Goal: Task Accomplishment & Management: Manage account settings

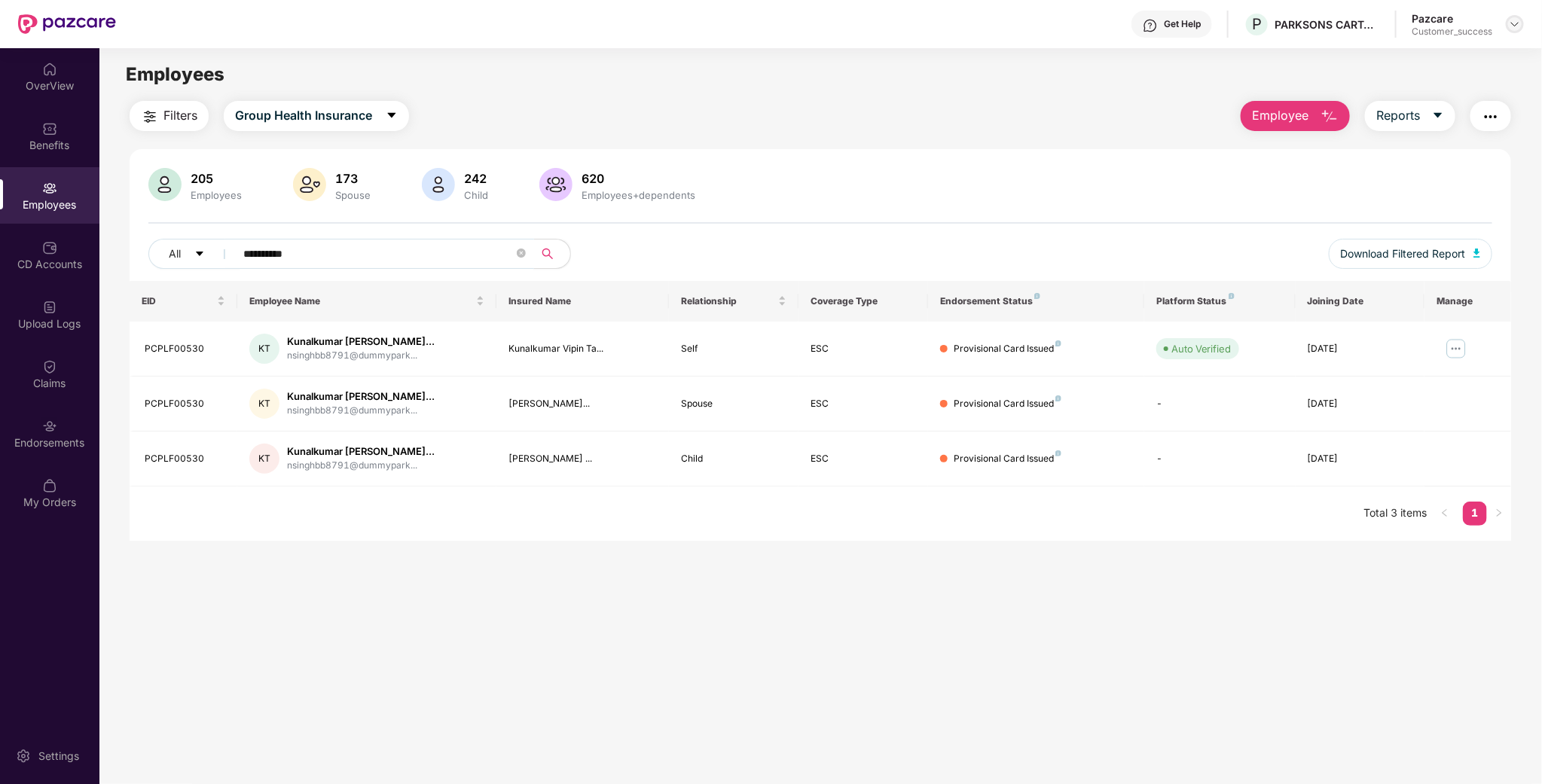
click at [1512, 25] on img at bounding box center [1515, 23] width 12 height 12
click at [1439, 62] on div "Switch to partner view" at bounding box center [1444, 59] width 195 height 30
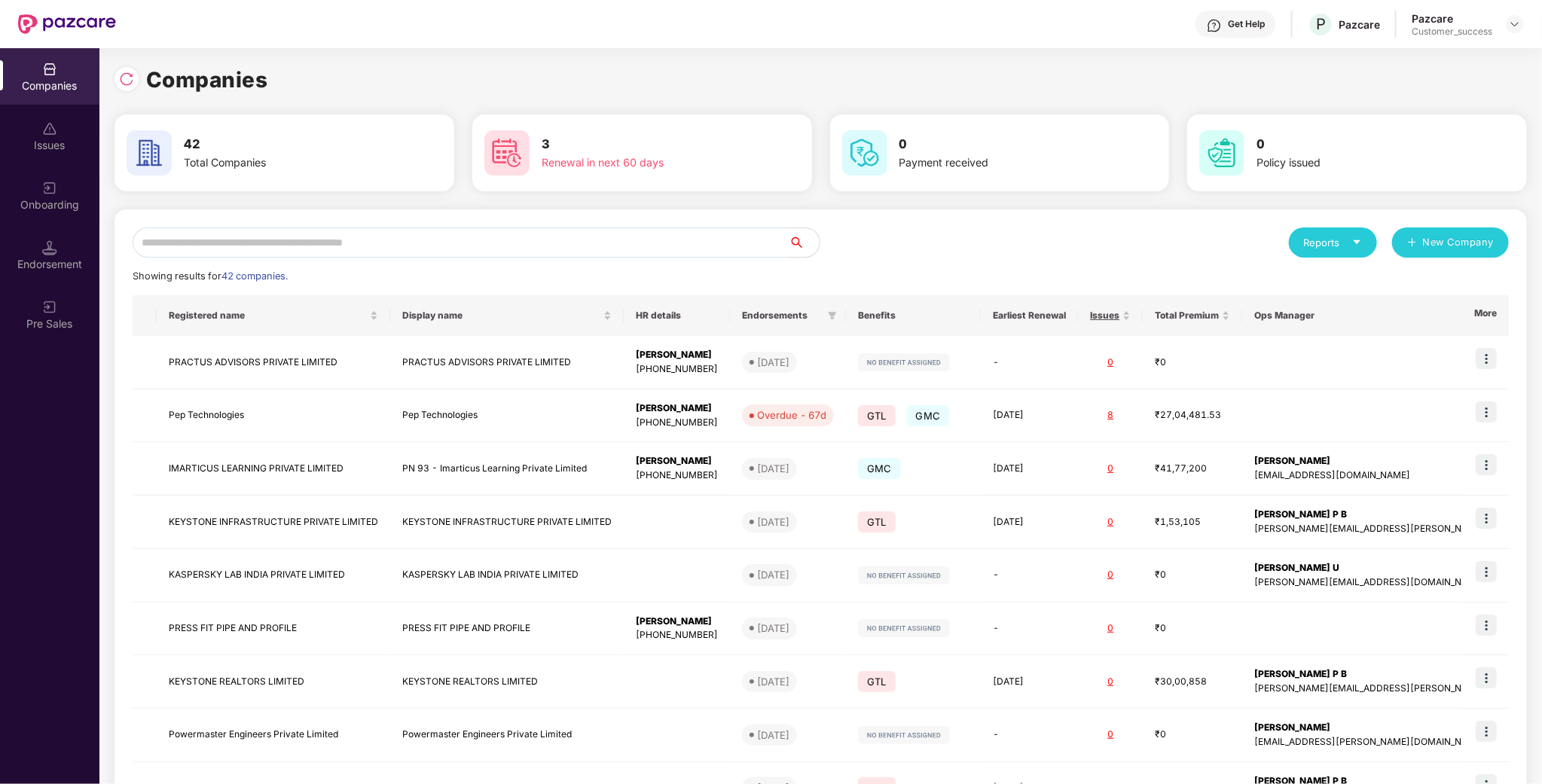
click at [291, 244] on input "text" at bounding box center [461, 242] width 657 height 30
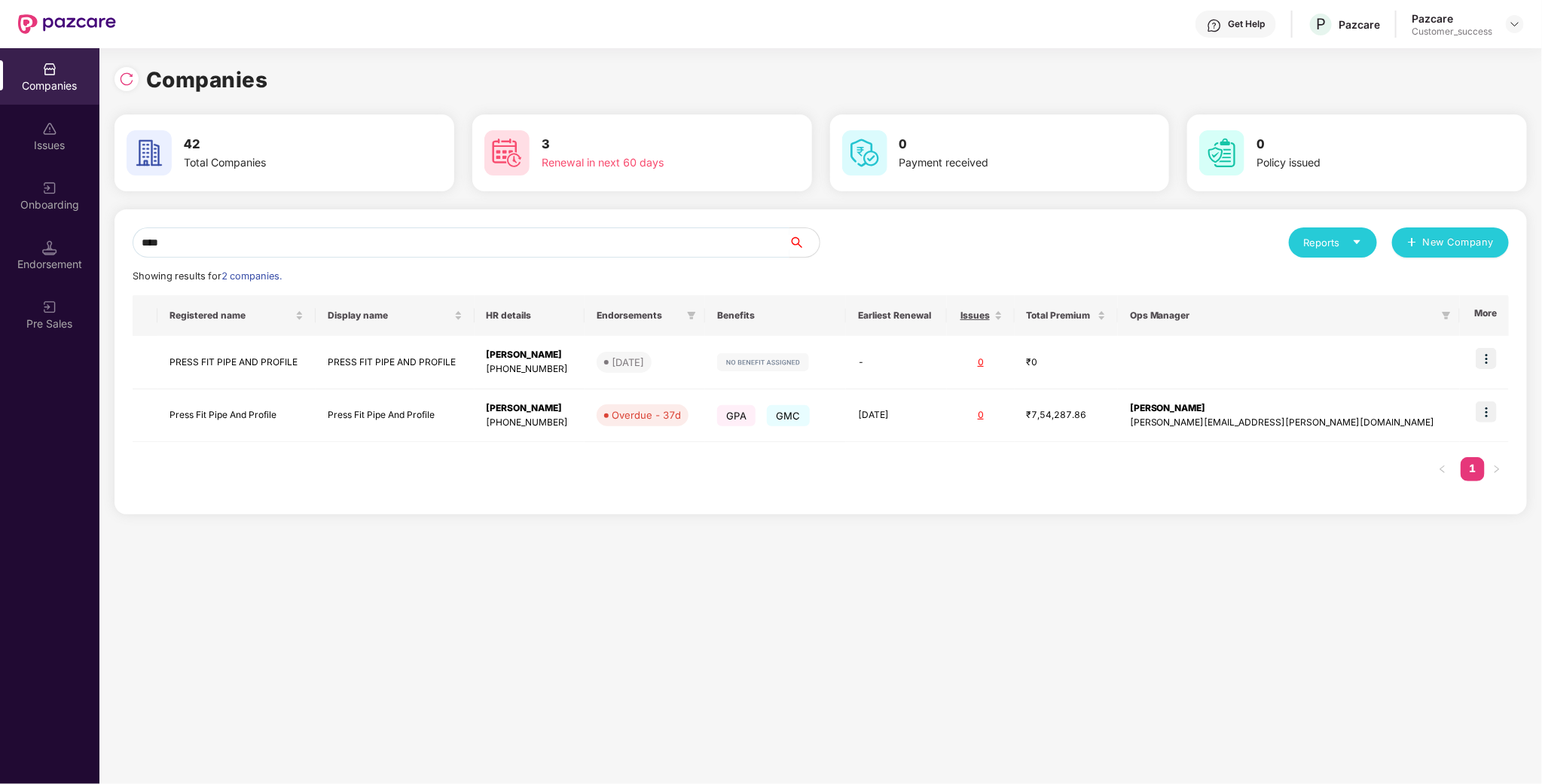
type input "*****"
click at [233, 433] on td "Press Fit Pipe And Profile" at bounding box center [236, 416] width 158 height 53
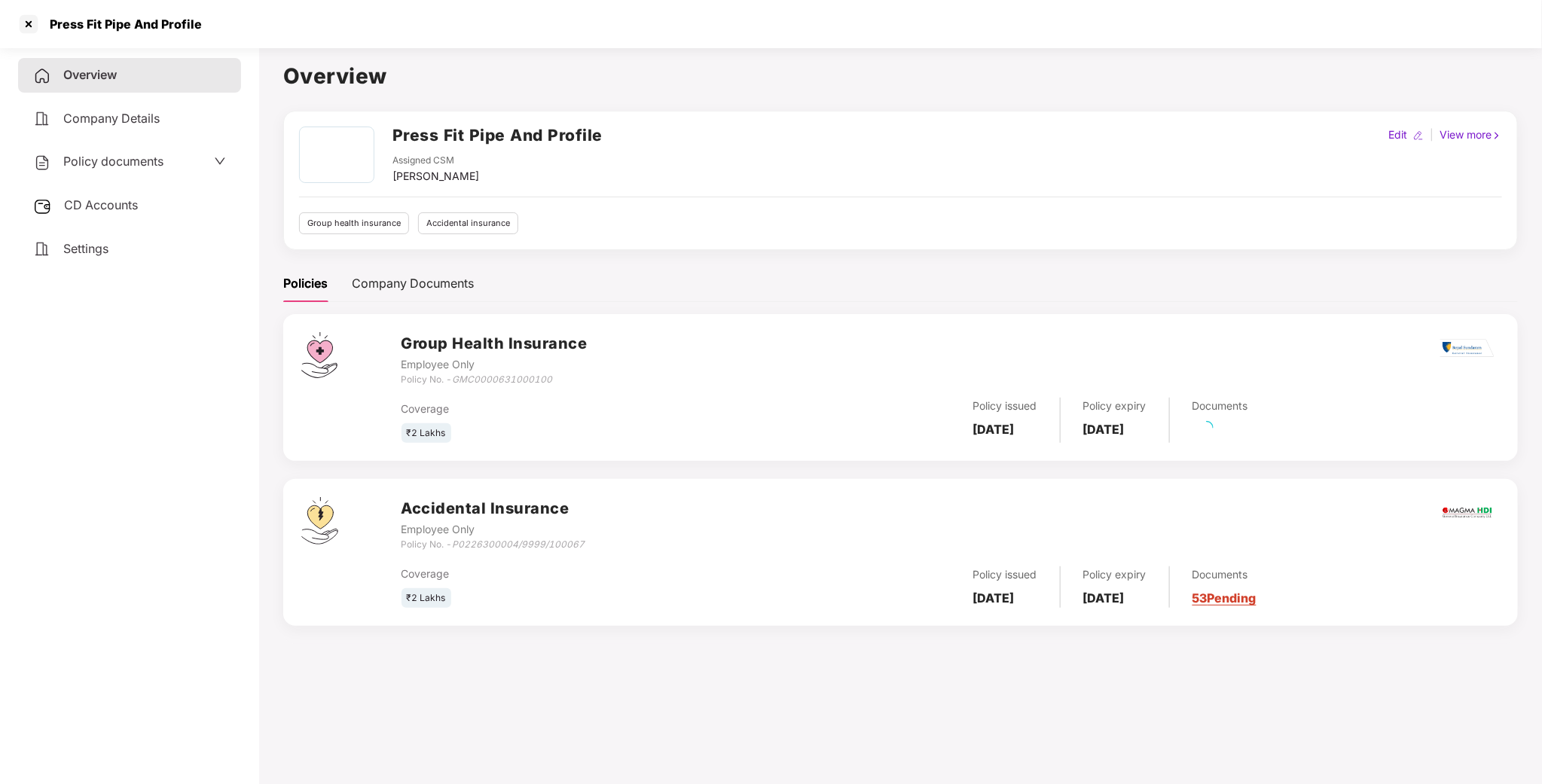
click at [138, 163] on span "Policy documents" at bounding box center [113, 161] width 101 height 15
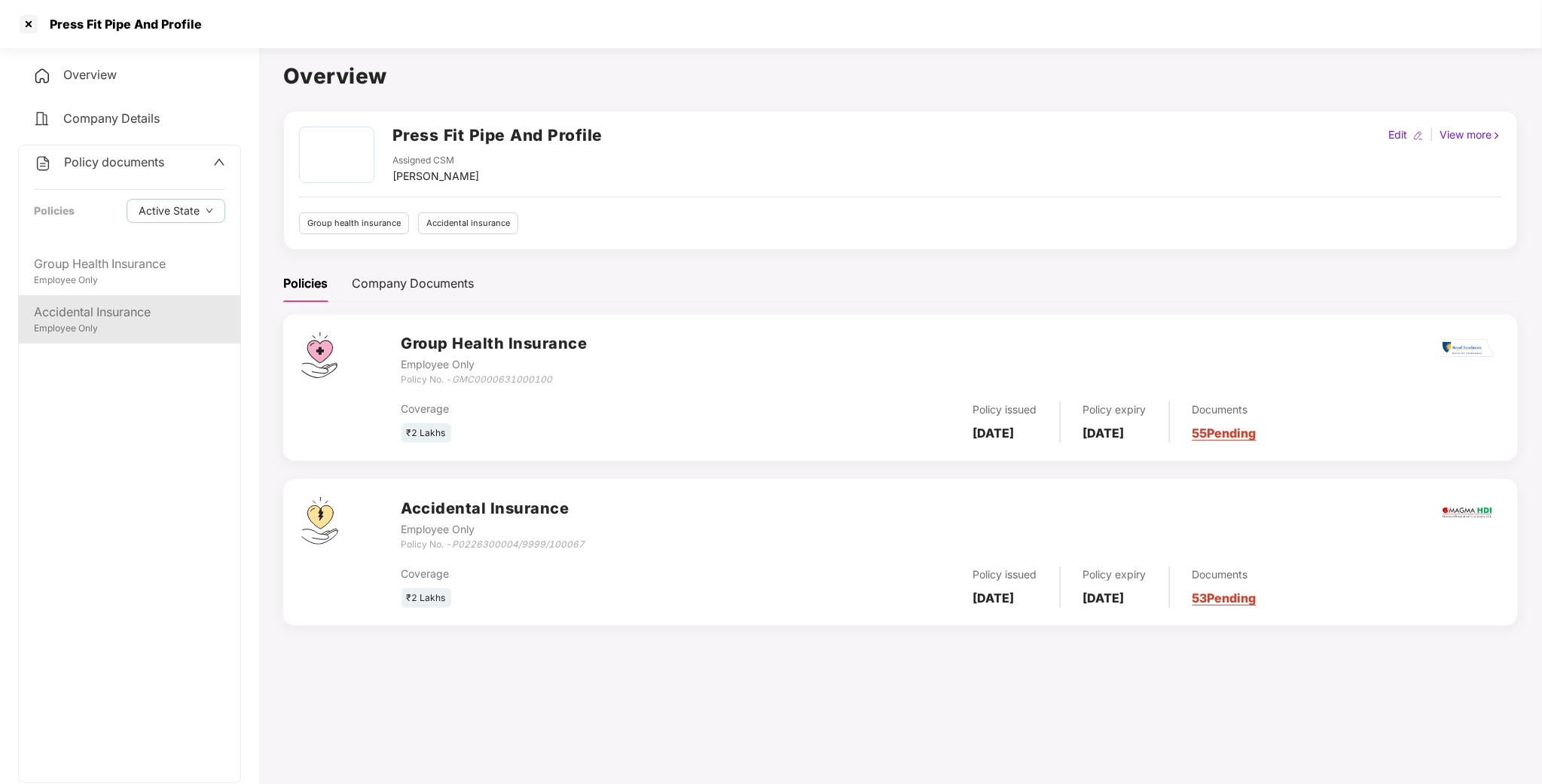
click at [115, 314] on div "Accidental Insurance" at bounding box center [130, 311] width 191 height 18
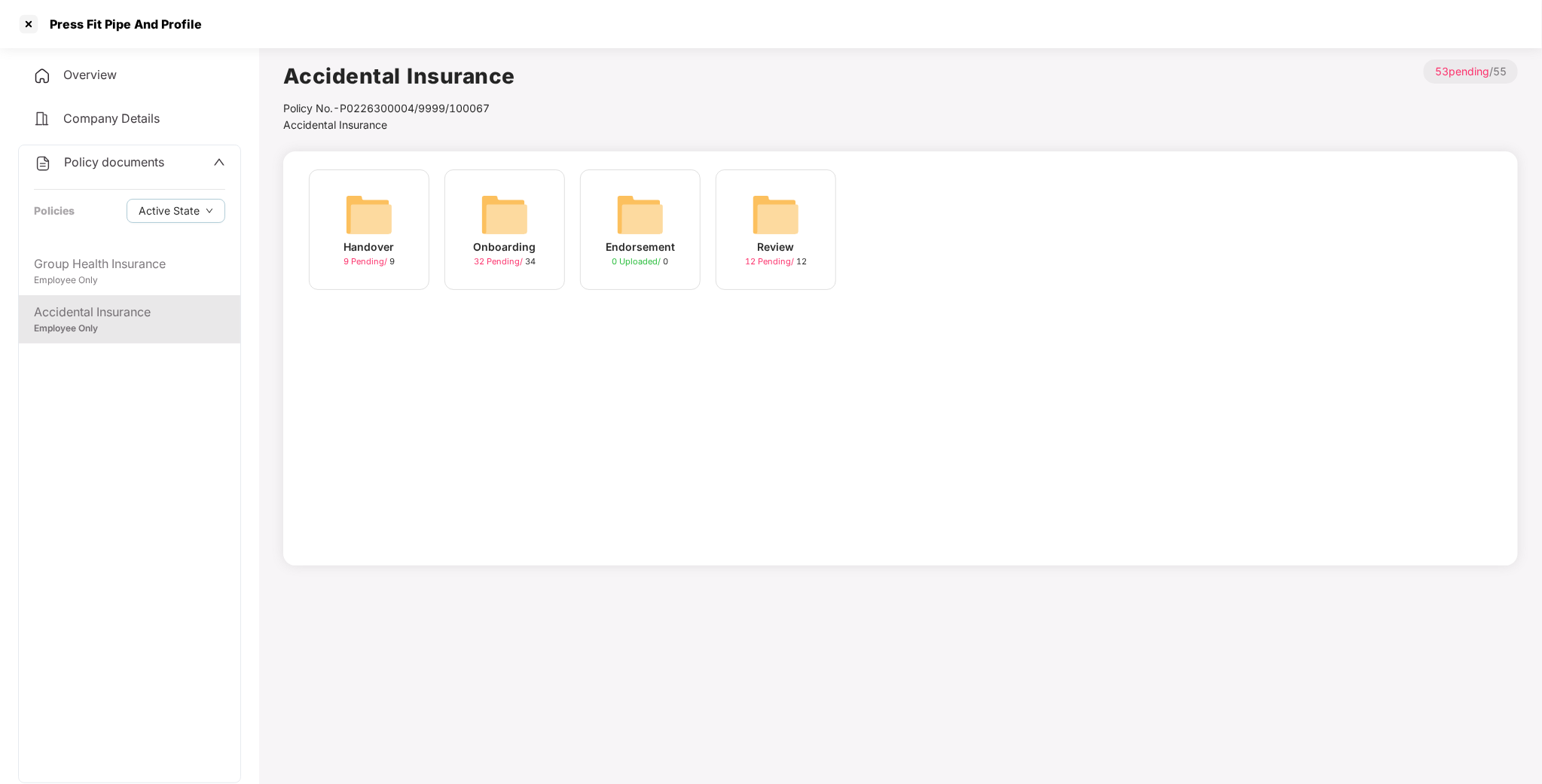
click at [522, 210] on img at bounding box center [504, 215] width 48 height 48
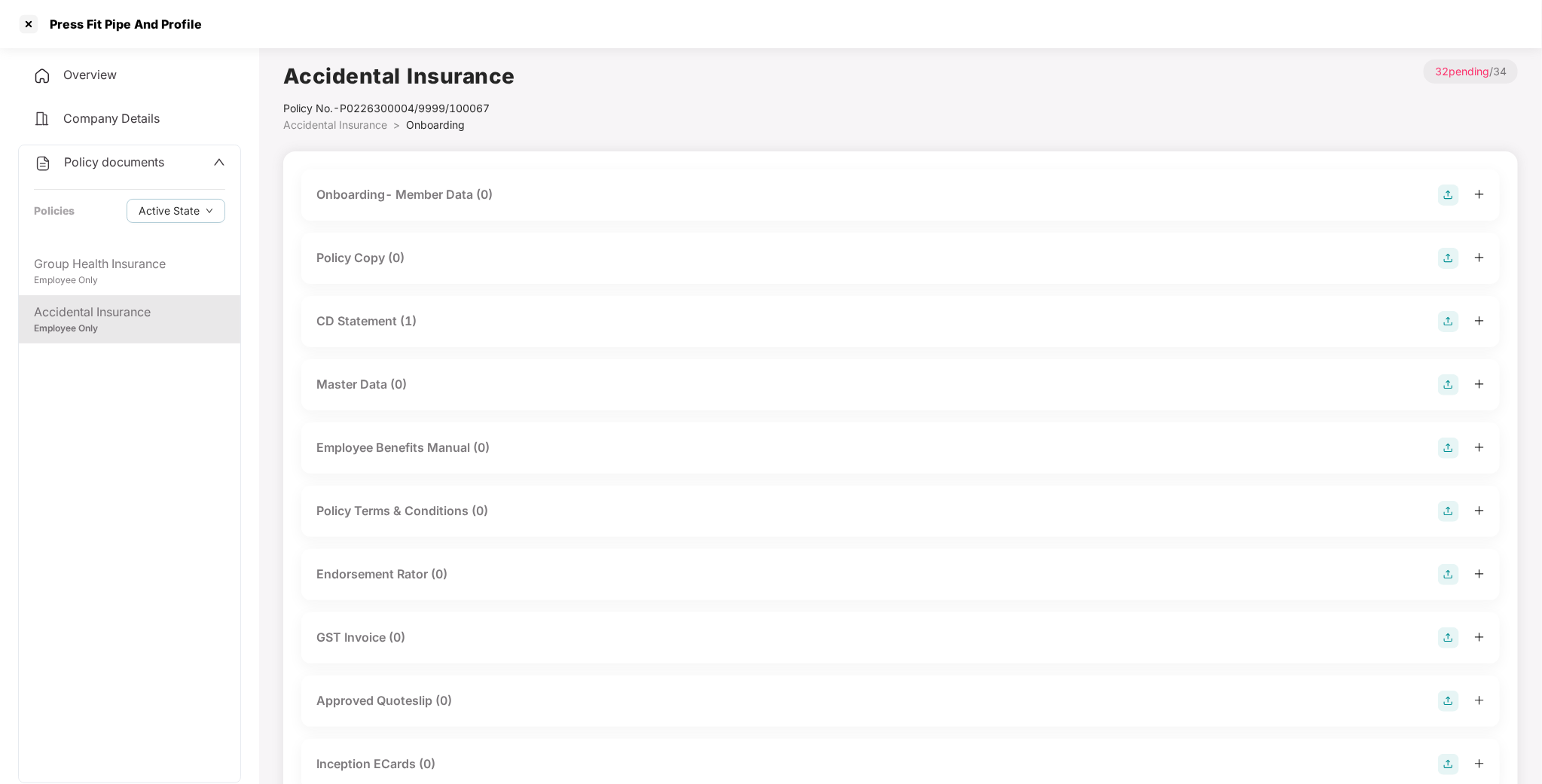
click at [376, 262] on div "Policy Copy (0)" at bounding box center [360, 257] width 88 height 18
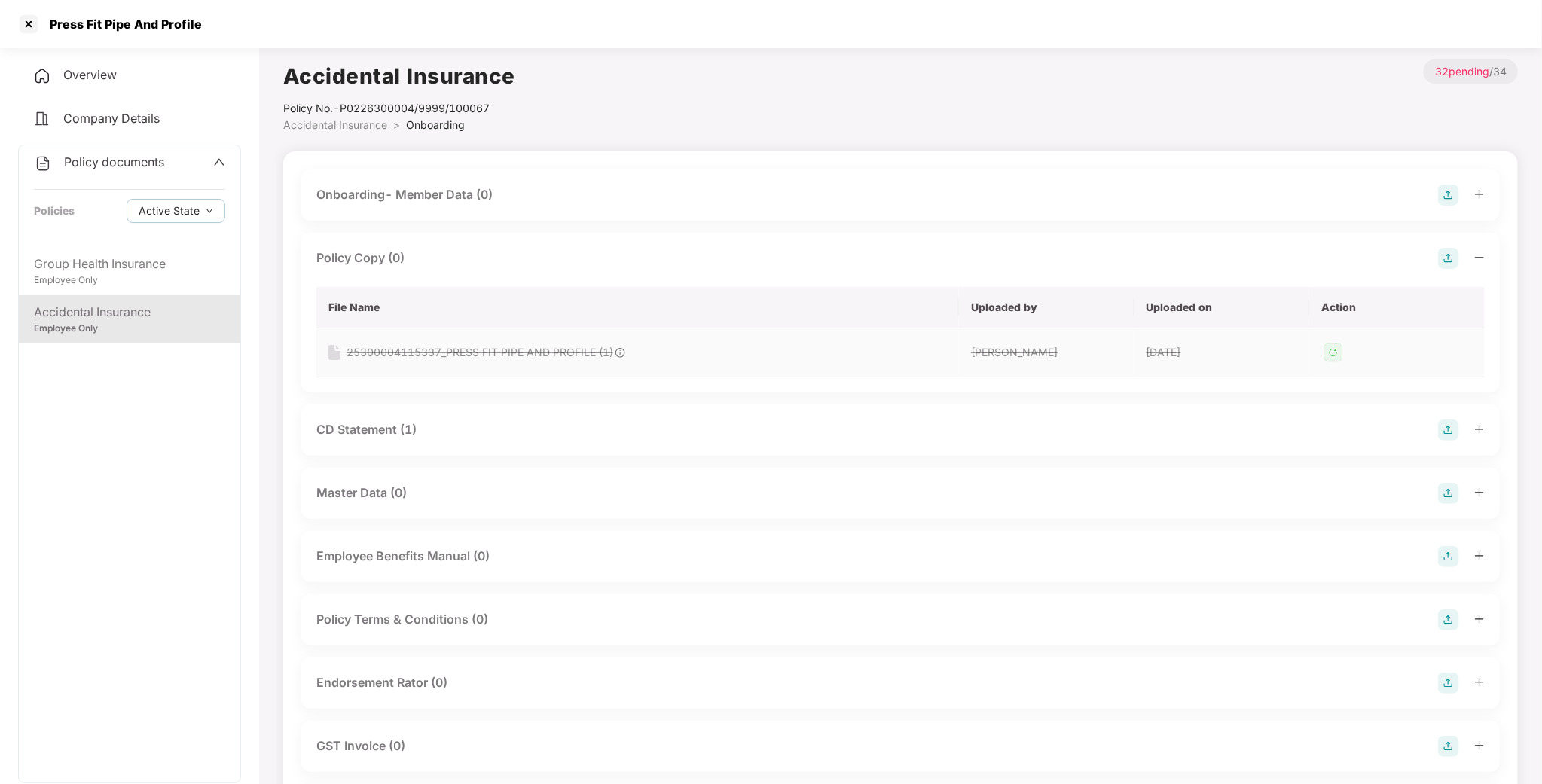
click at [1329, 355] on img at bounding box center [1333, 352] width 24 height 24
click at [130, 277] on div "Employee Only" at bounding box center [130, 281] width 191 height 14
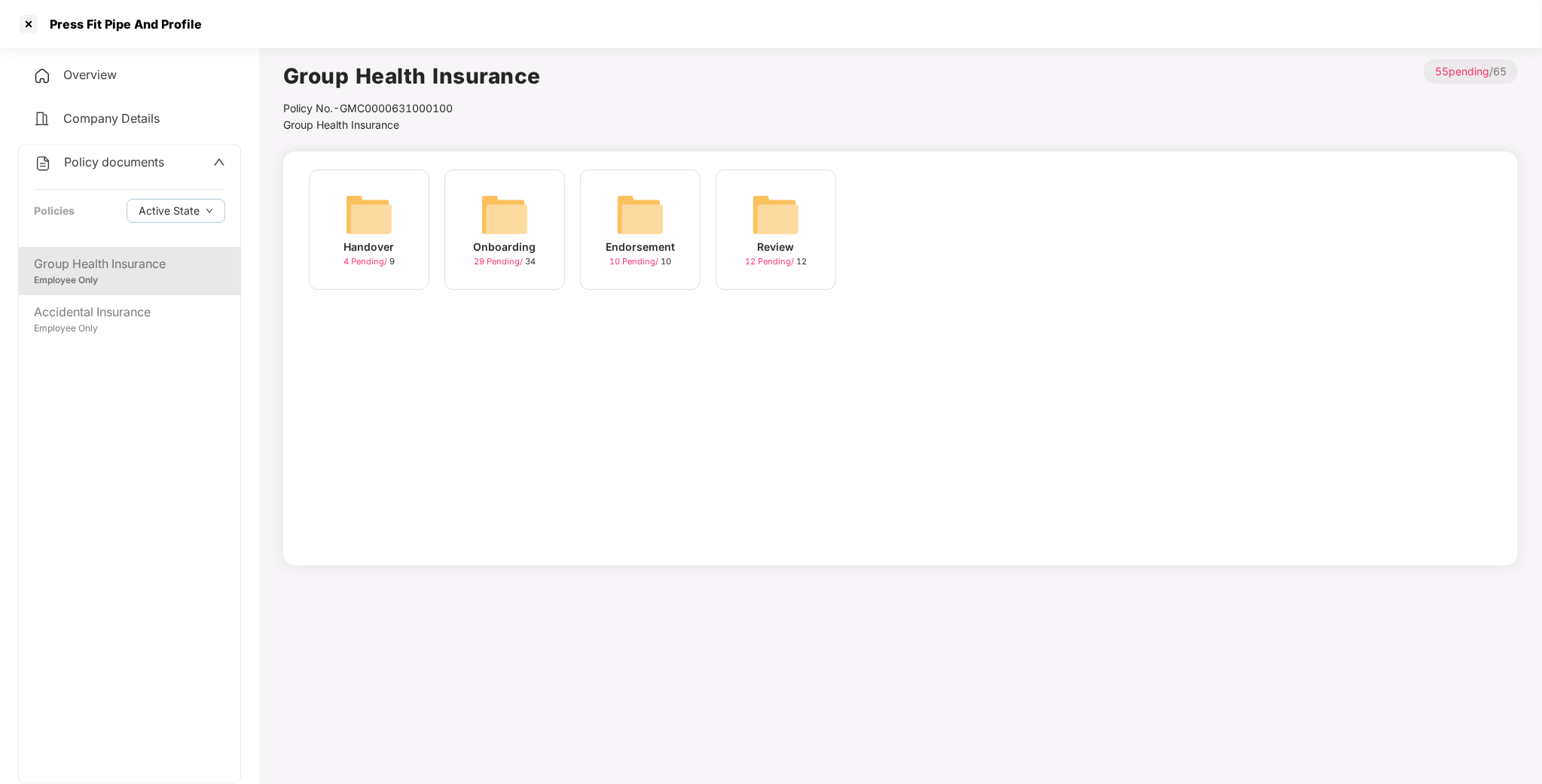
click at [508, 242] on div "Onboarding" at bounding box center [505, 247] width 63 height 17
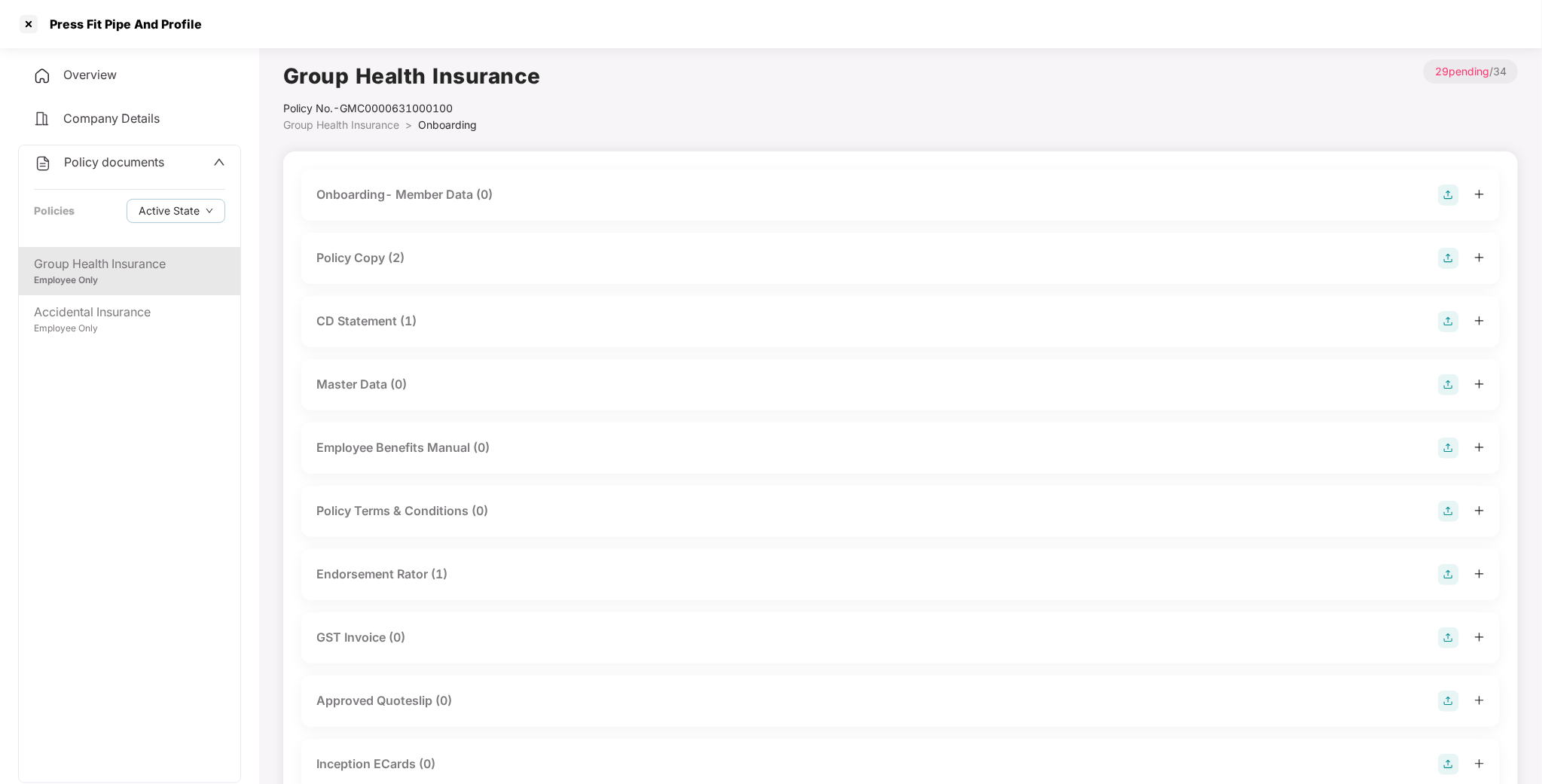
click at [373, 267] on div "Policy Copy (2)" at bounding box center [900, 258] width 1168 height 21
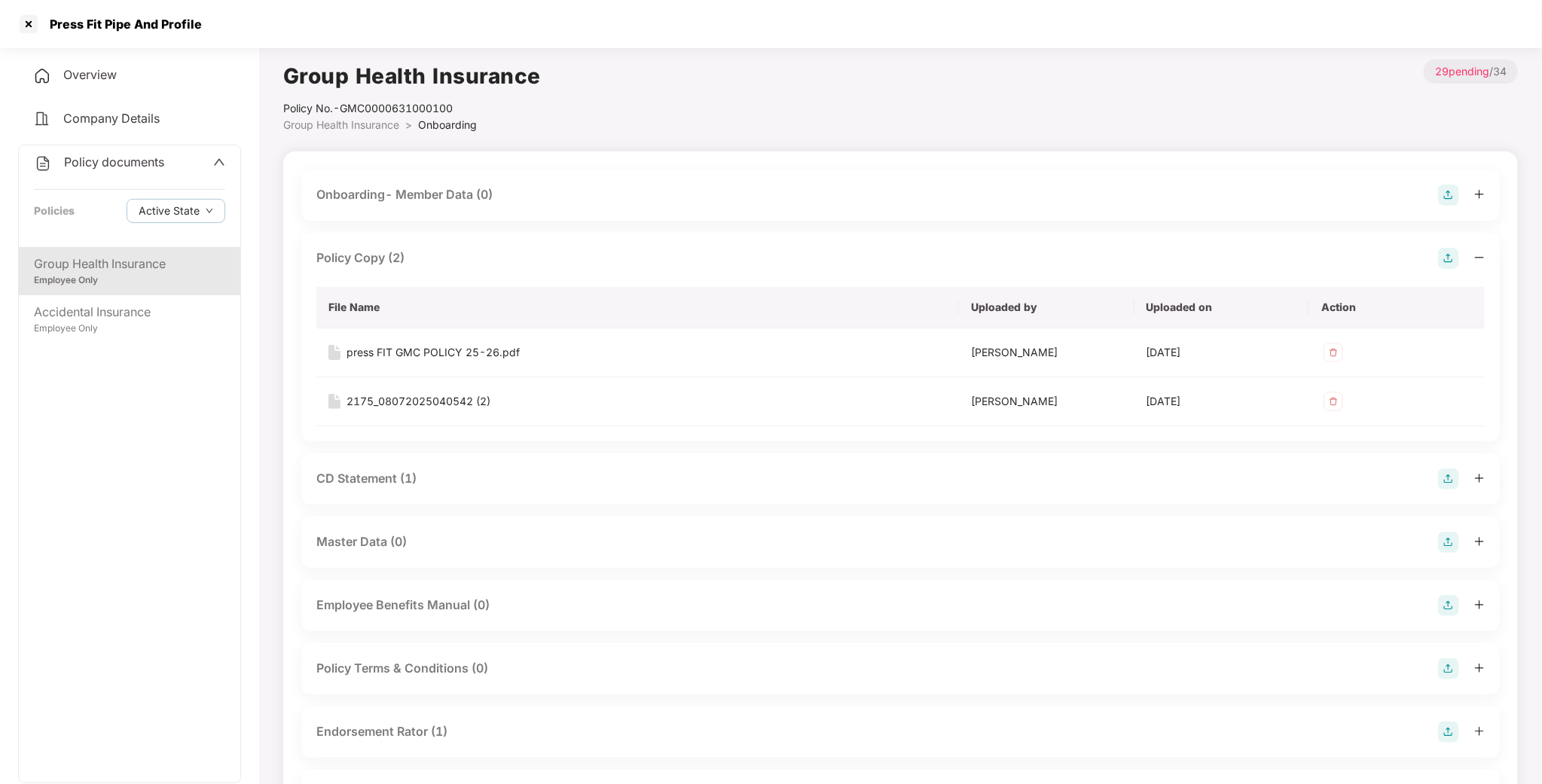
click at [347, 484] on div "CD Statement (1)" at bounding box center [366, 478] width 101 height 18
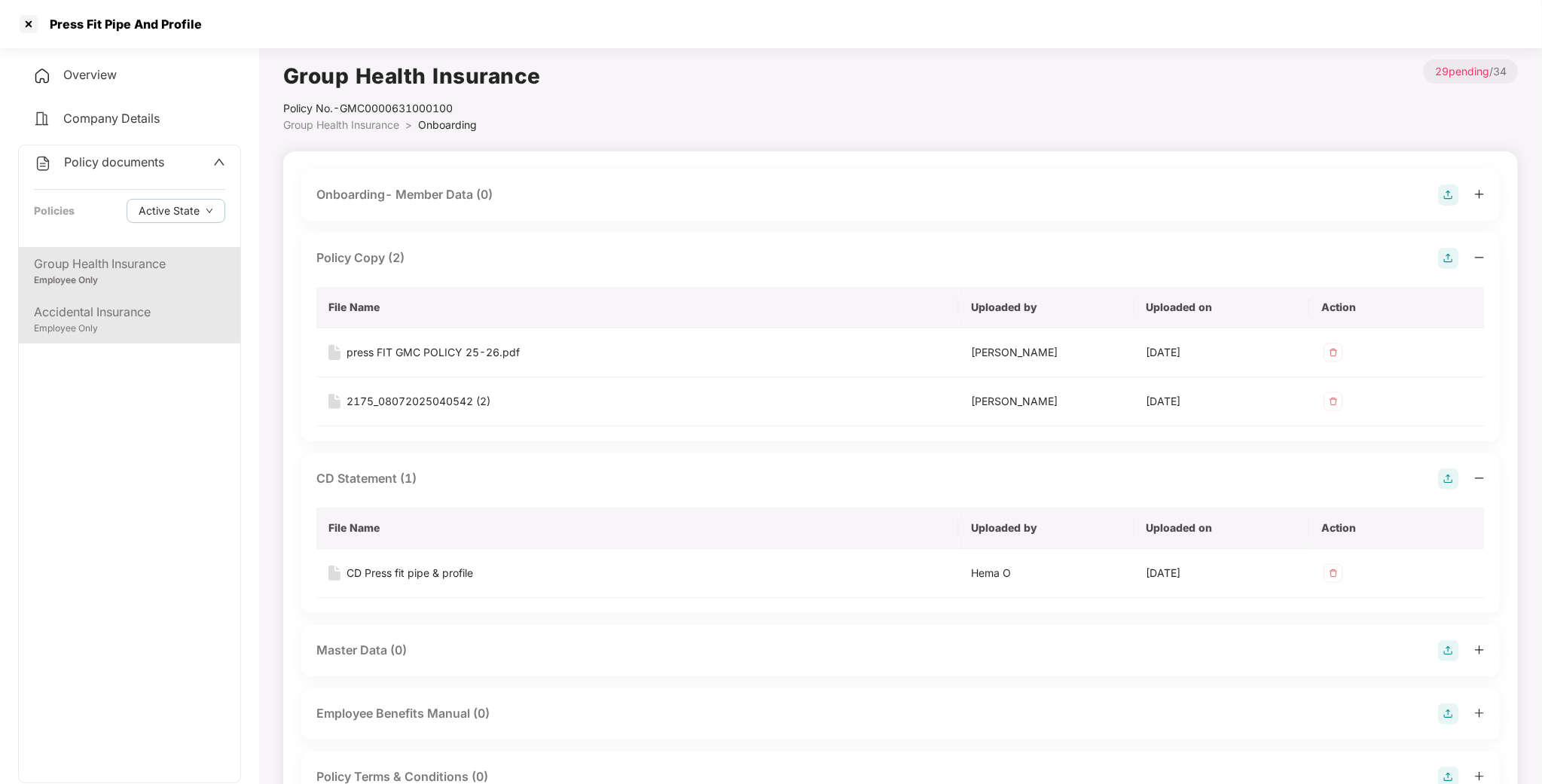
click at [126, 319] on div "Accidental Insurance" at bounding box center [130, 311] width 191 height 18
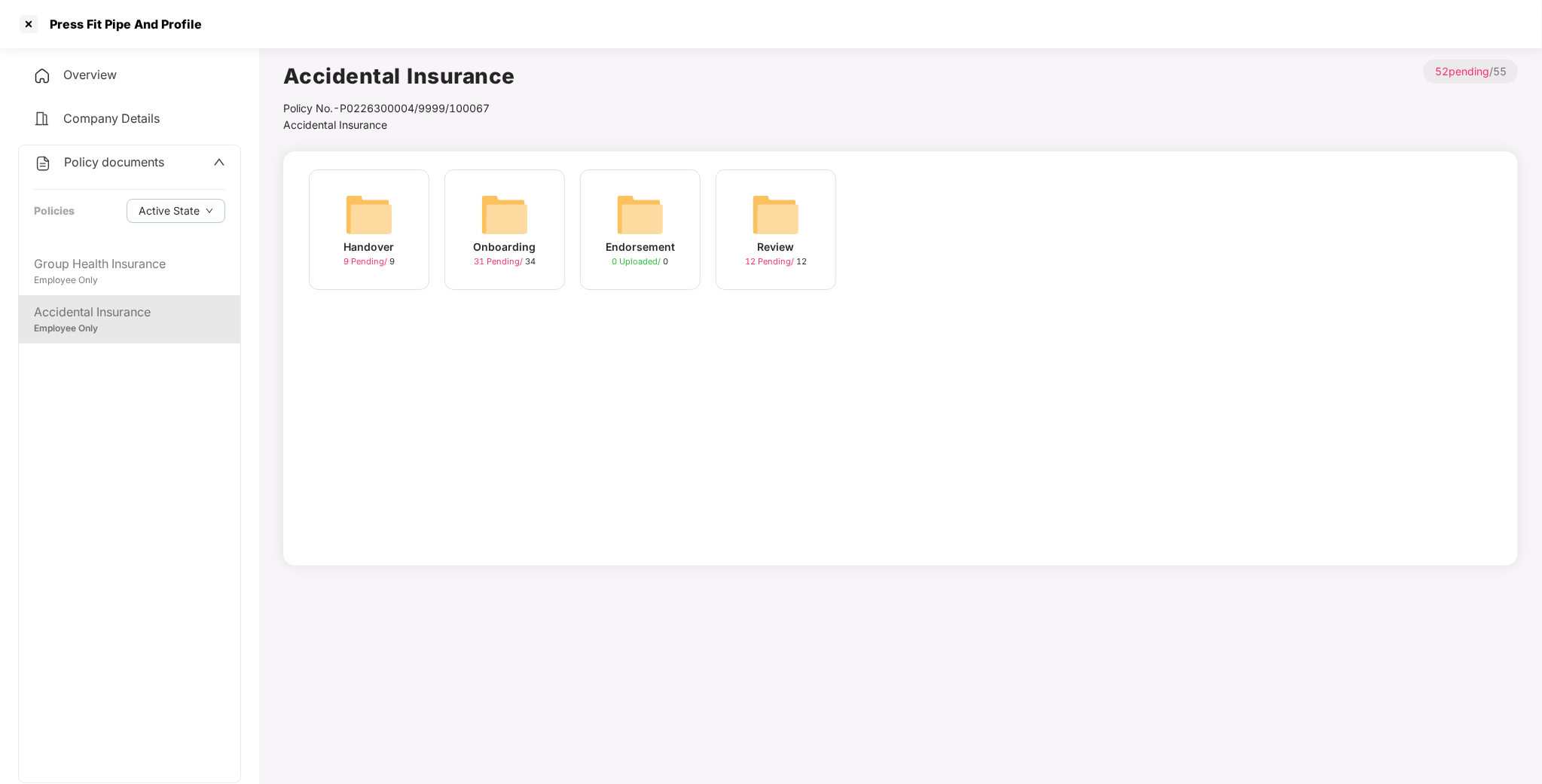
click at [504, 229] on img at bounding box center [504, 215] width 48 height 48
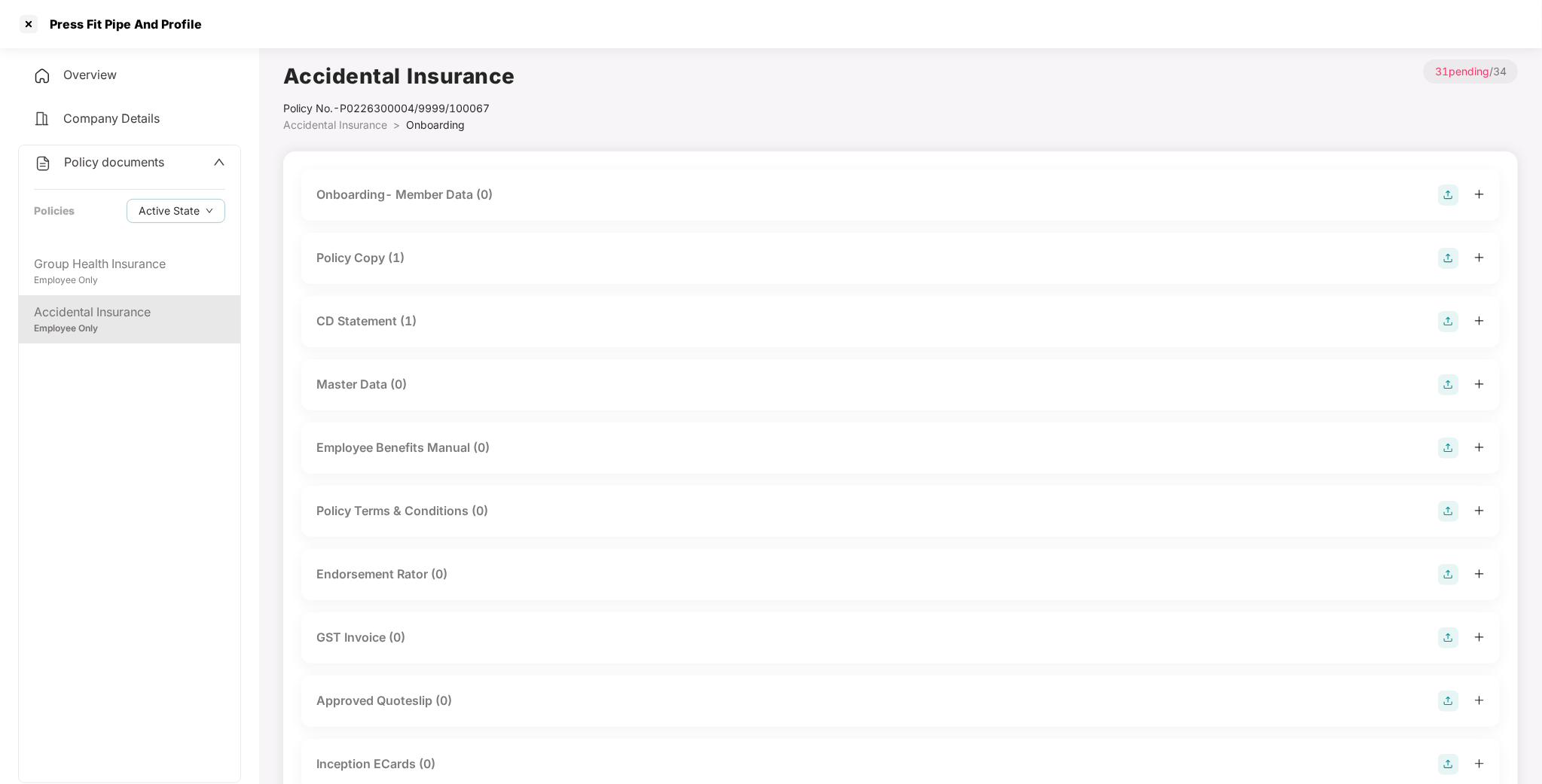
click at [386, 317] on div "CD Statement (1)" at bounding box center [366, 321] width 101 height 18
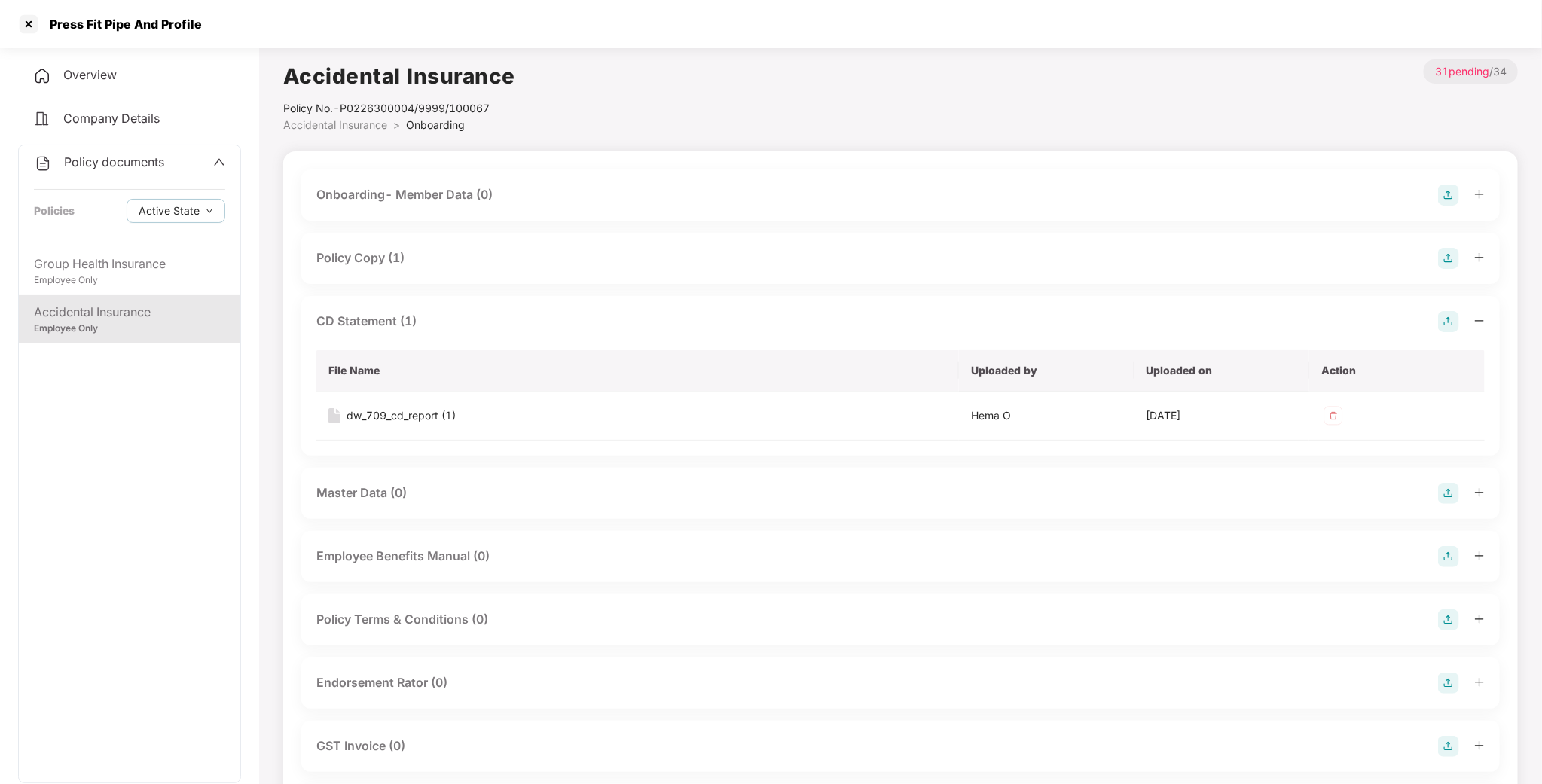
click at [377, 330] on div "CD Statement (1)" at bounding box center [366, 321] width 101 height 18
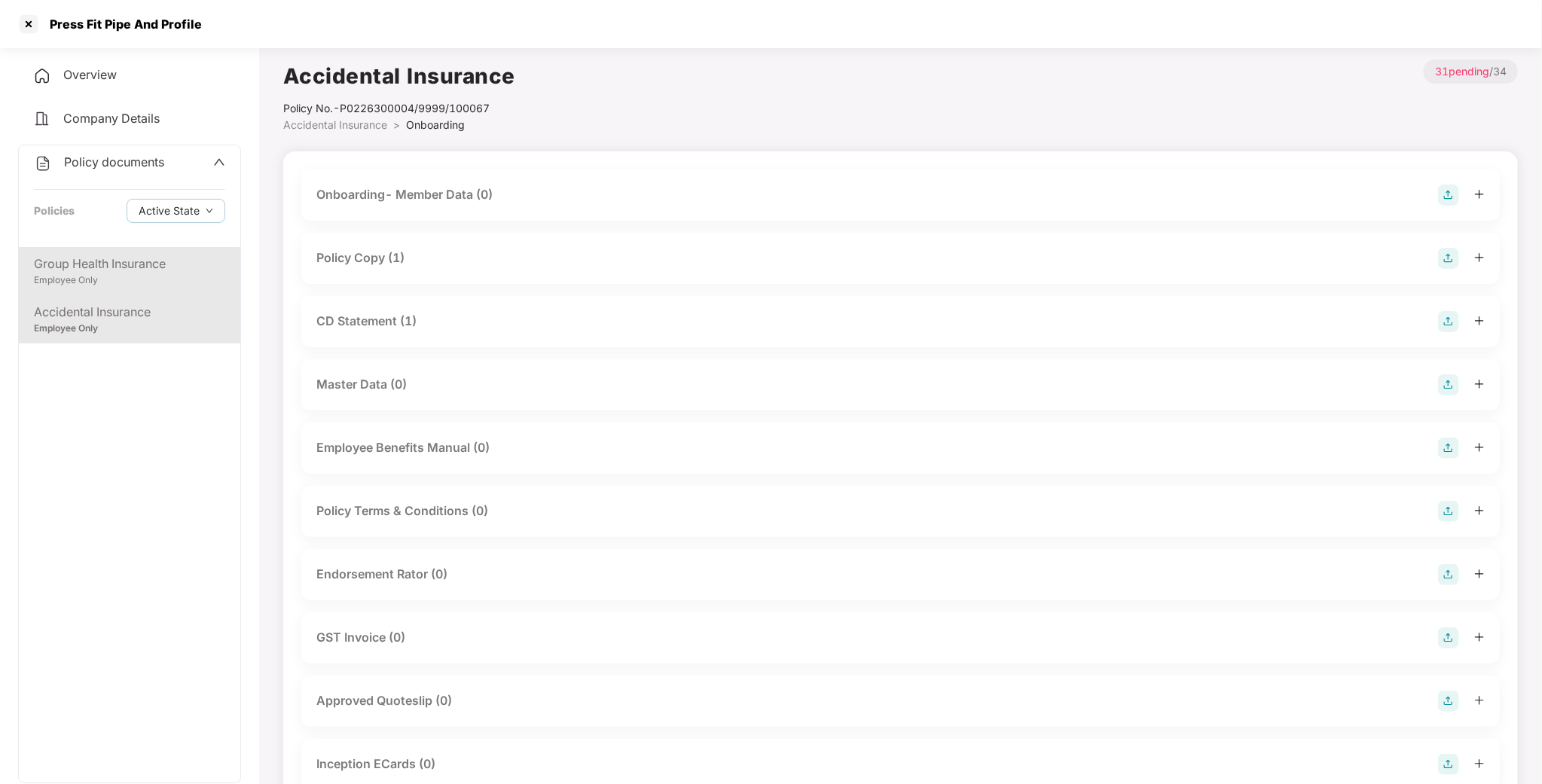
click at [161, 273] on div "Employee Only" at bounding box center [130, 281] width 191 height 14
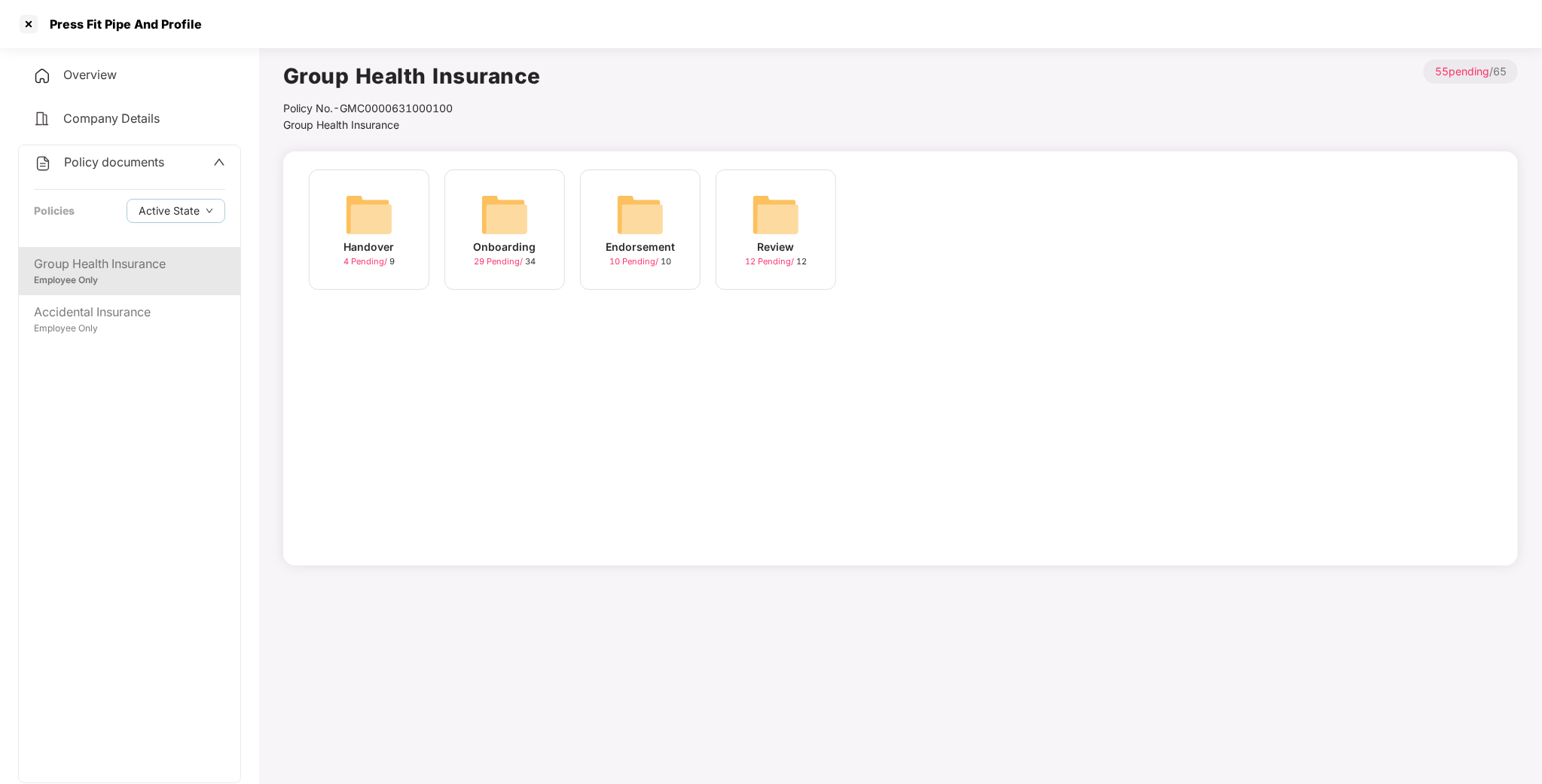
click at [514, 233] on img at bounding box center [504, 215] width 48 height 48
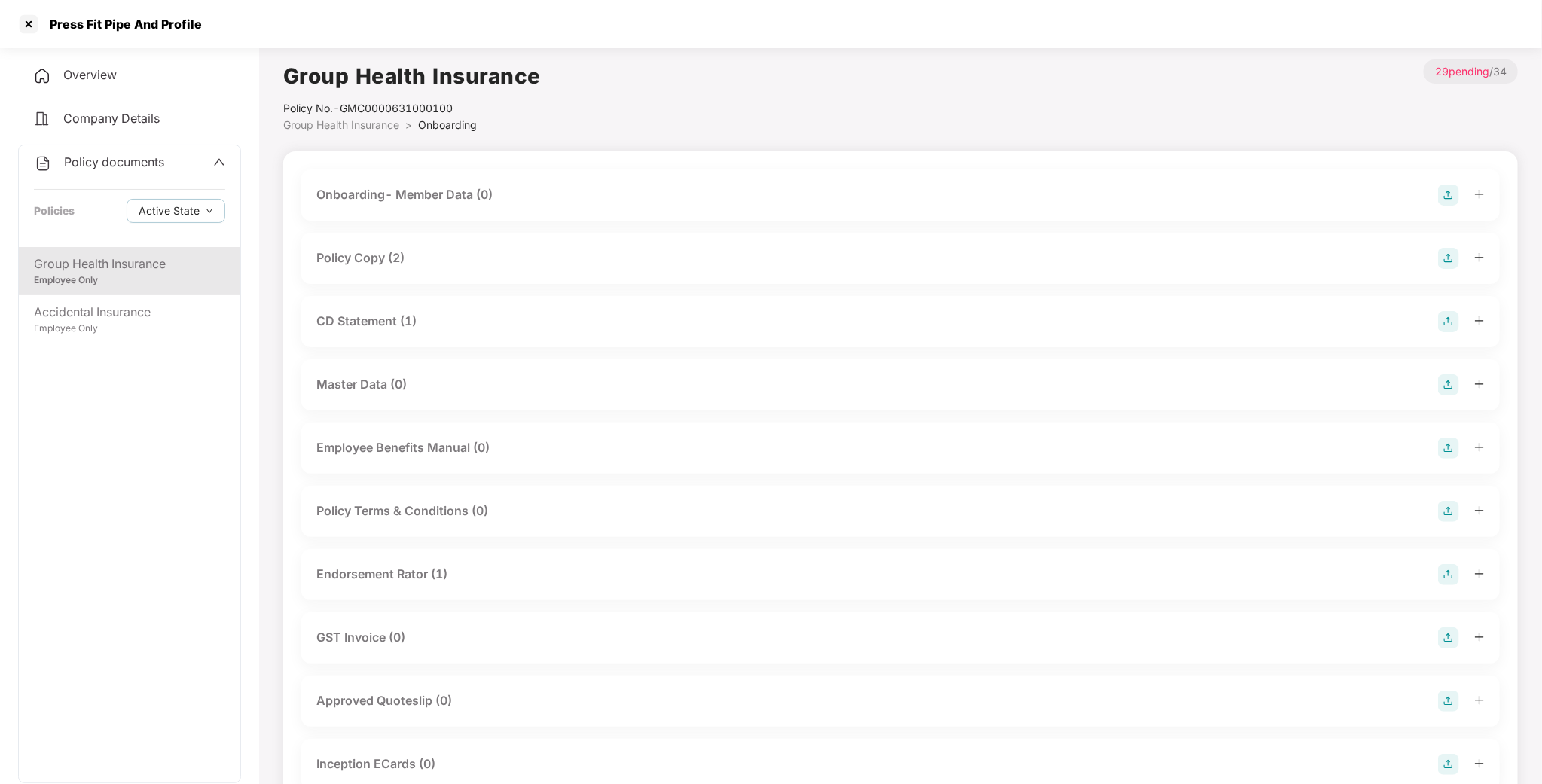
click at [384, 579] on div "Endorsement Rator (1)" at bounding box center [381, 573] width 131 height 18
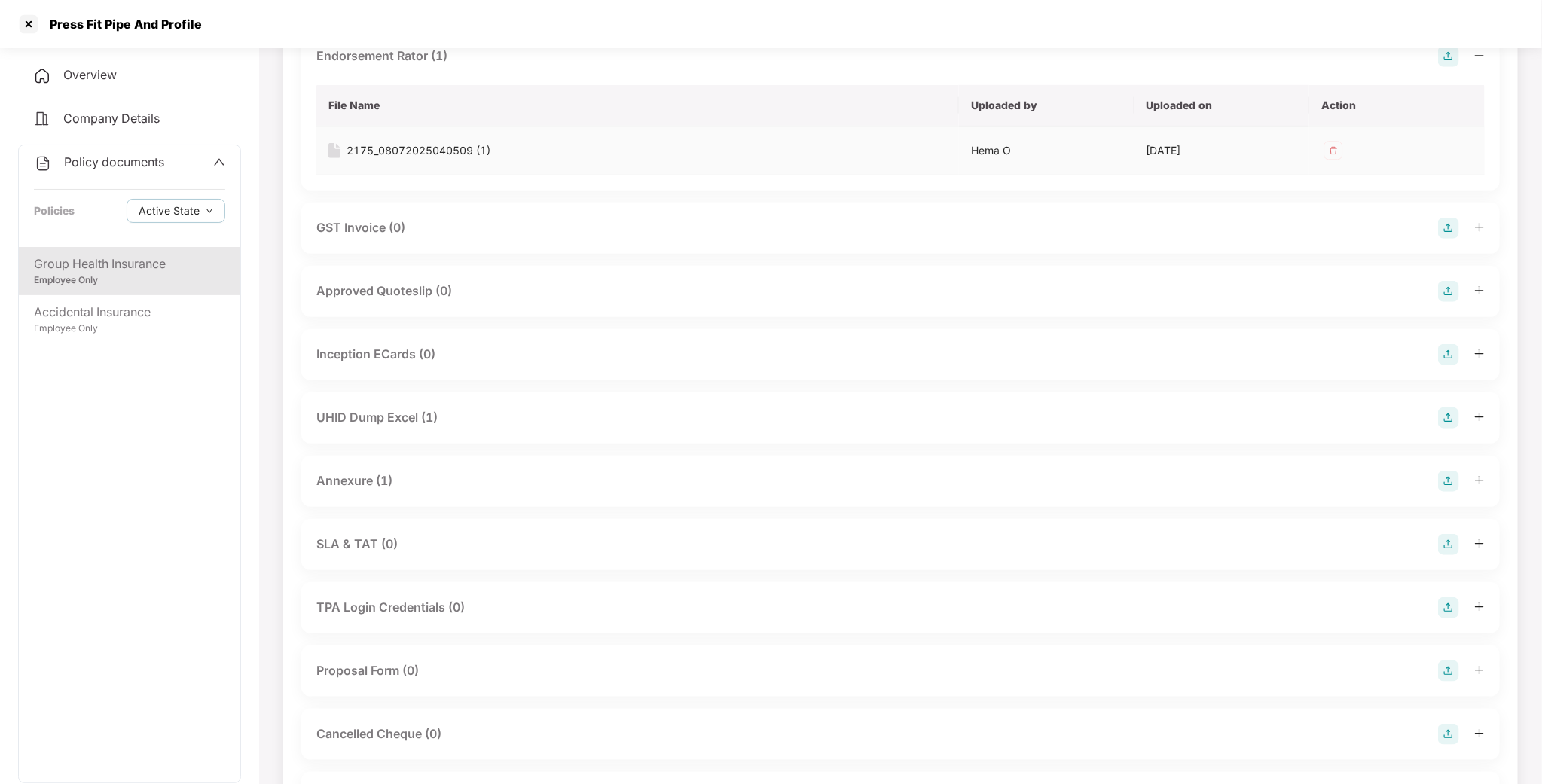
scroll to position [564, 0]
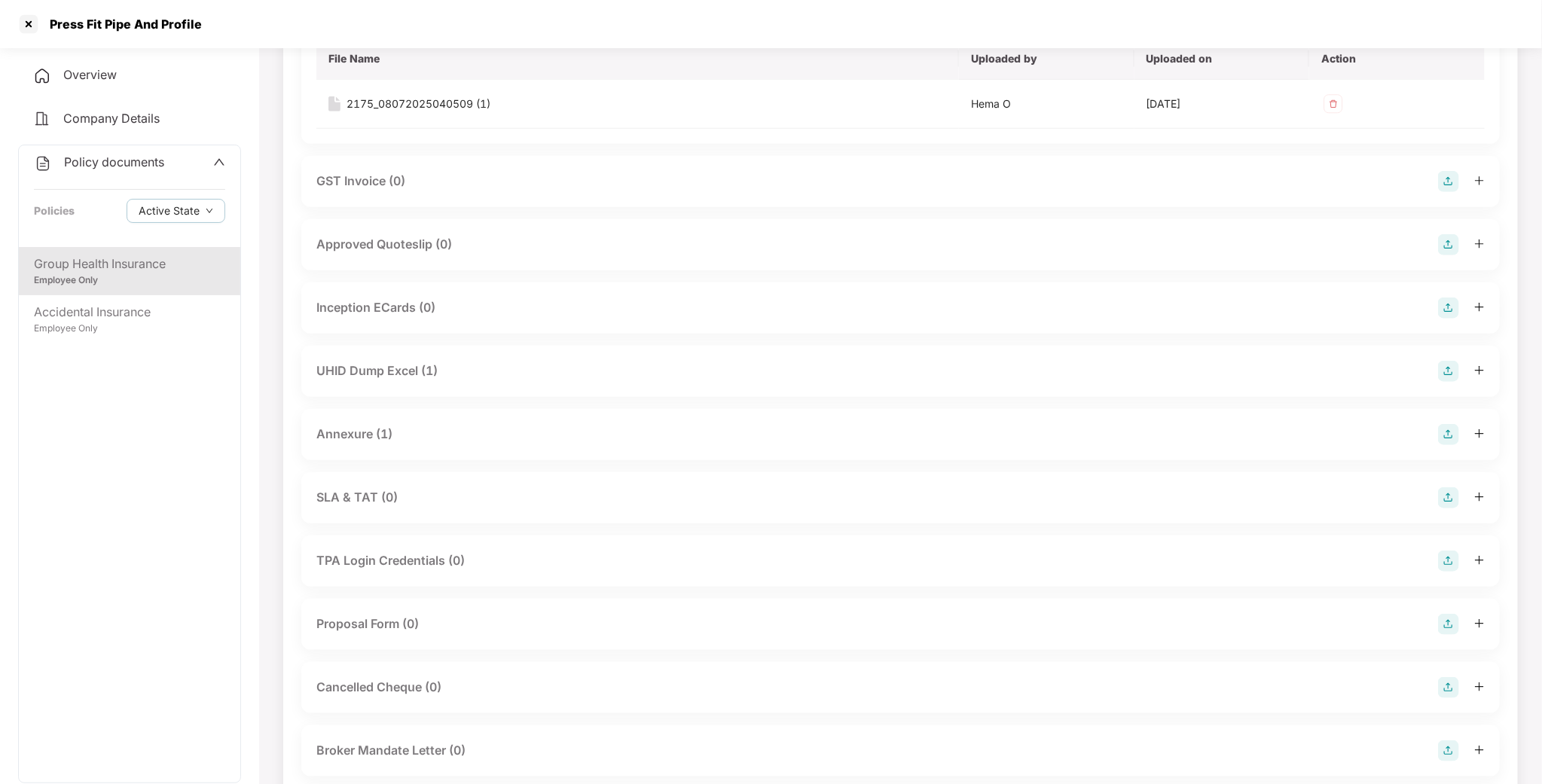
click at [380, 361] on div "UHID Dump Excel (1)" at bounding box center [376, 370] width 121 height 18
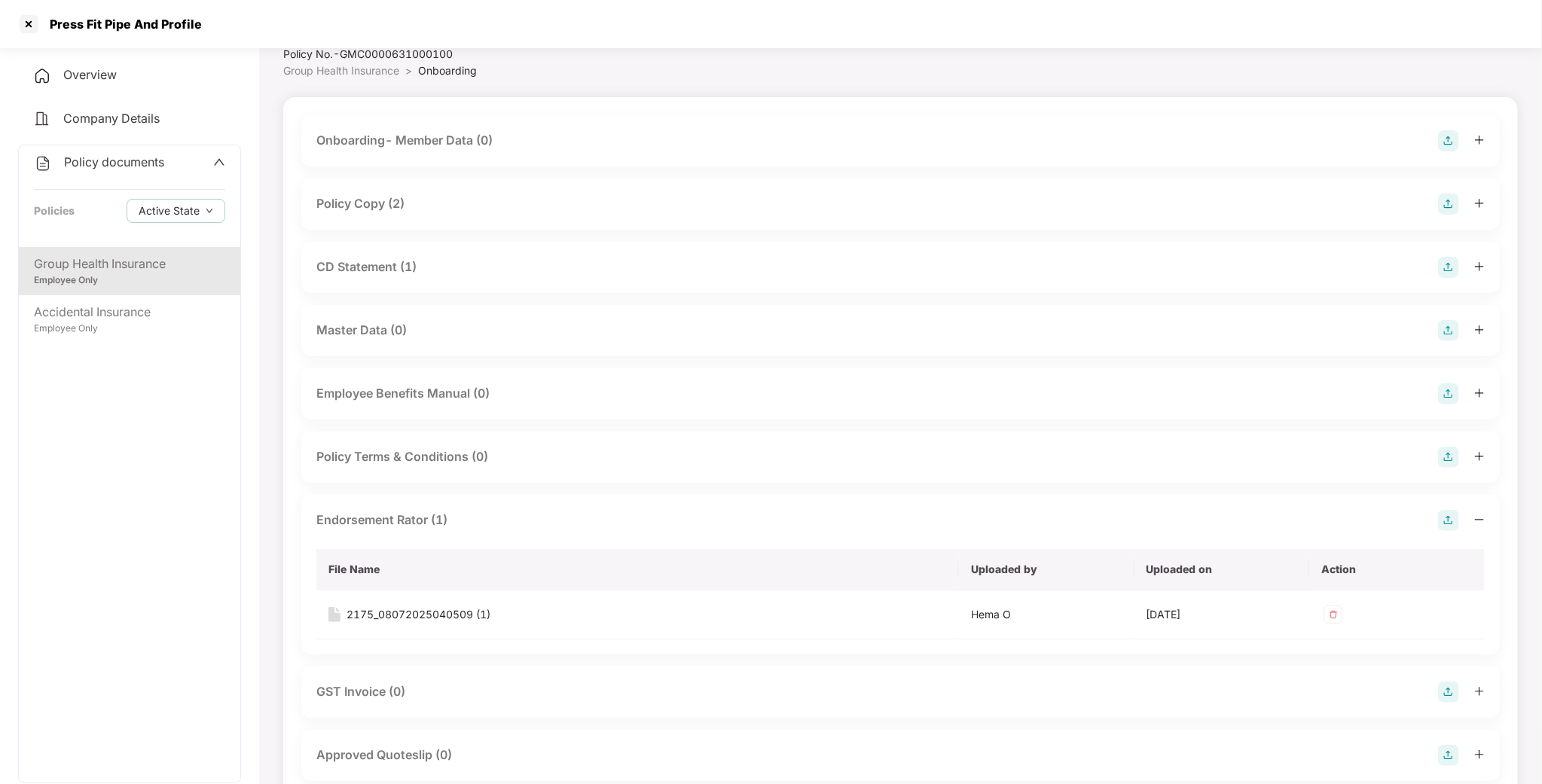
scroll to position [0, 0]
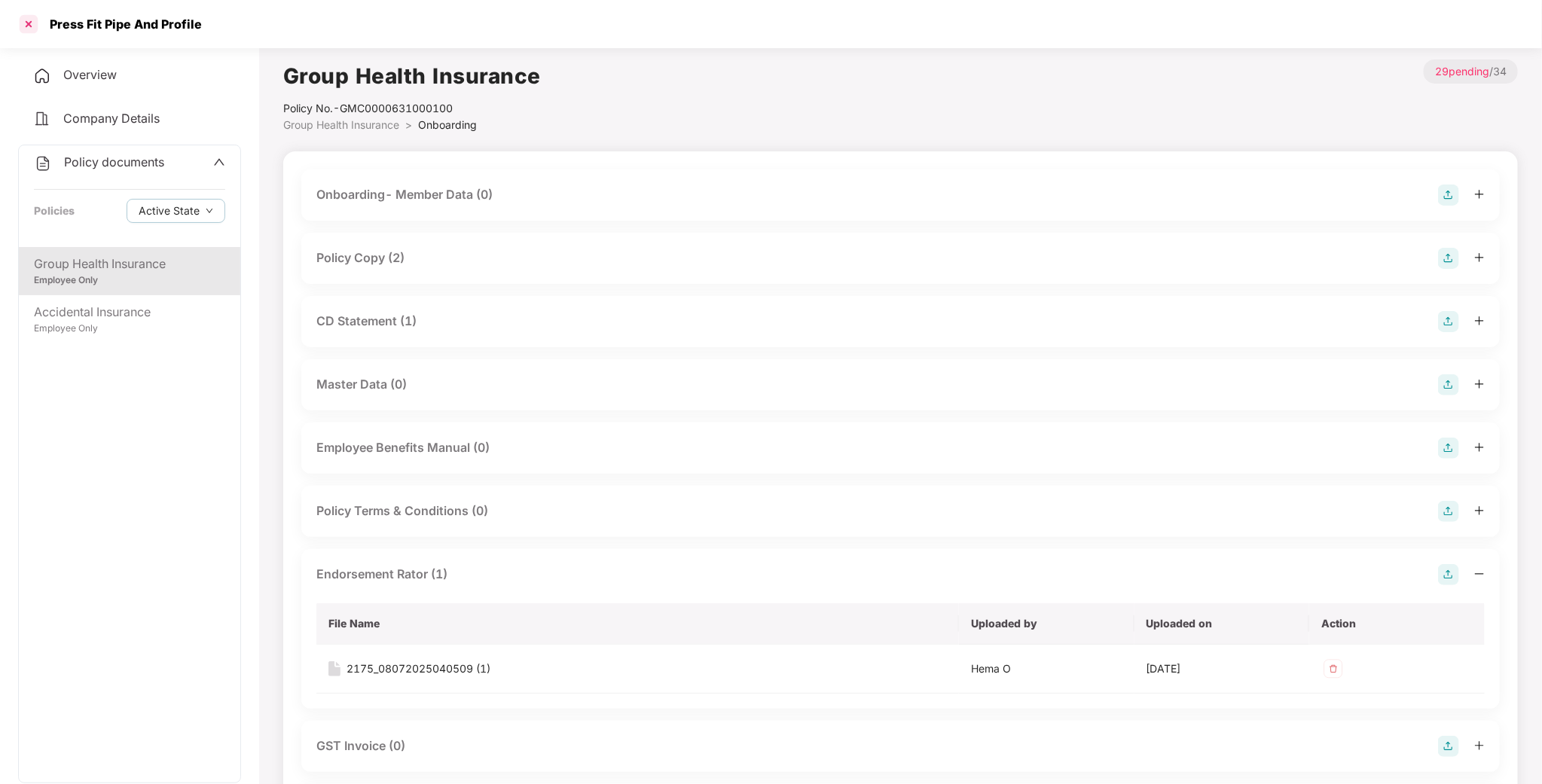
click at [34, 32] on div at bounding box center [29, 24] width 24 height 24
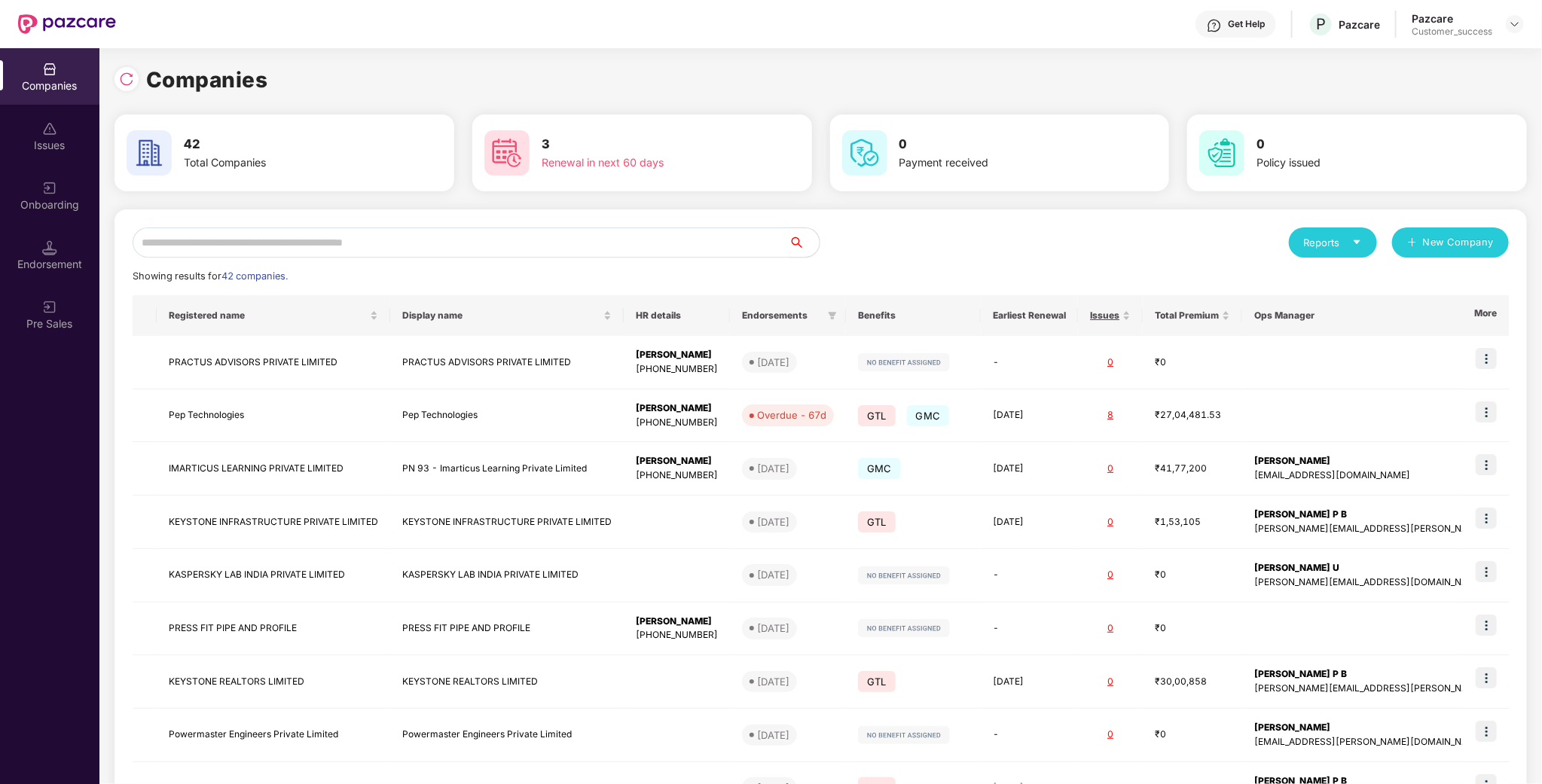
click at [298, 240] on input "text" at bounding box center [461, 242] width 657 height 30
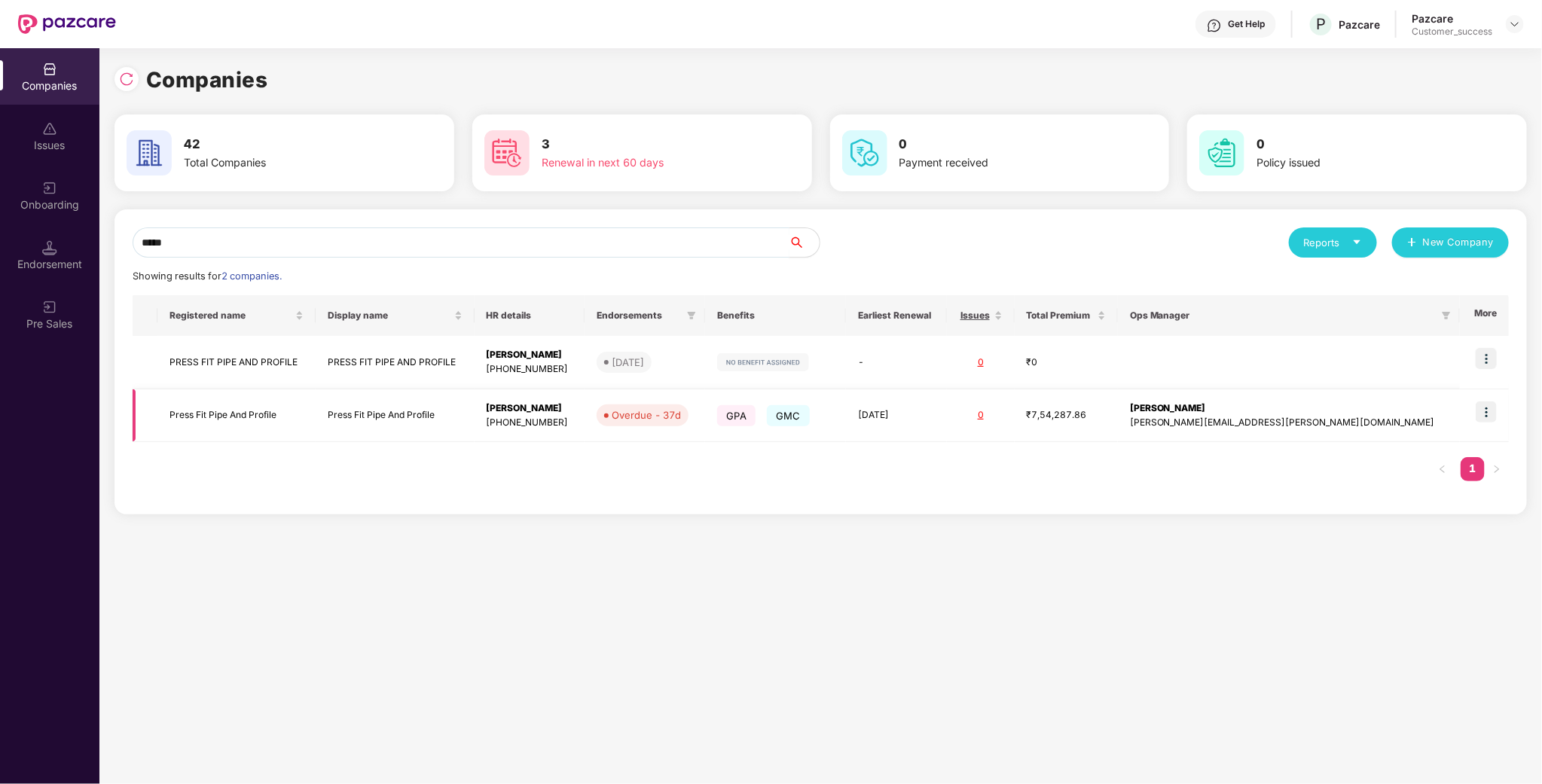
scroll to position [0, 1]
type input "*****"
click at [1486, 416] on img at bounding box center [1486, 412] width 21 height 21
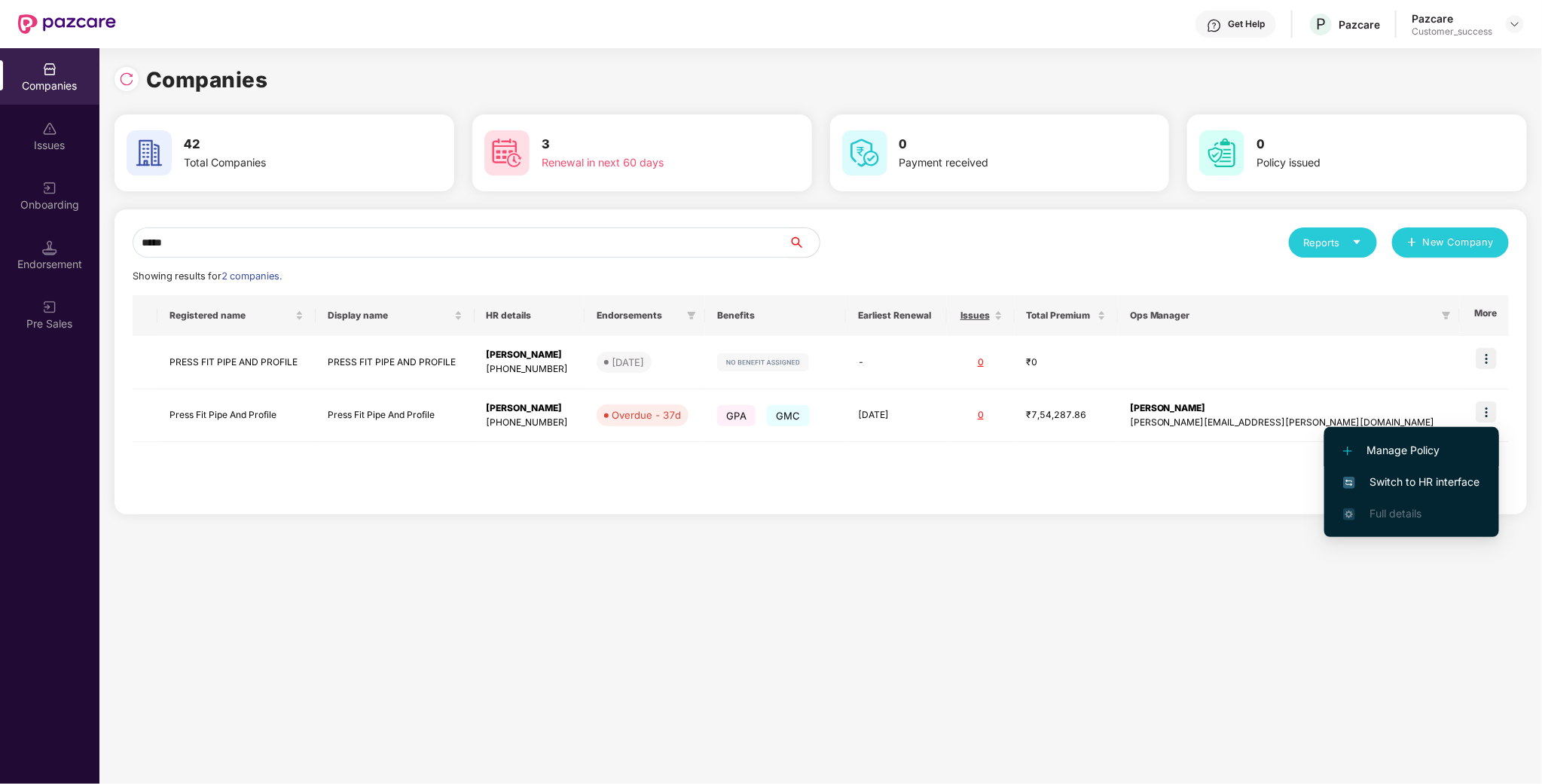
drag, startPoint x: 1458, startPoint y: 458, endPoint x: 1447, endPoint y: 470, distance: 16.3
click at [1458, 459] on li "Manage Policy" at bounding box center [1411, 449] width 175 height 31
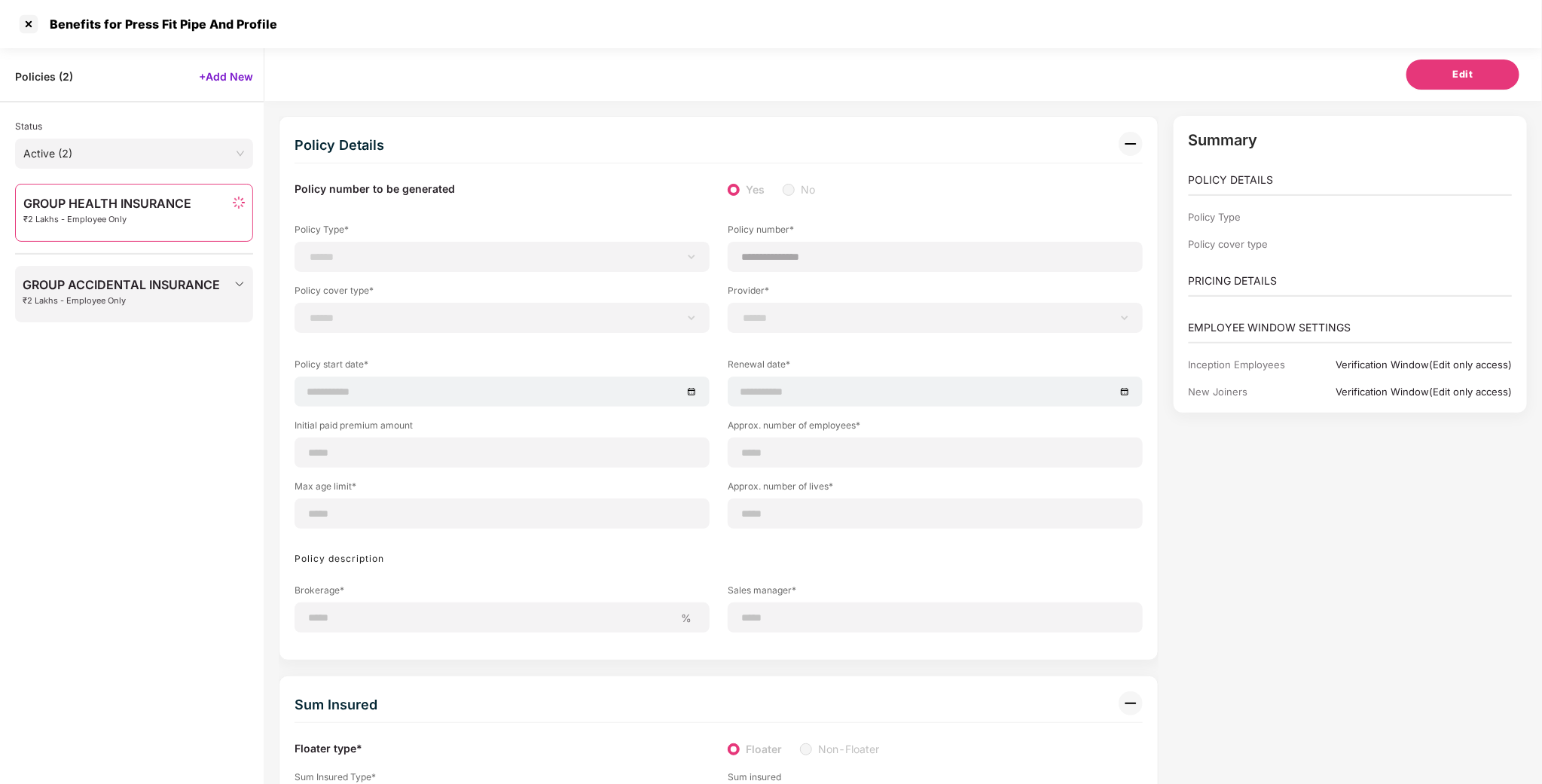
select select "**********"
select select "*"
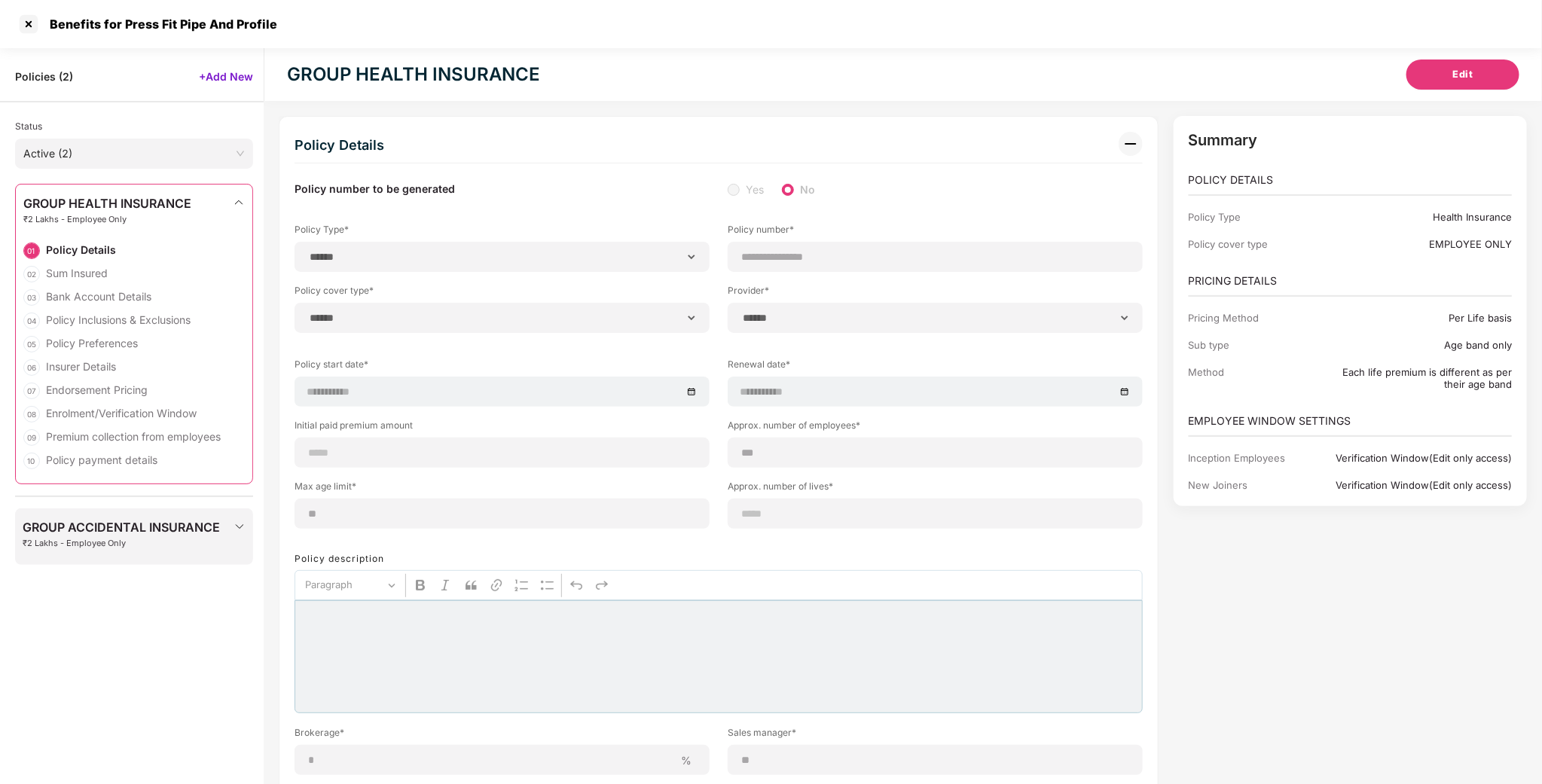
select select "**********"
type input "**********"
select select "**********"
type input "**********"
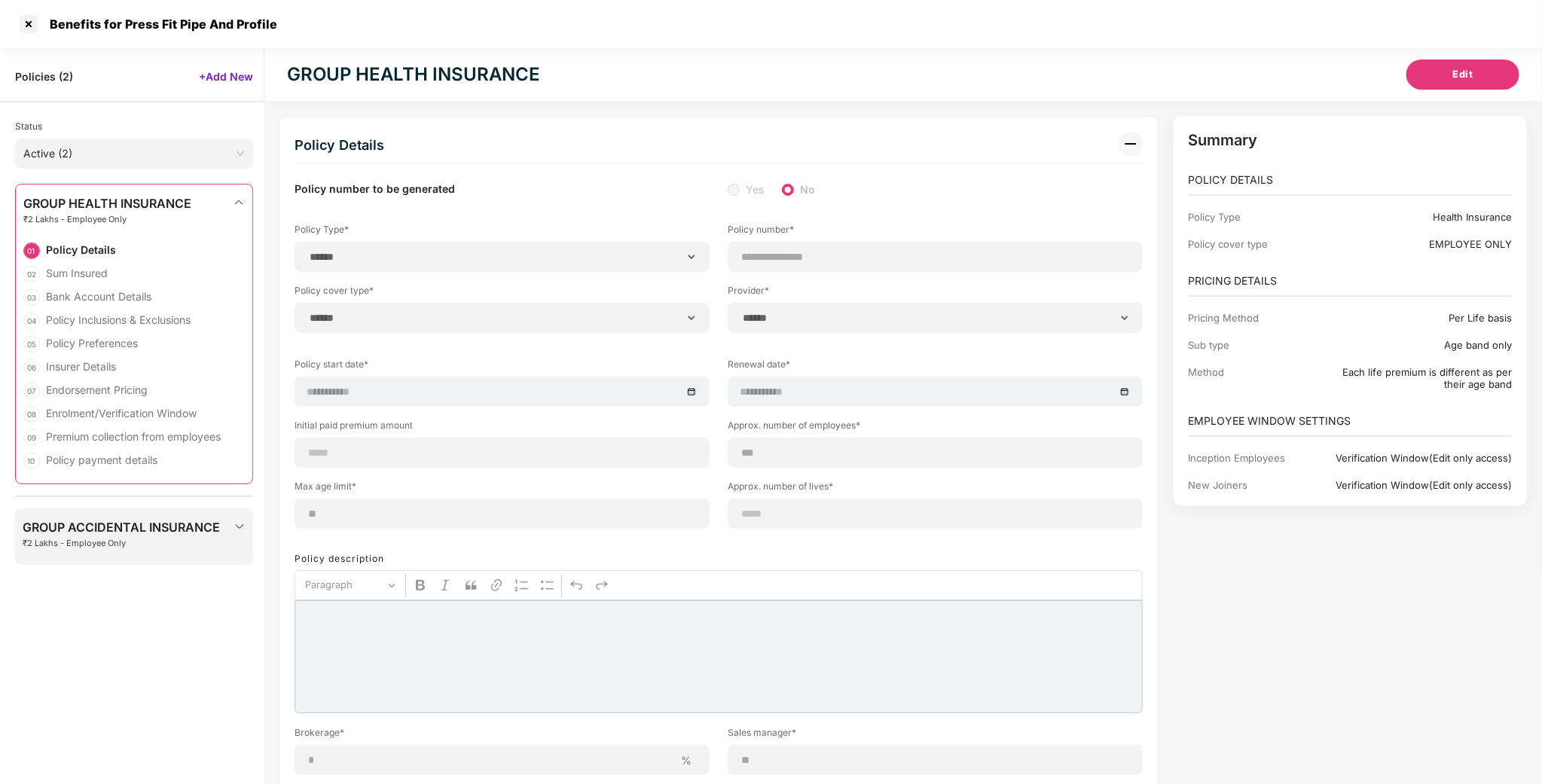
type input "***"
type input "**"
type input "*"
type input "**"
select select "*****"
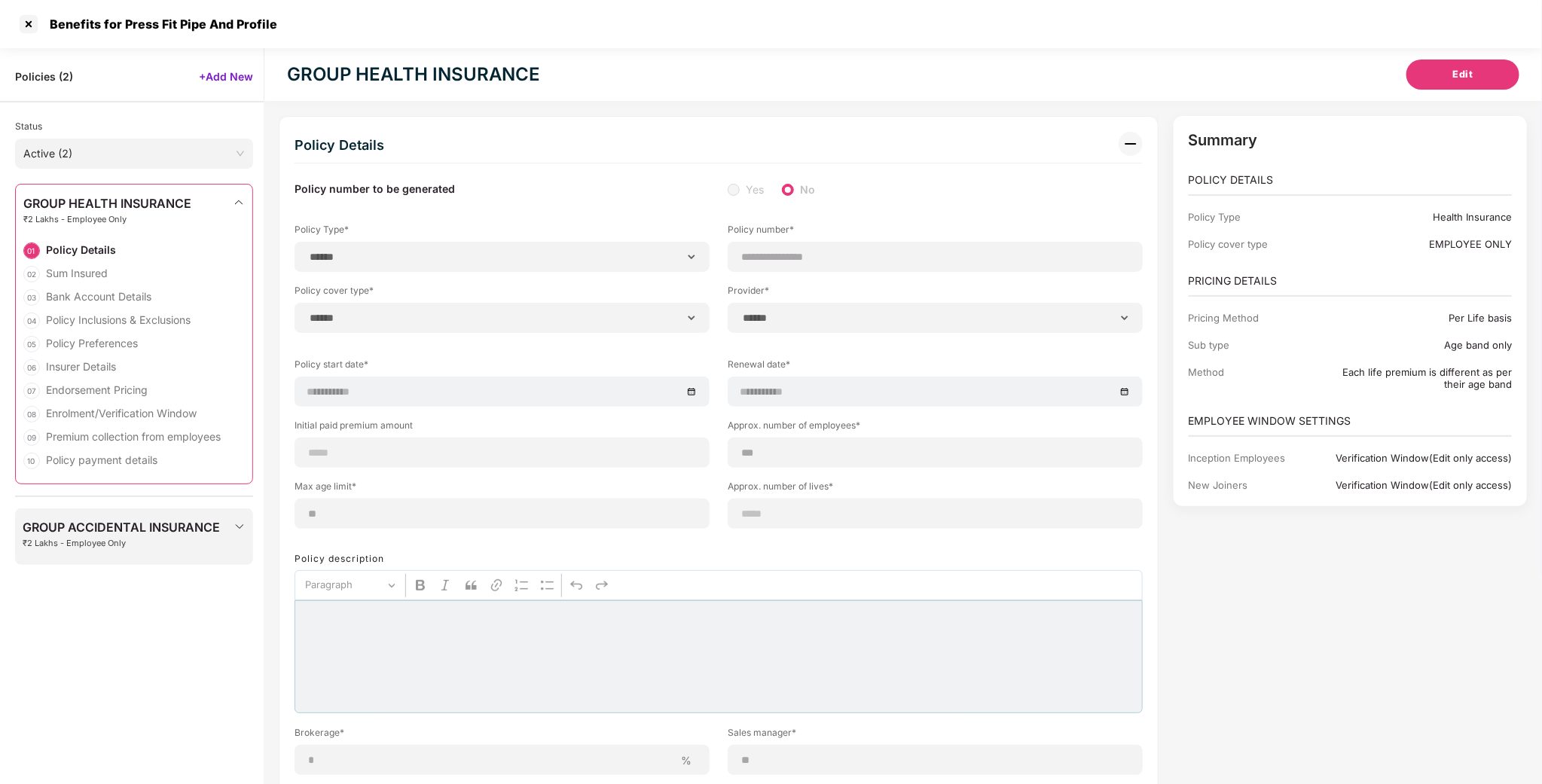
type input "******"
type input "**********"
select select "******"
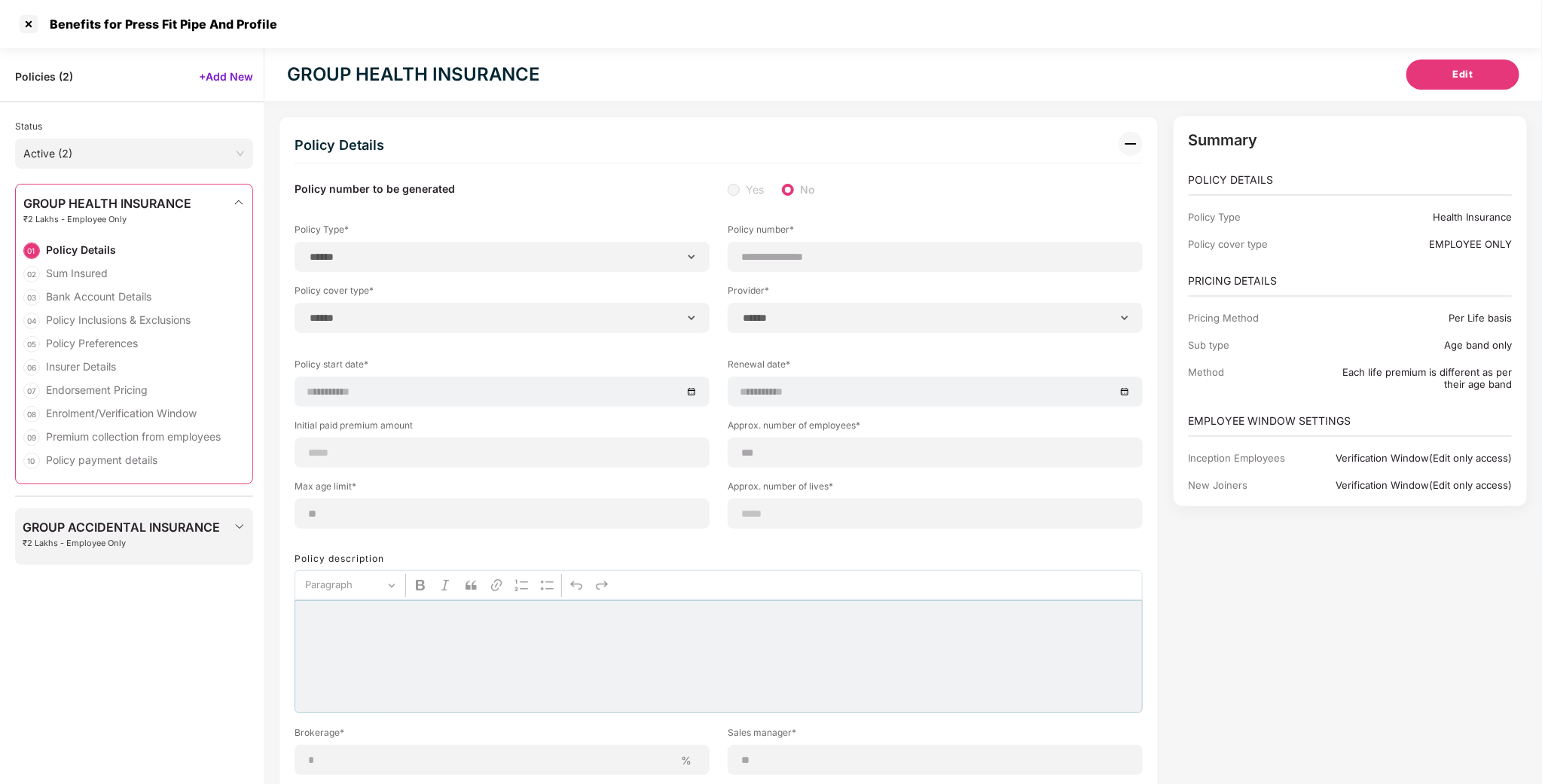
type input "******"
select select "********"
select select "******"
click at [39, 31] on div "Benefits for Press Fit Pipe And Profile" at bounding box center [147, 24] width 261 height 24
click at [31, 25] on div at bounding box center [29, 24] width 24 height 24
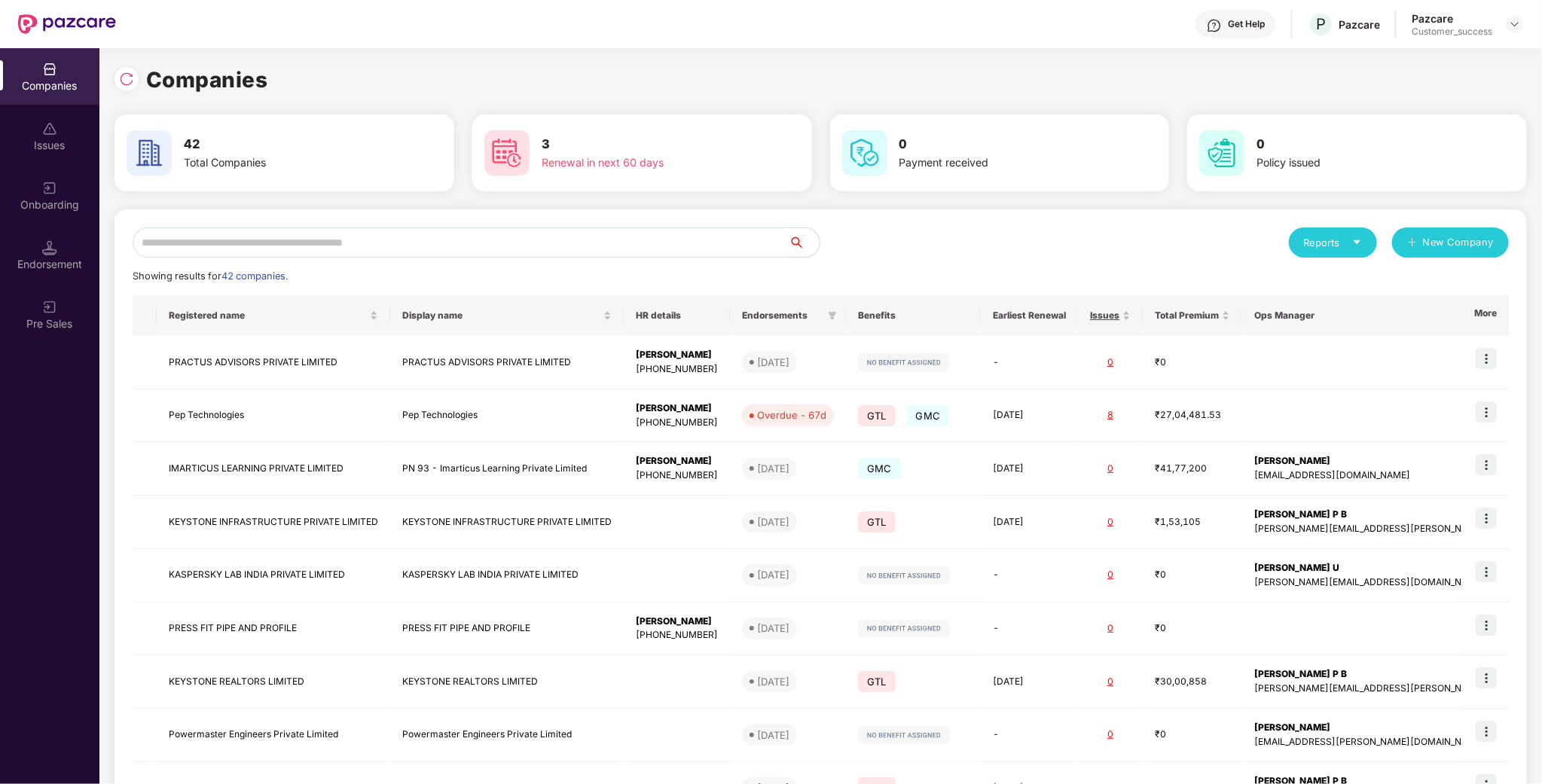
click at [671, 251] on input "text" at bounding box center [461, 242] width 657 height 30
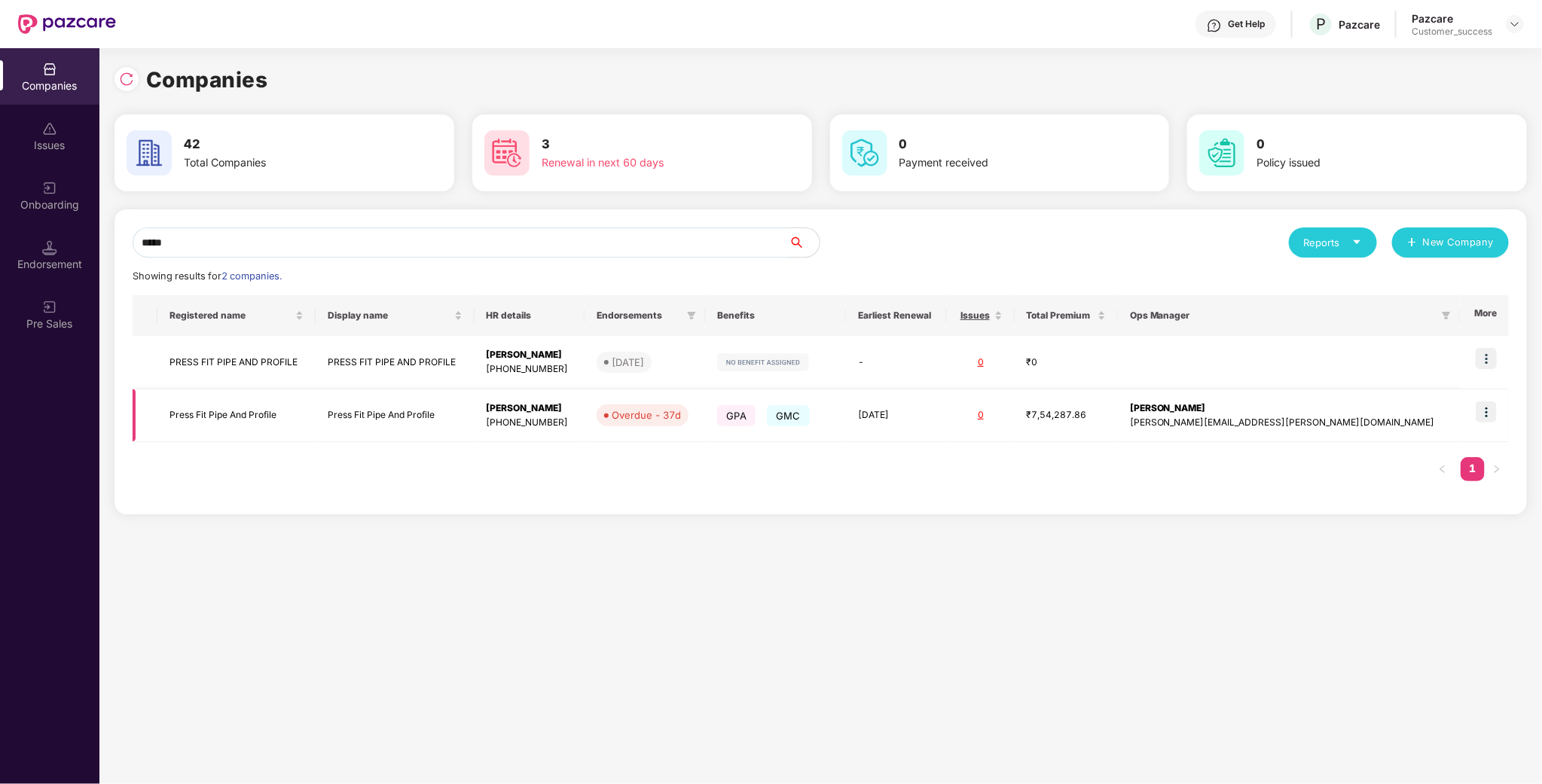
type input "*****"
click at [1490, 413] on img at bounding box center [1486, 412] width 21 height 21
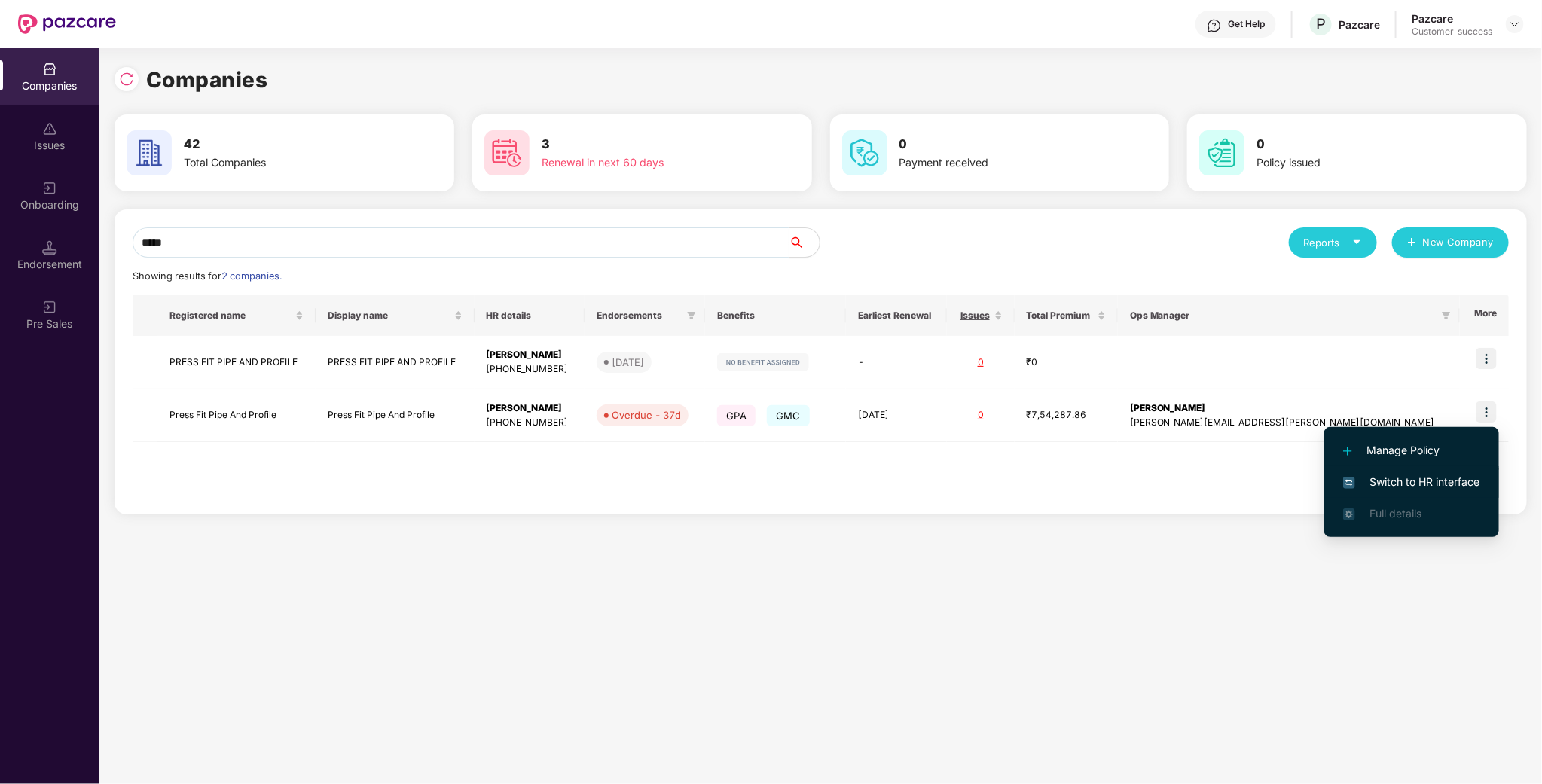
click at [1433, 475] on span "Switch to HR interface" at bounding box center [1412, 482] width 137 height 17
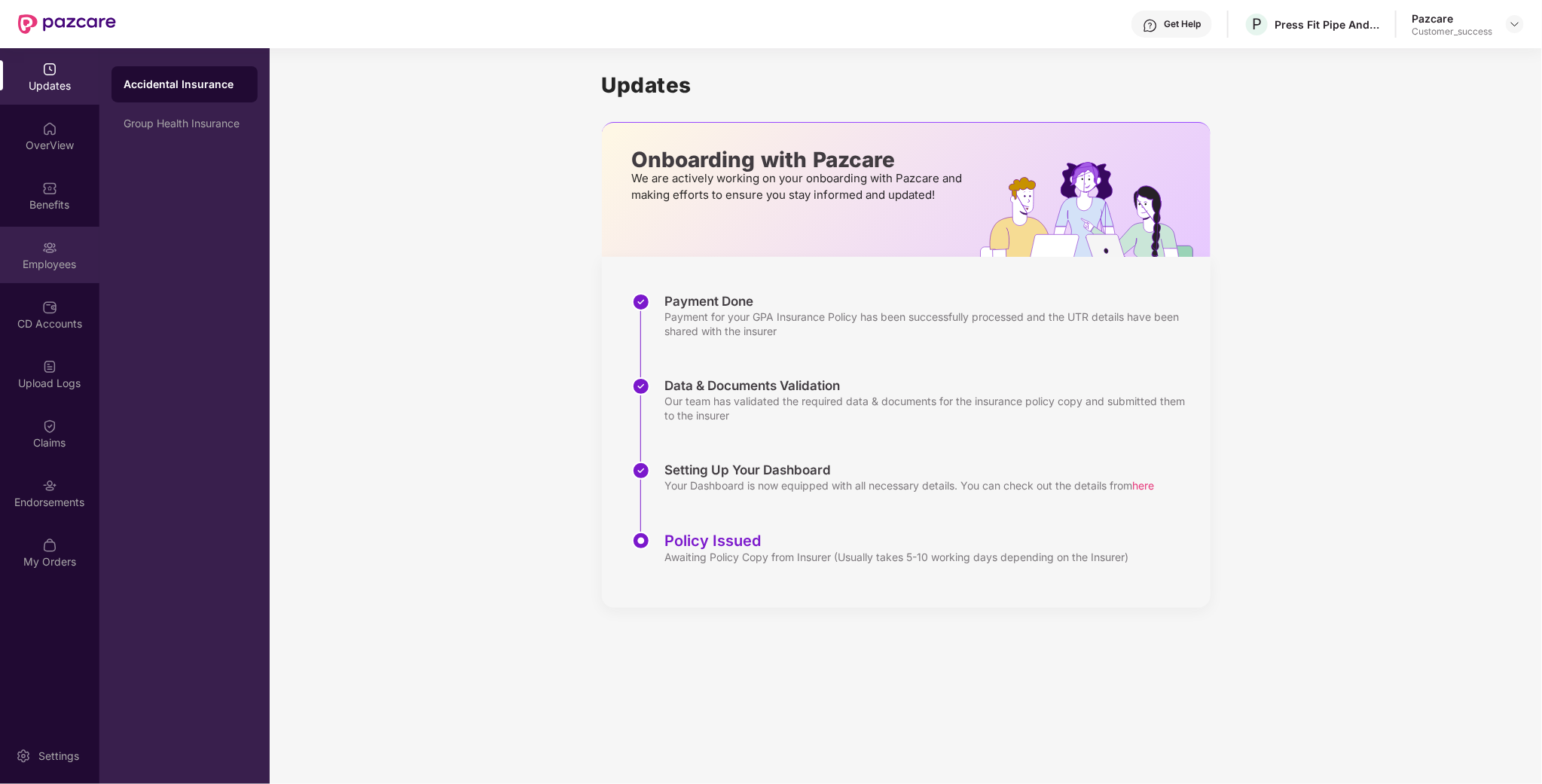
click at [66, 269] on div "Employees" at bounding box center [50, 264] width 100 height 15
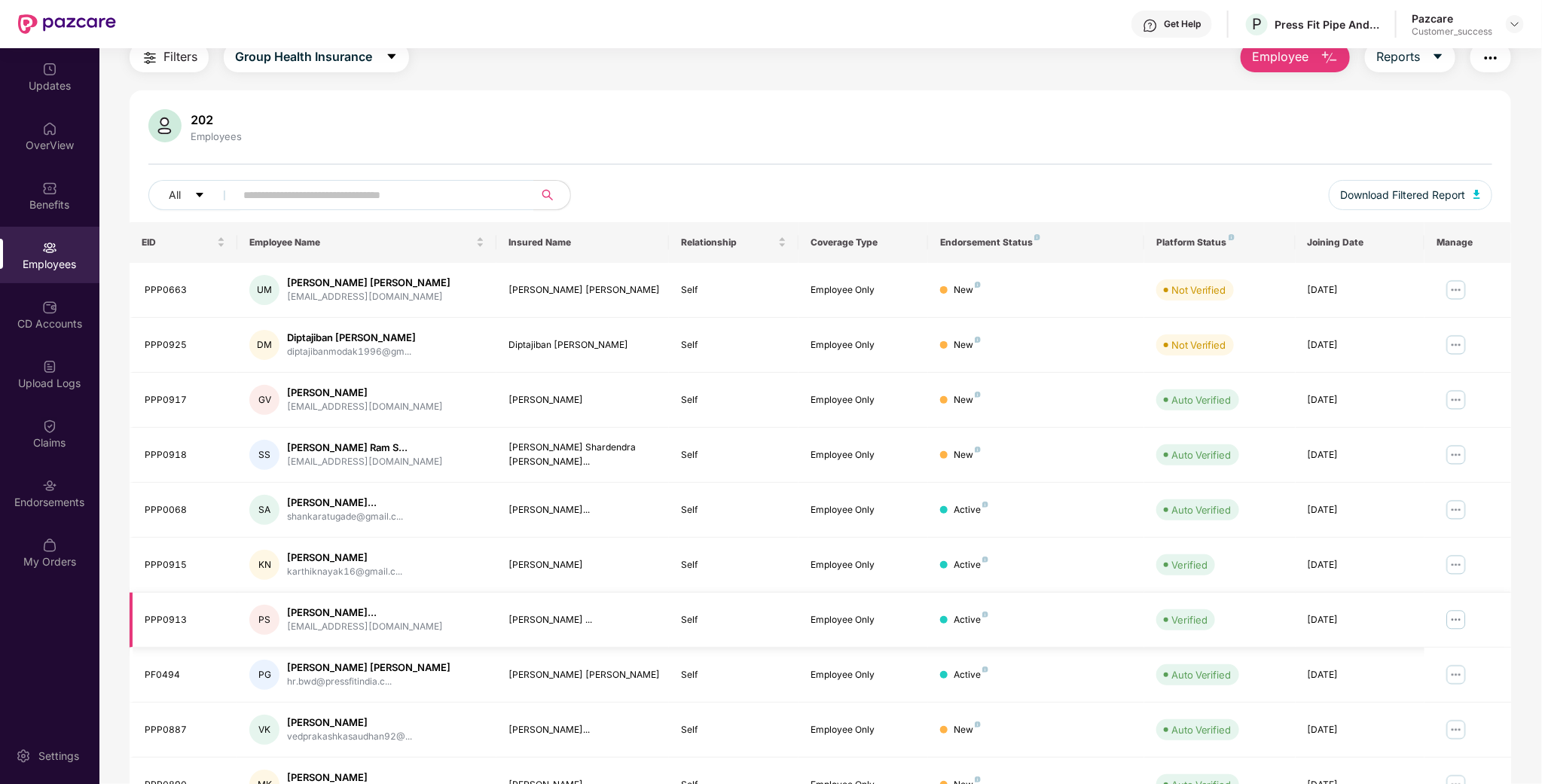
scroll to position [113, 0]
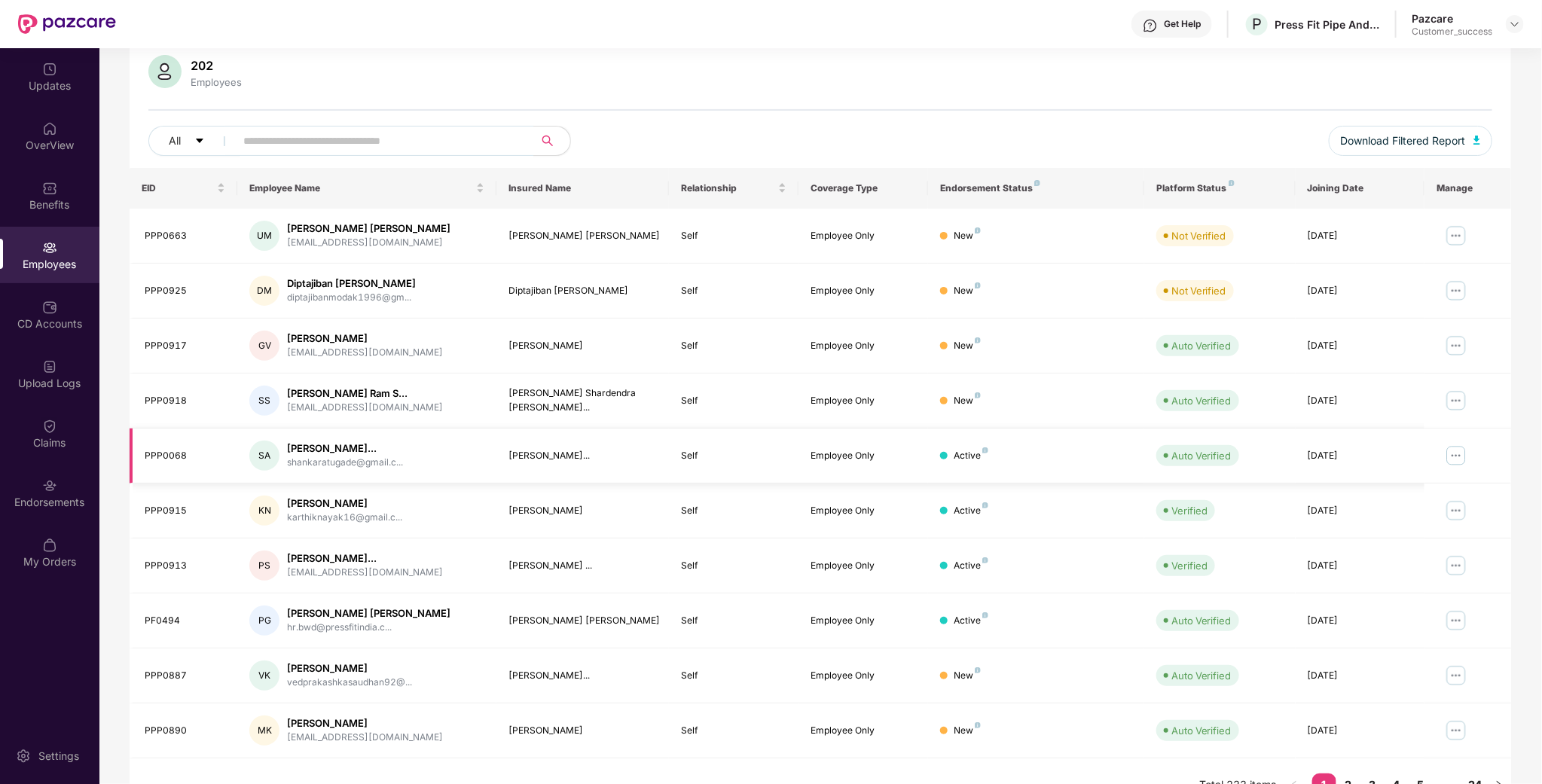
click at [1460, 461] on img at bounding box center [1456, 456] width 24 height 24
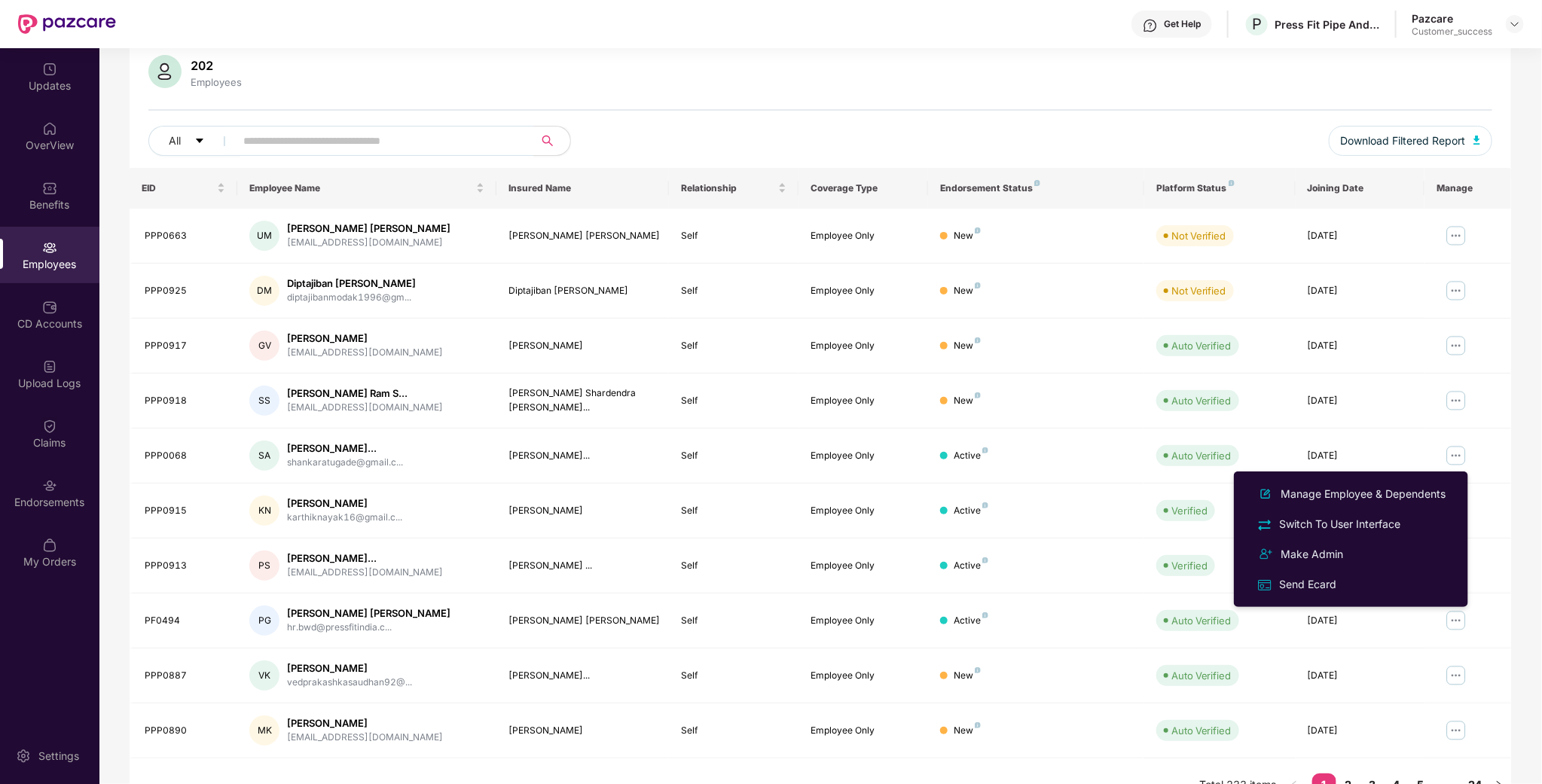
click at [755, 146] on div "All" at bounding box center [540, 140] width 784 height 30
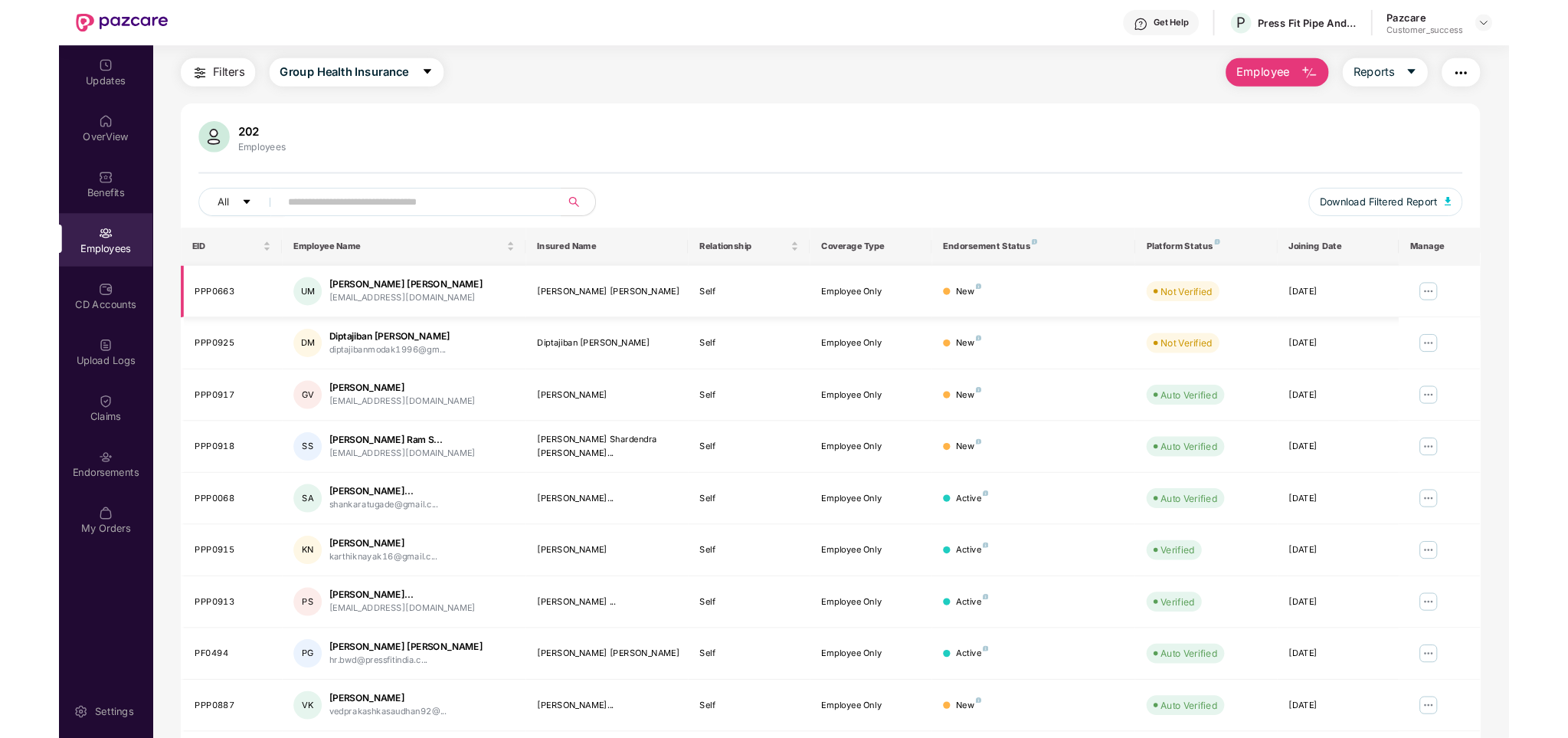
scroll to position [0, 0]
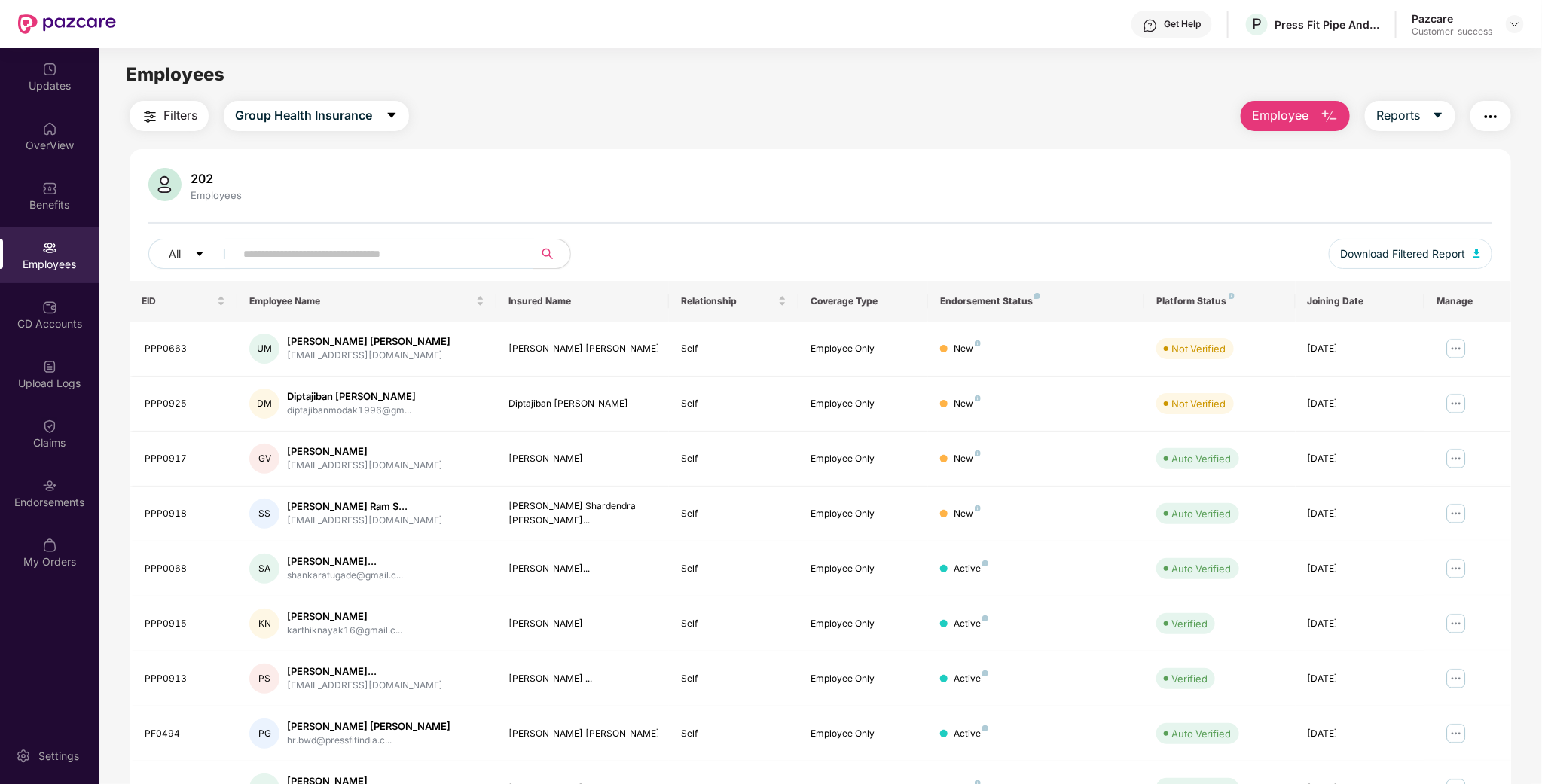
click at [1316, 113] on button "Employee" at bounding box center [1295, 115] width 109 height 30
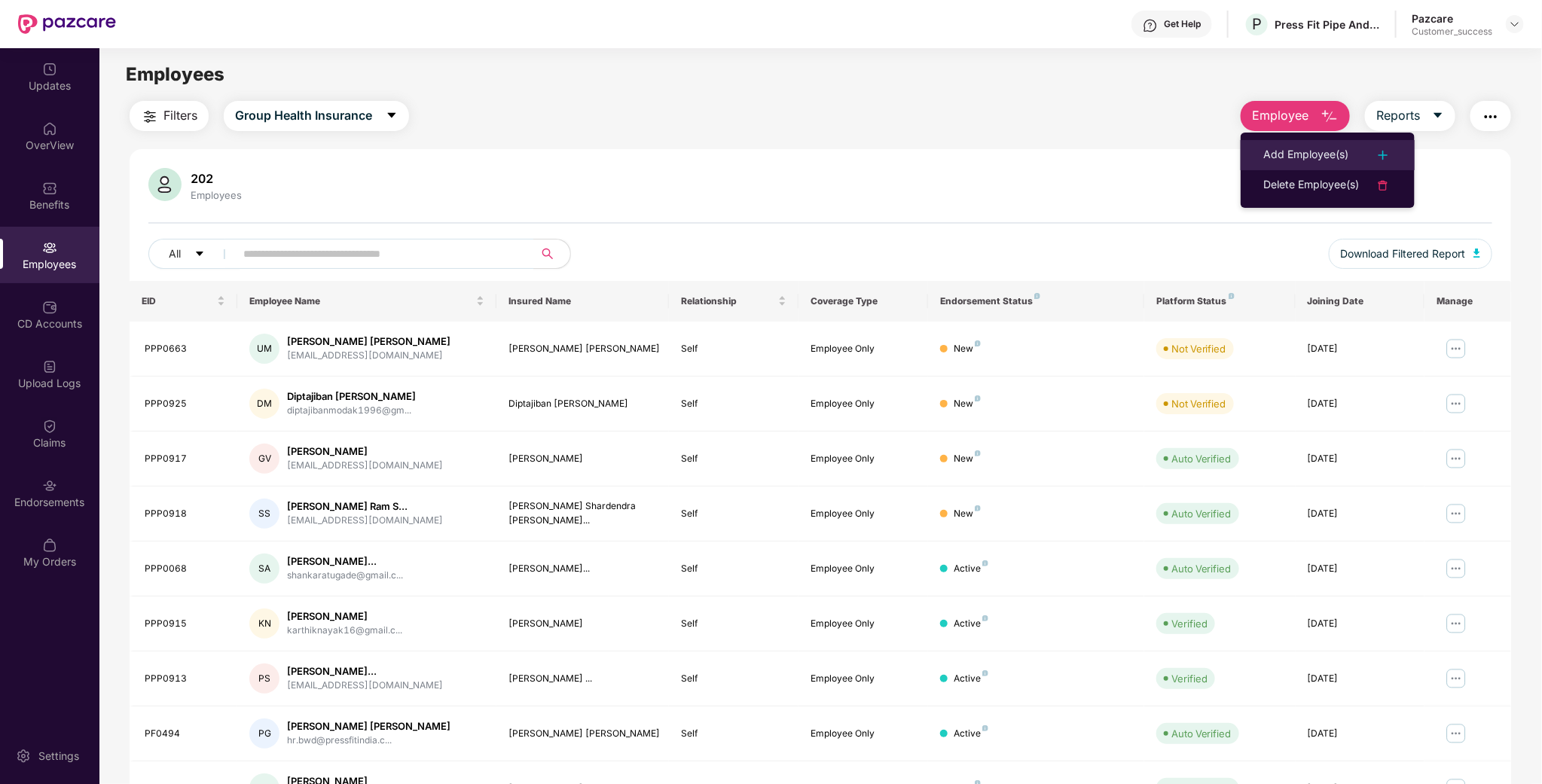
click at [1310, 151] on div "Add Employee(s)" at bounding box center [1306, 155] width 85 height 18
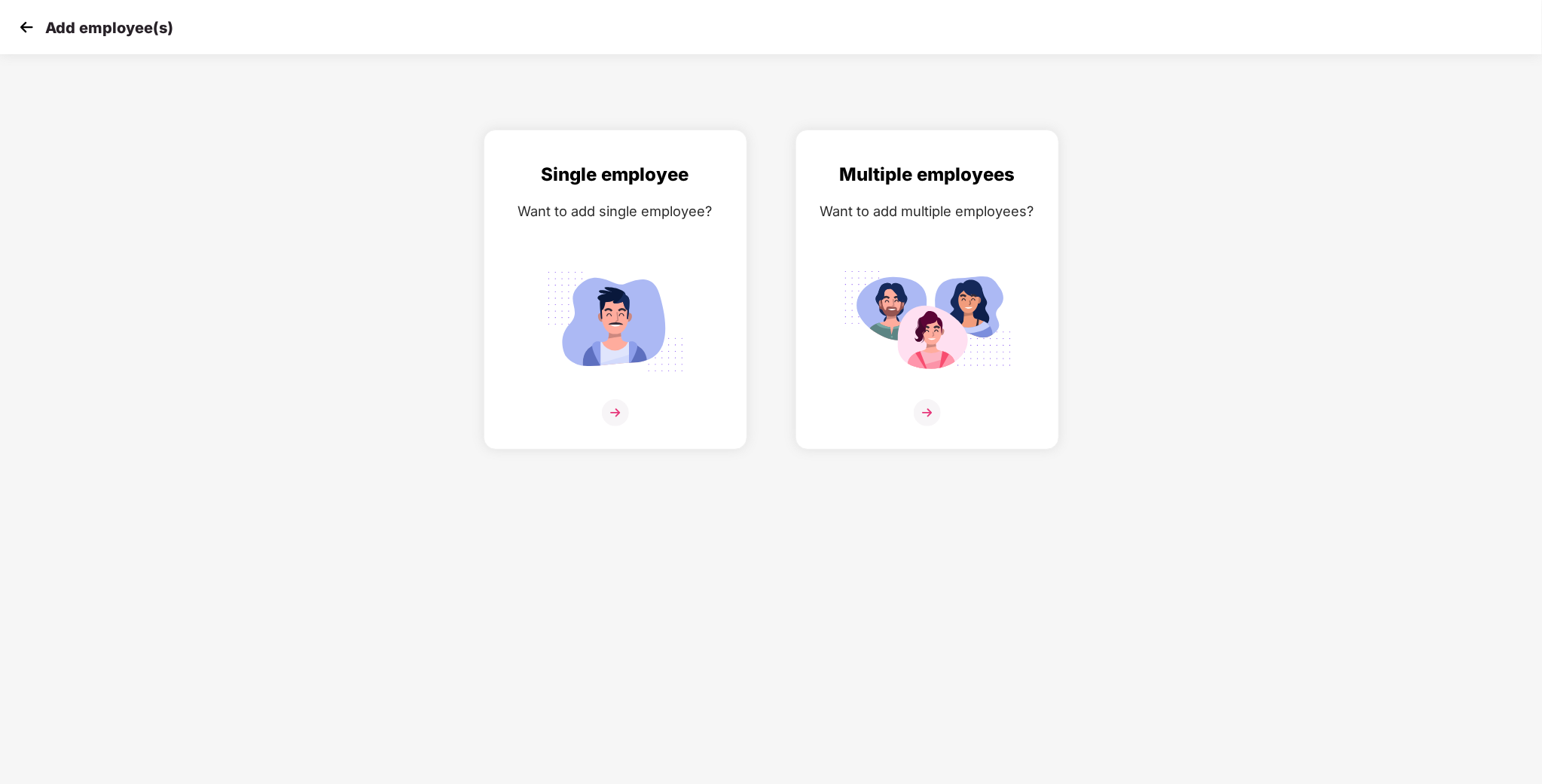
click at [1085, 191] on div "Single employee Want to add single employee? Multiple employees Want to add mul…" at bounding box center [771, 289] width 1590 height 320
click at [994, 240] on div "Multiple employees Want to add multiple employees?" at bounding box center [927, 302] width 232 height 285
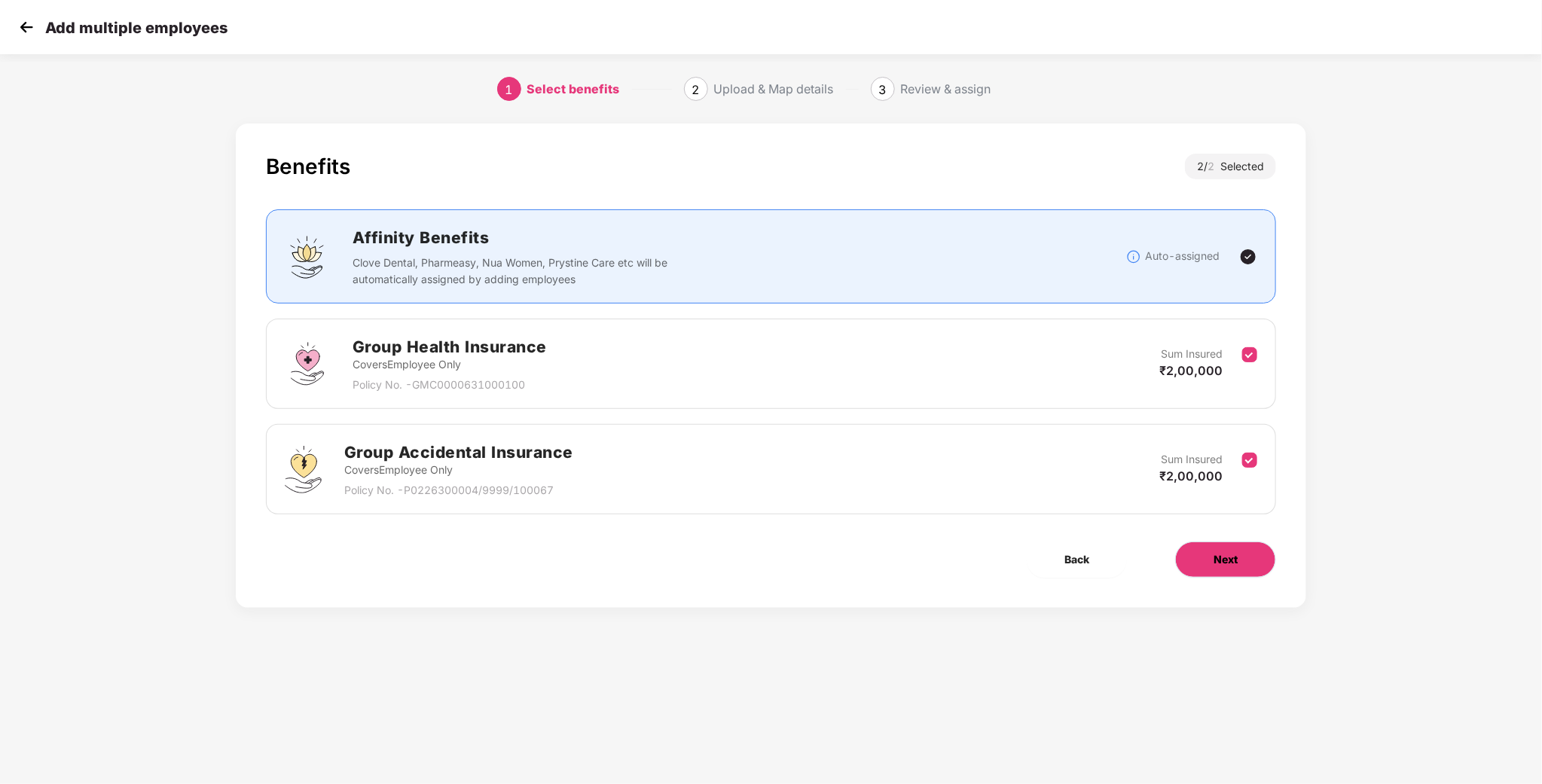
click at [1243, 556] on button "Next" at bounding box center [1225, 559] width 101 height 36
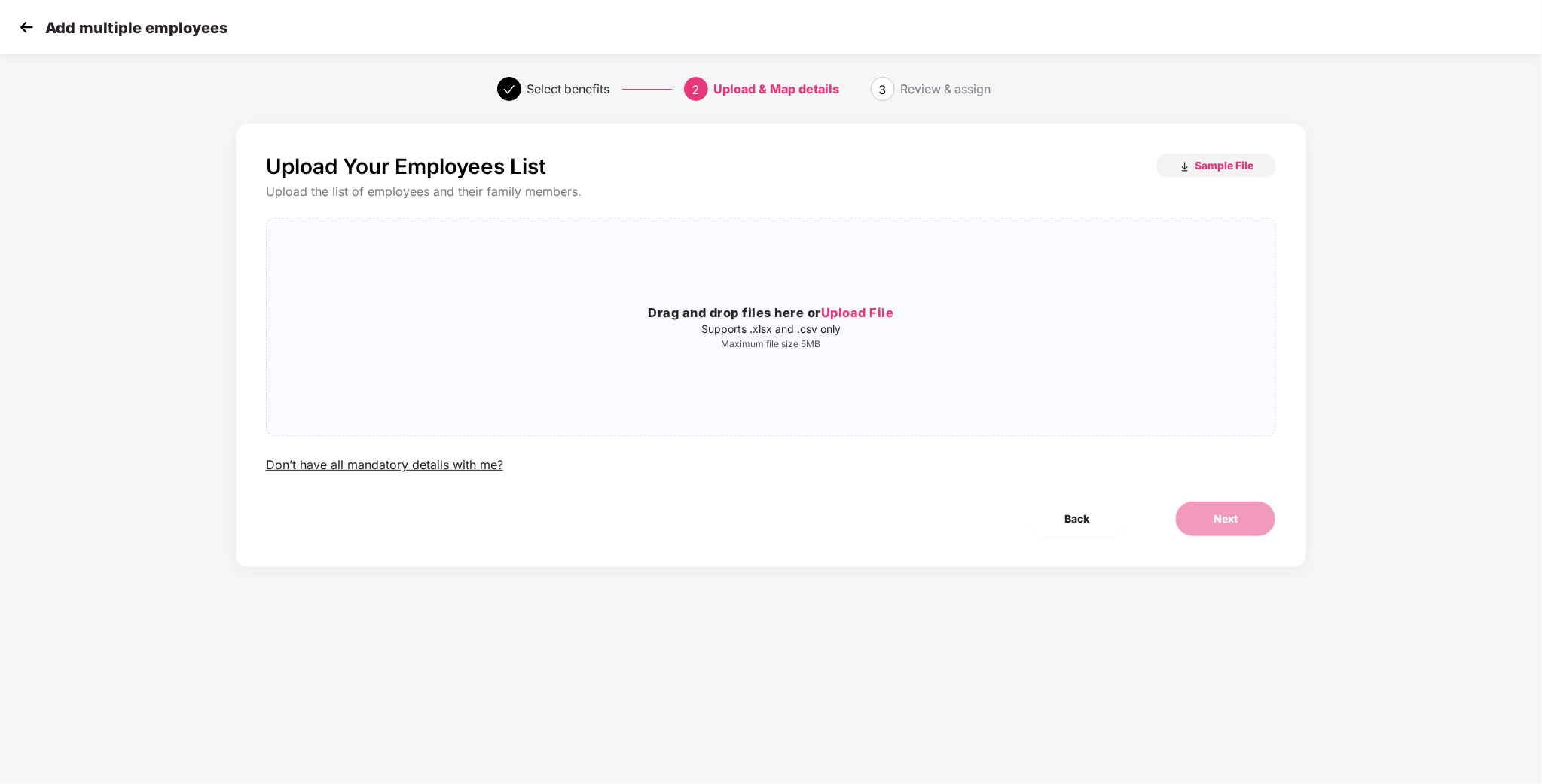
click at [27, 35] on img at bounding box center [27, 27] width 23 height 23
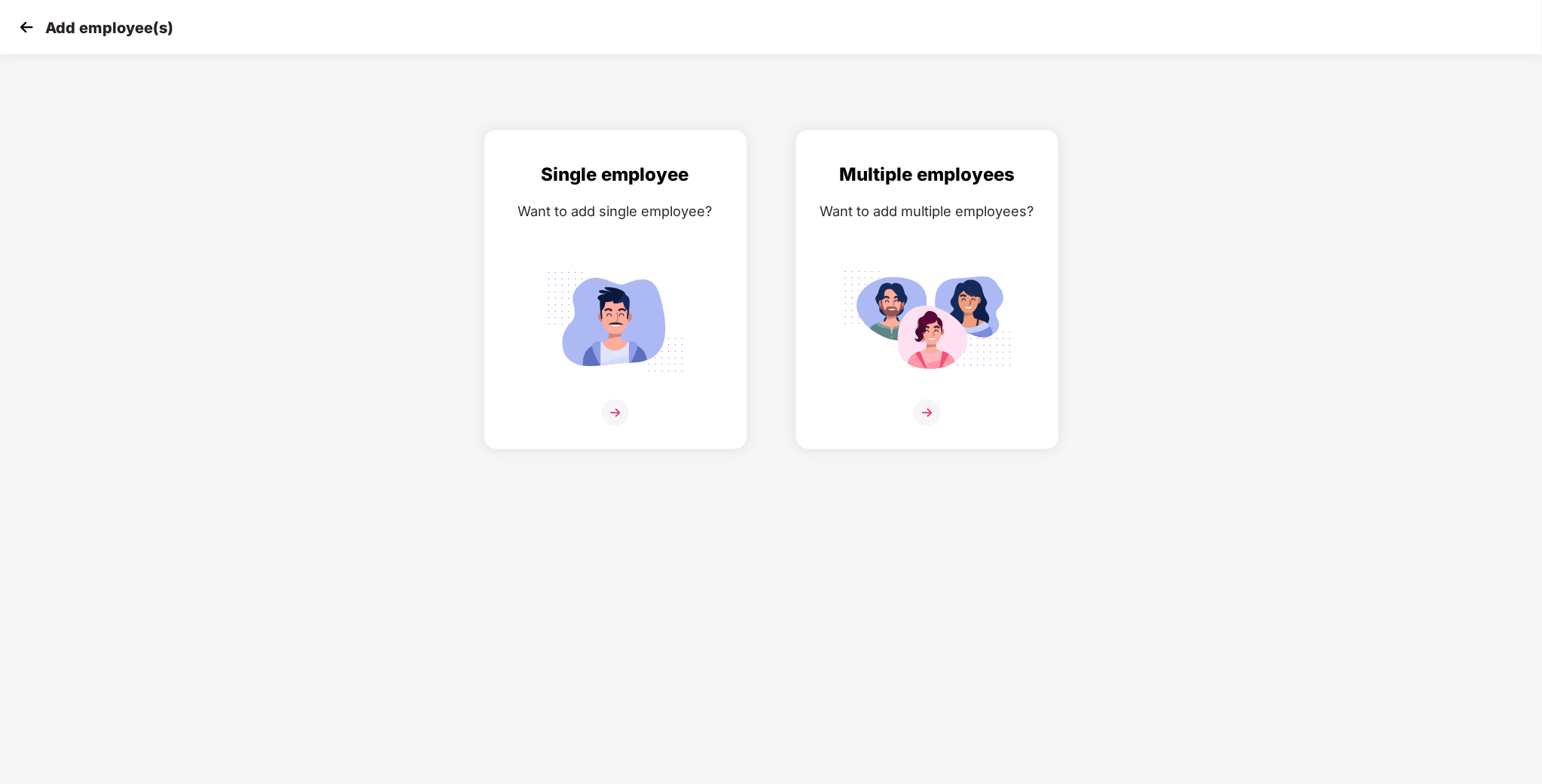
click at [30, 42] on div "Add employee(s)" at bounding box center [771, 27] width 1542 height 54
click at [41, 3] on div "Add employee(s)" at bounding box center [771, 27] width 1542 height 54
click at [31, 26] on img at bounding box center [27, 27] width 23 height 23
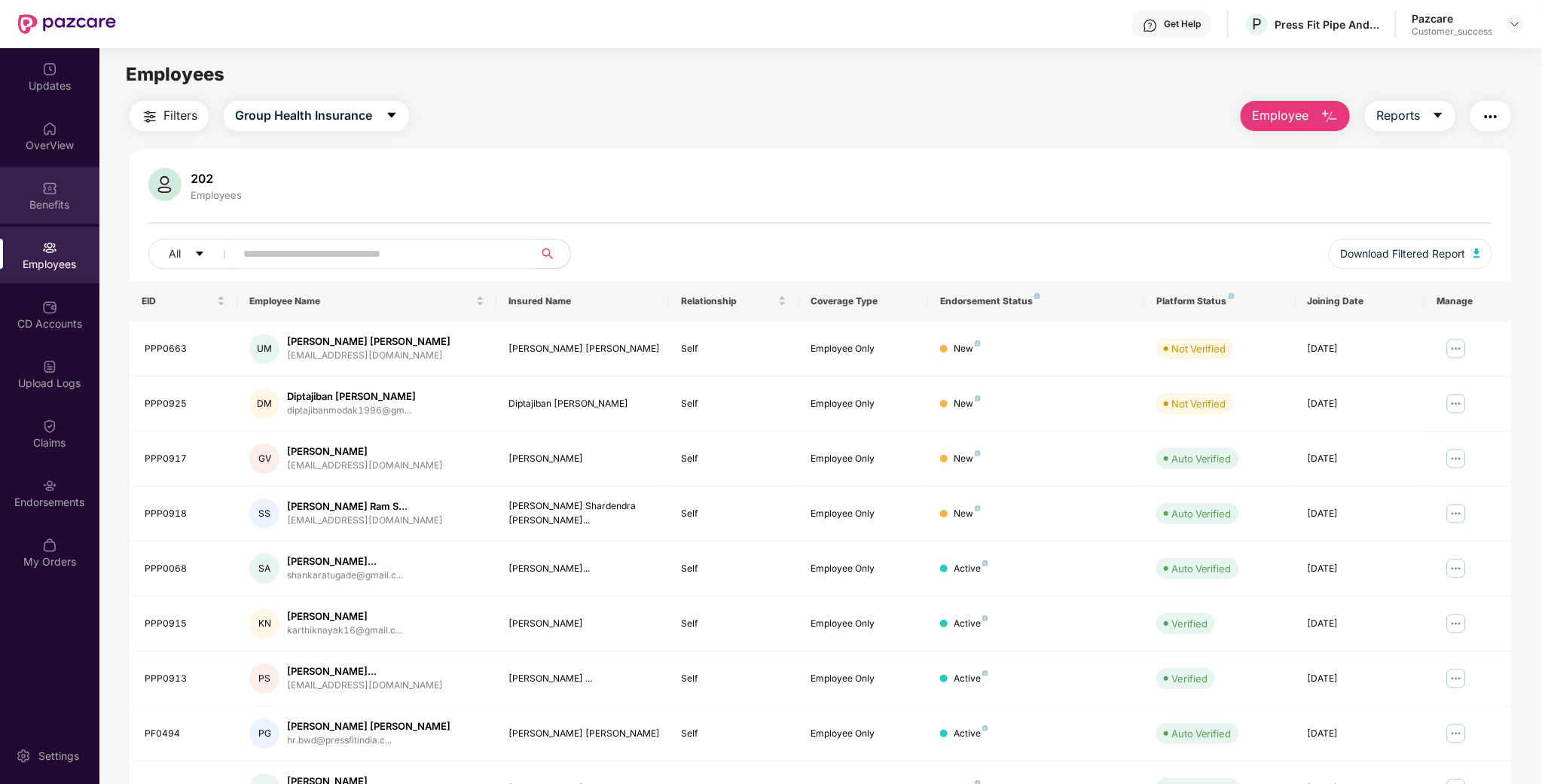
click at [68, 202] on div "Benefits" at bounding box center [50, 204] width 100 height 15
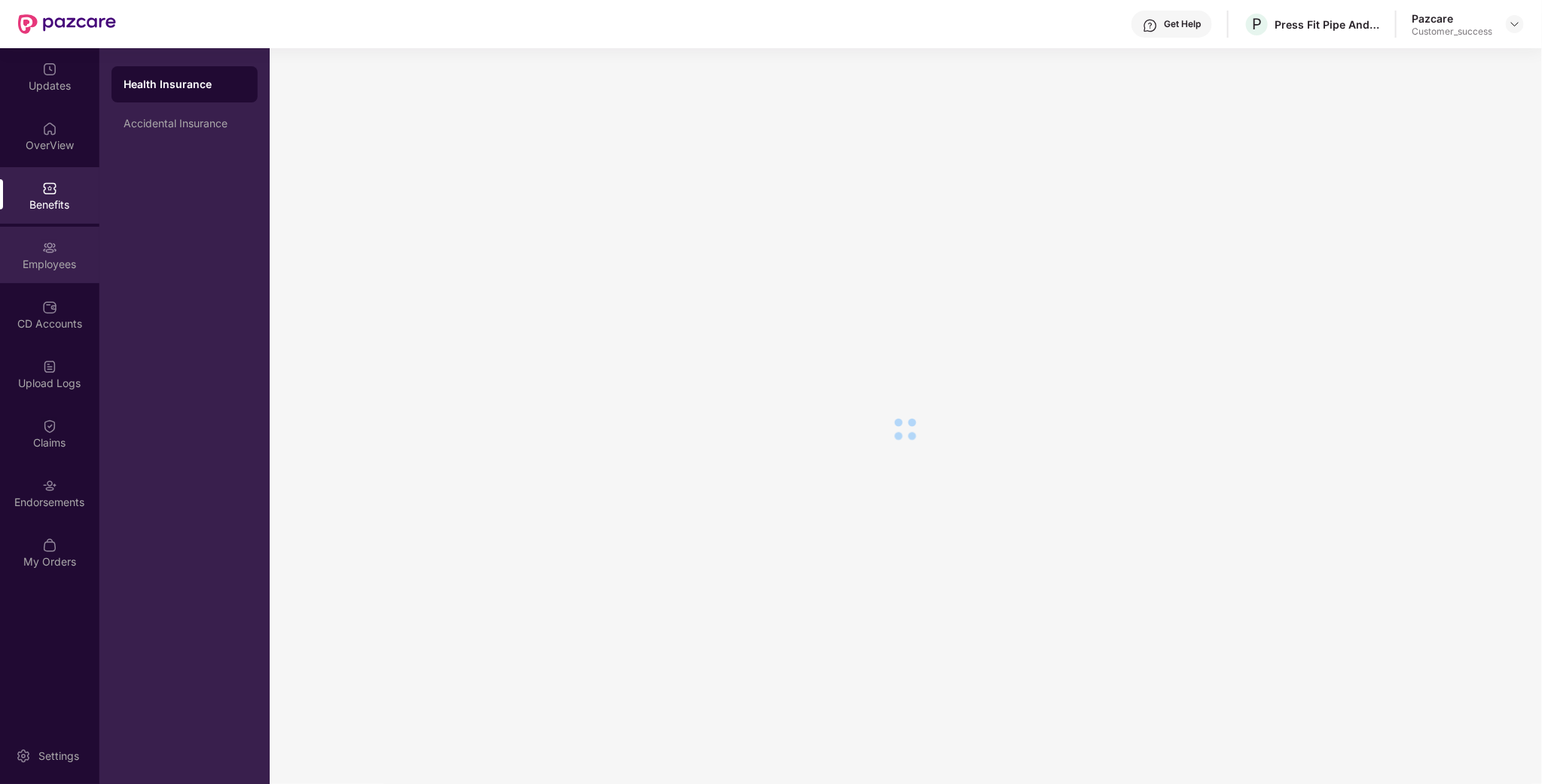
click at [66, 261] on div "Employees" at bounding box center [50, 264] width 100 height 15
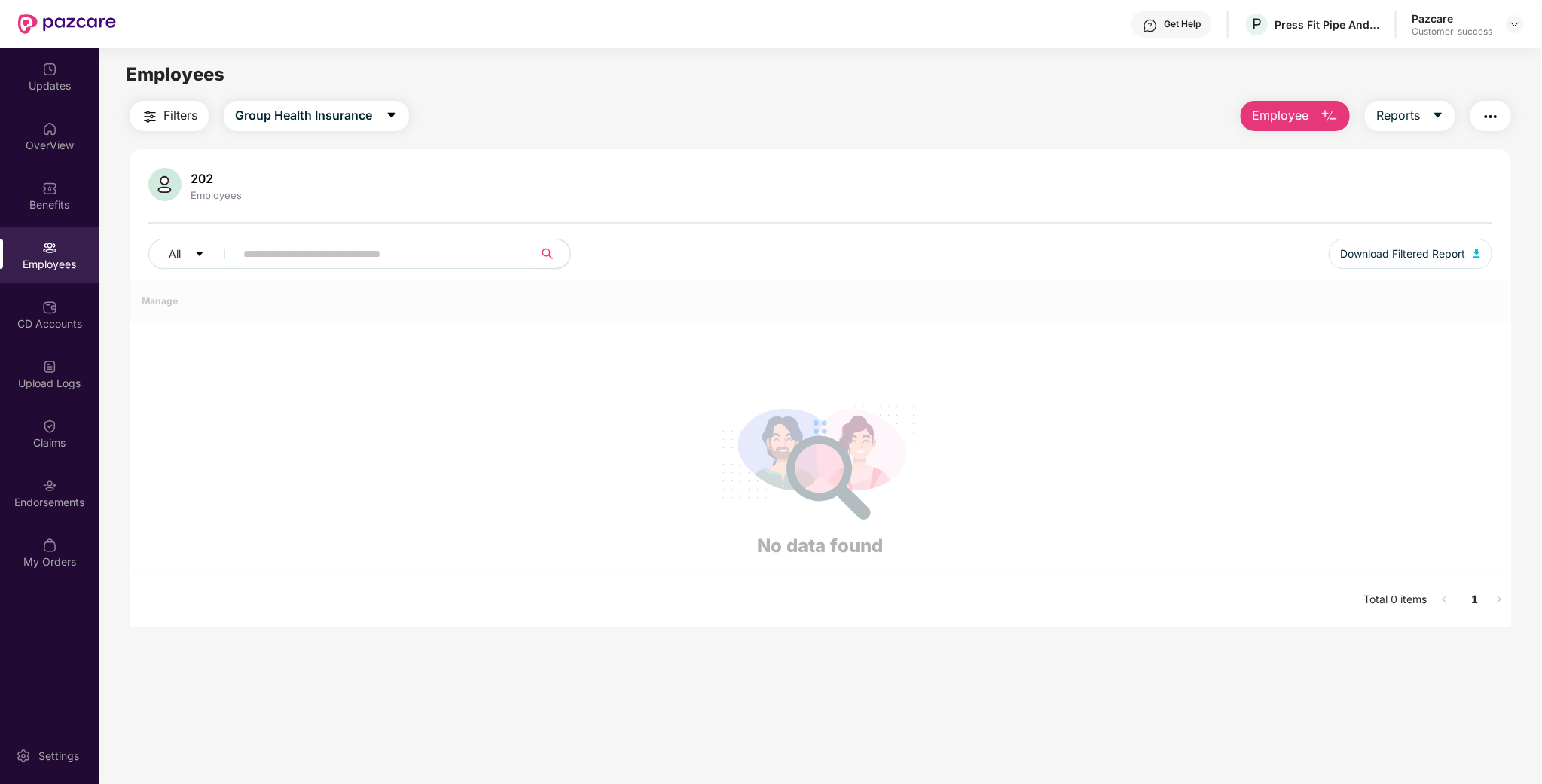
click at [346, 258] on input "text" at bounding box center [378, 254] width 270 height 23
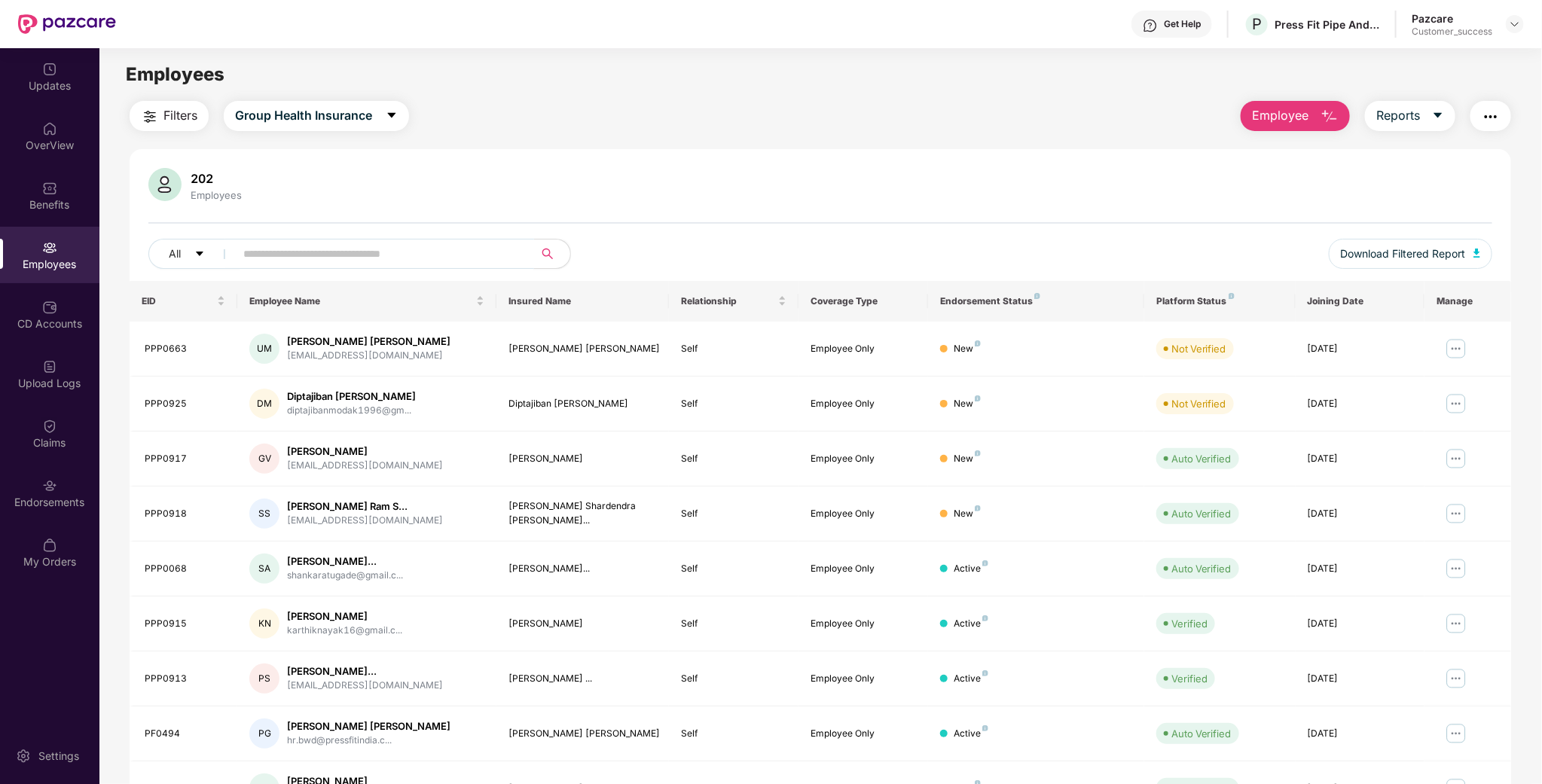
paste input "******"
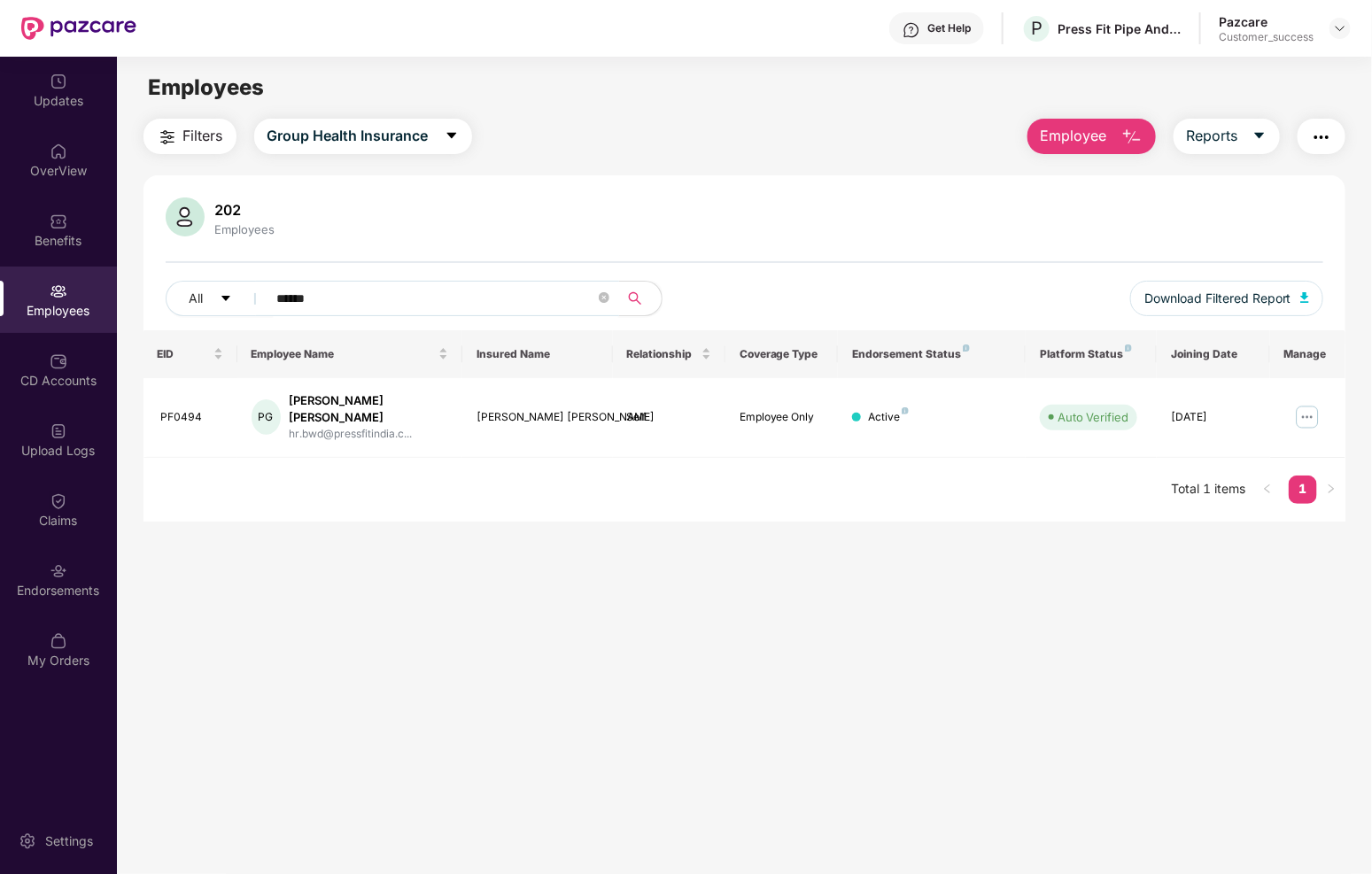
paste input "*"
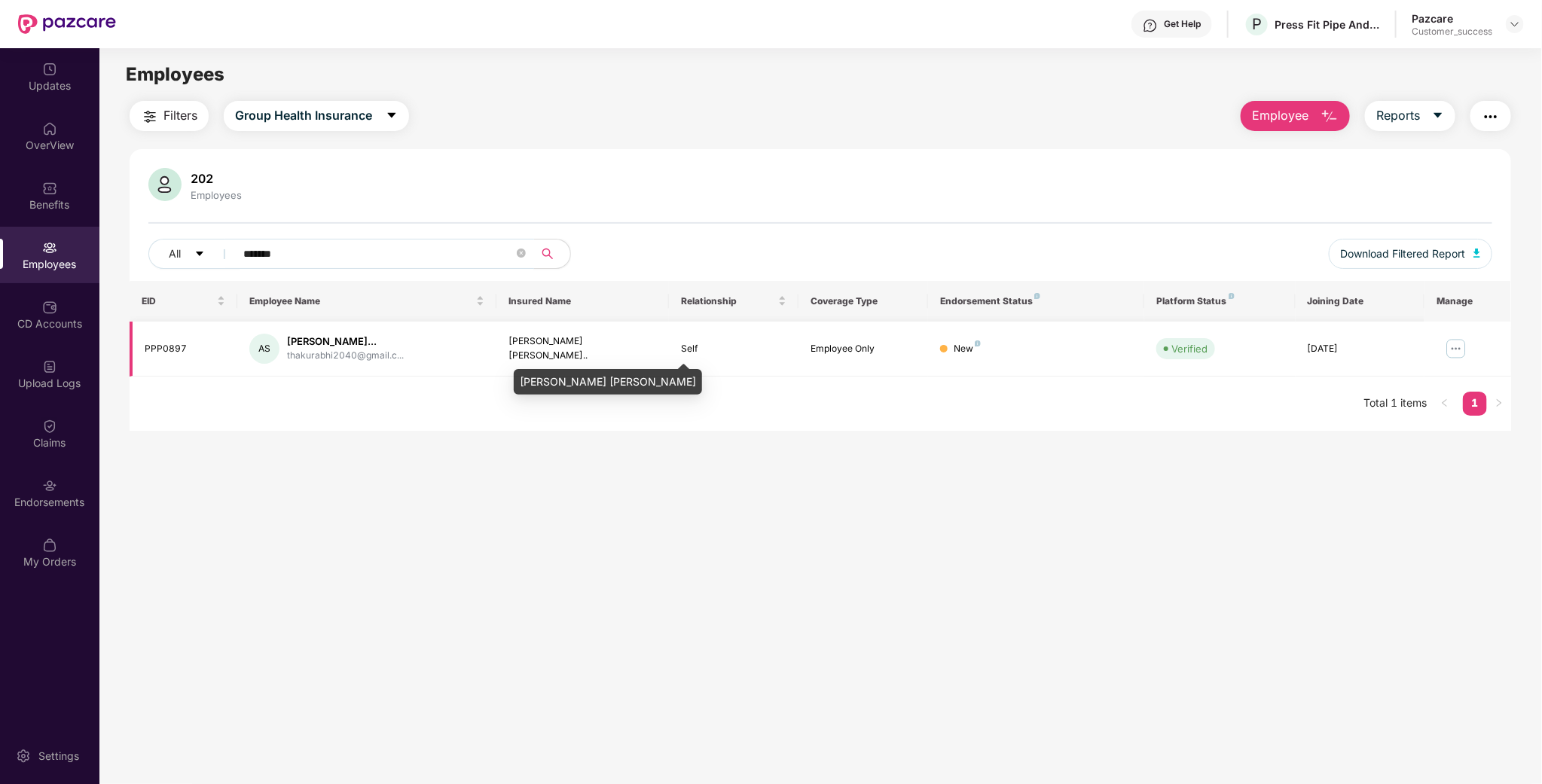
paste input "text"
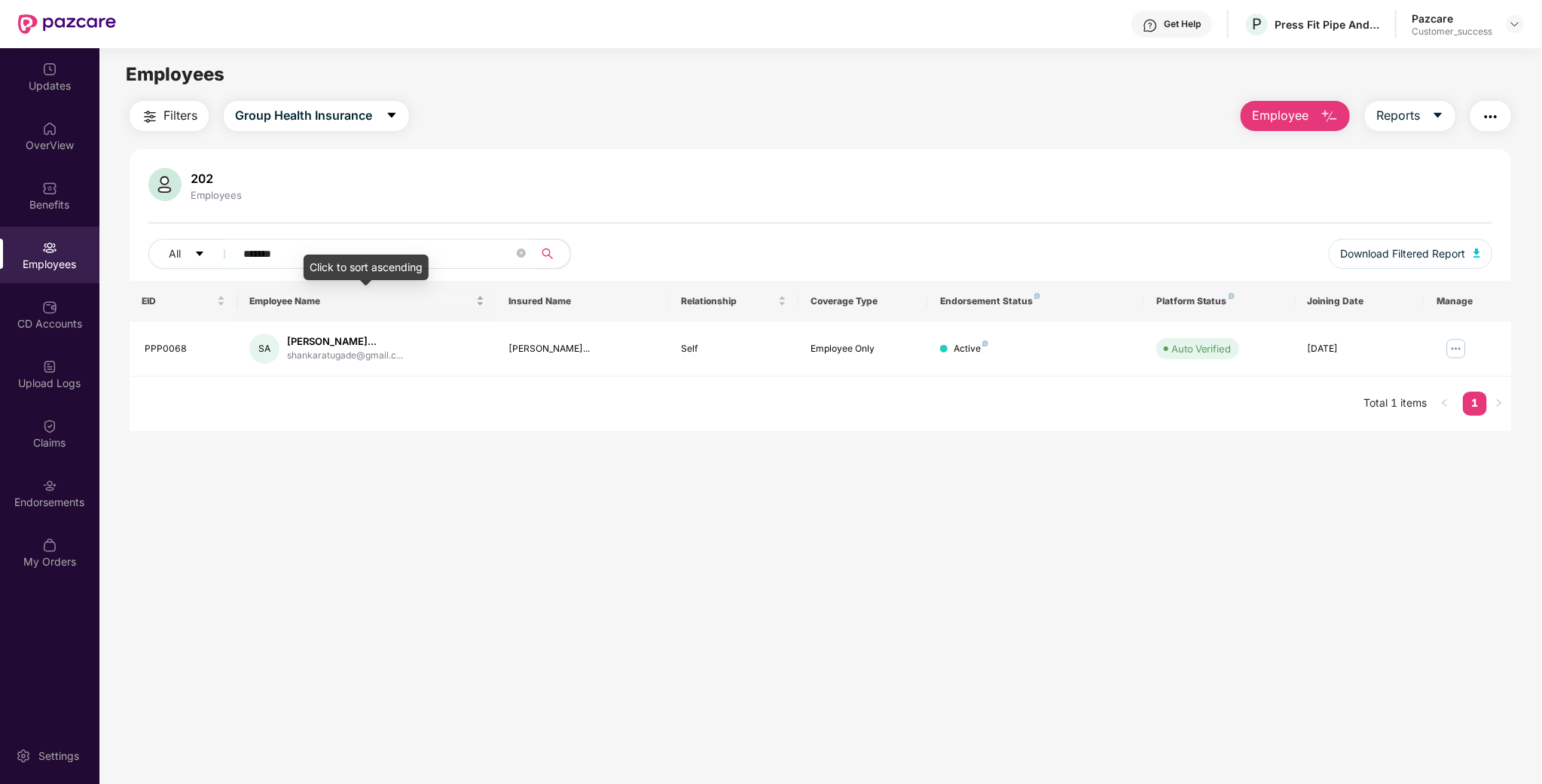
paste input "text"
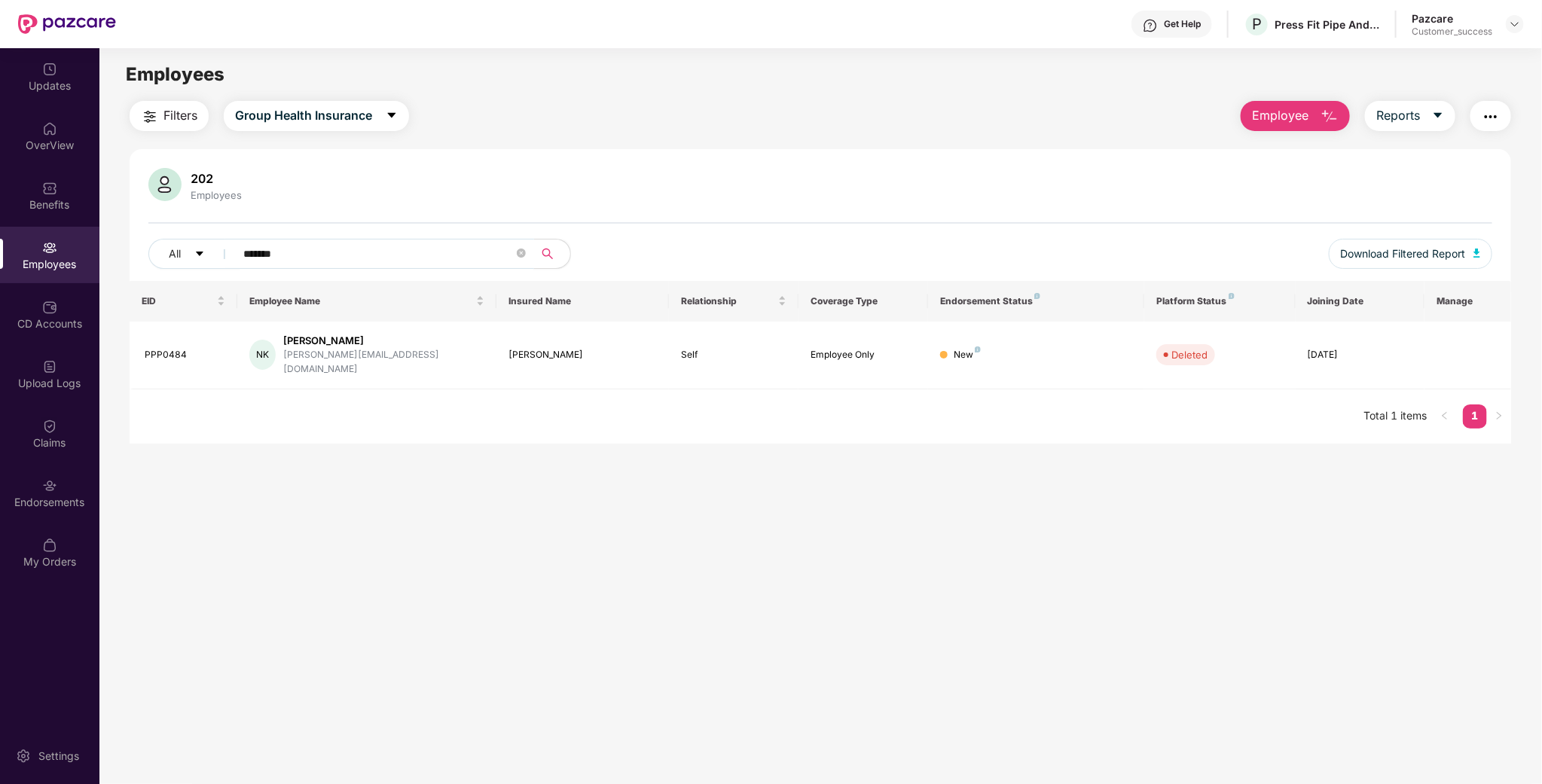
paste input "text"
type input "*******"
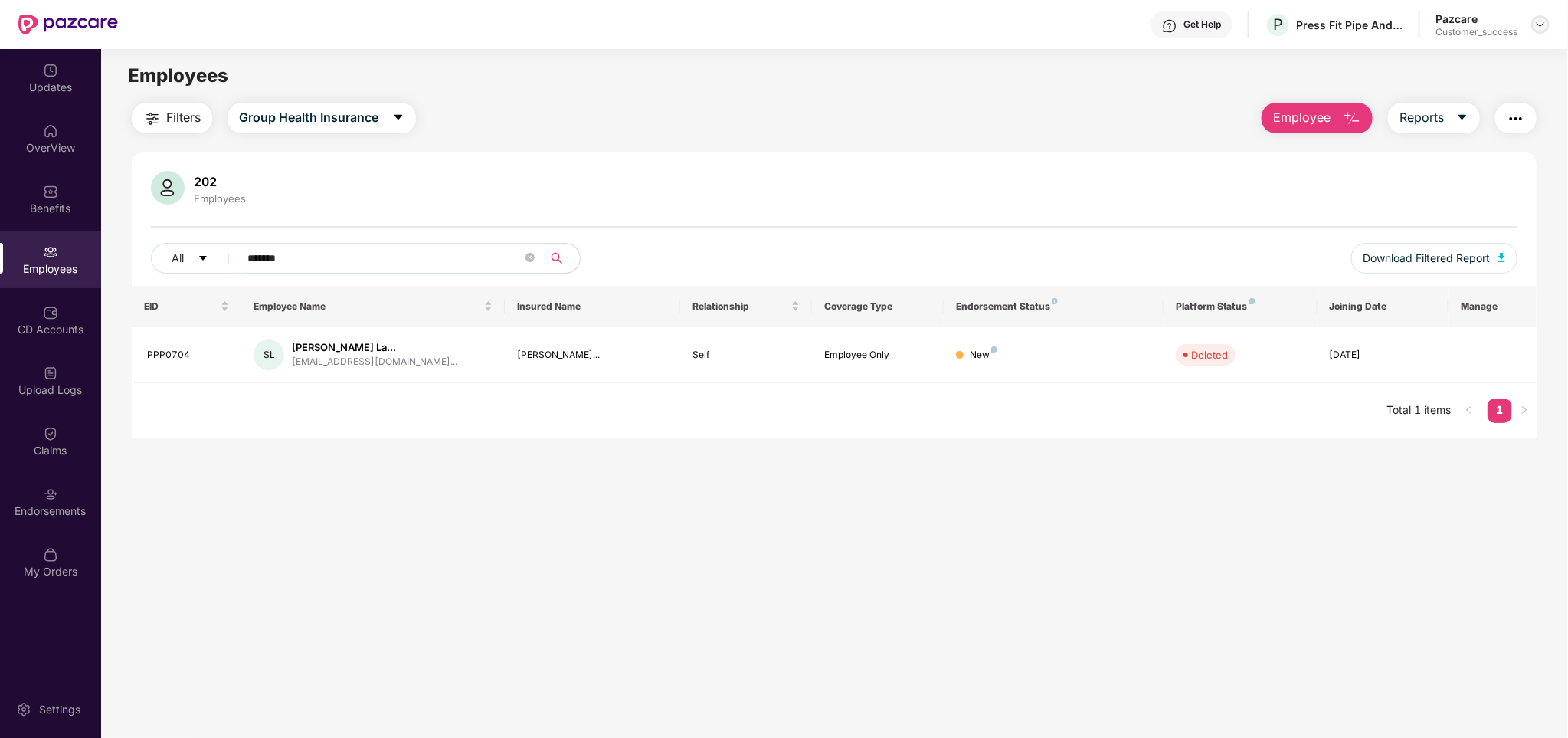
click at [1540, 25] on img at bounding box center [1540, 24] width 12 height 12
click at [1468, 55] on div "Switch to partner view" at bounding box center [1468, 60] width 199 height 30
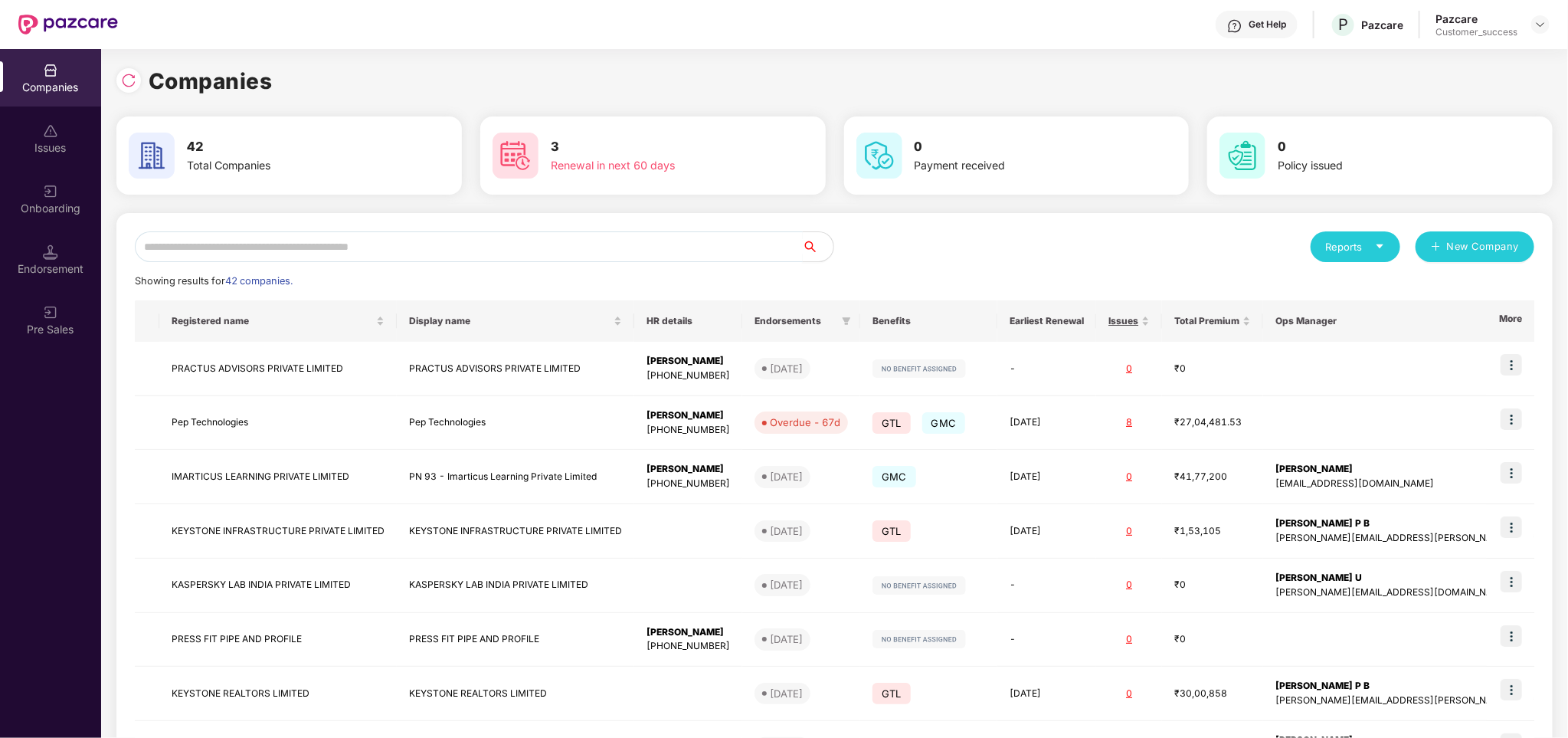
click at [297, 246] on input "text" at bounding box center [469, 246] width 668 height 30
drag, startPoint x: 297, startPoint y: 246, endPoint x: 236, endPoint y: 231, distance: 62.8
click at [236, 232] on input "text" at bounding box center [469, 246] width 668 height 30
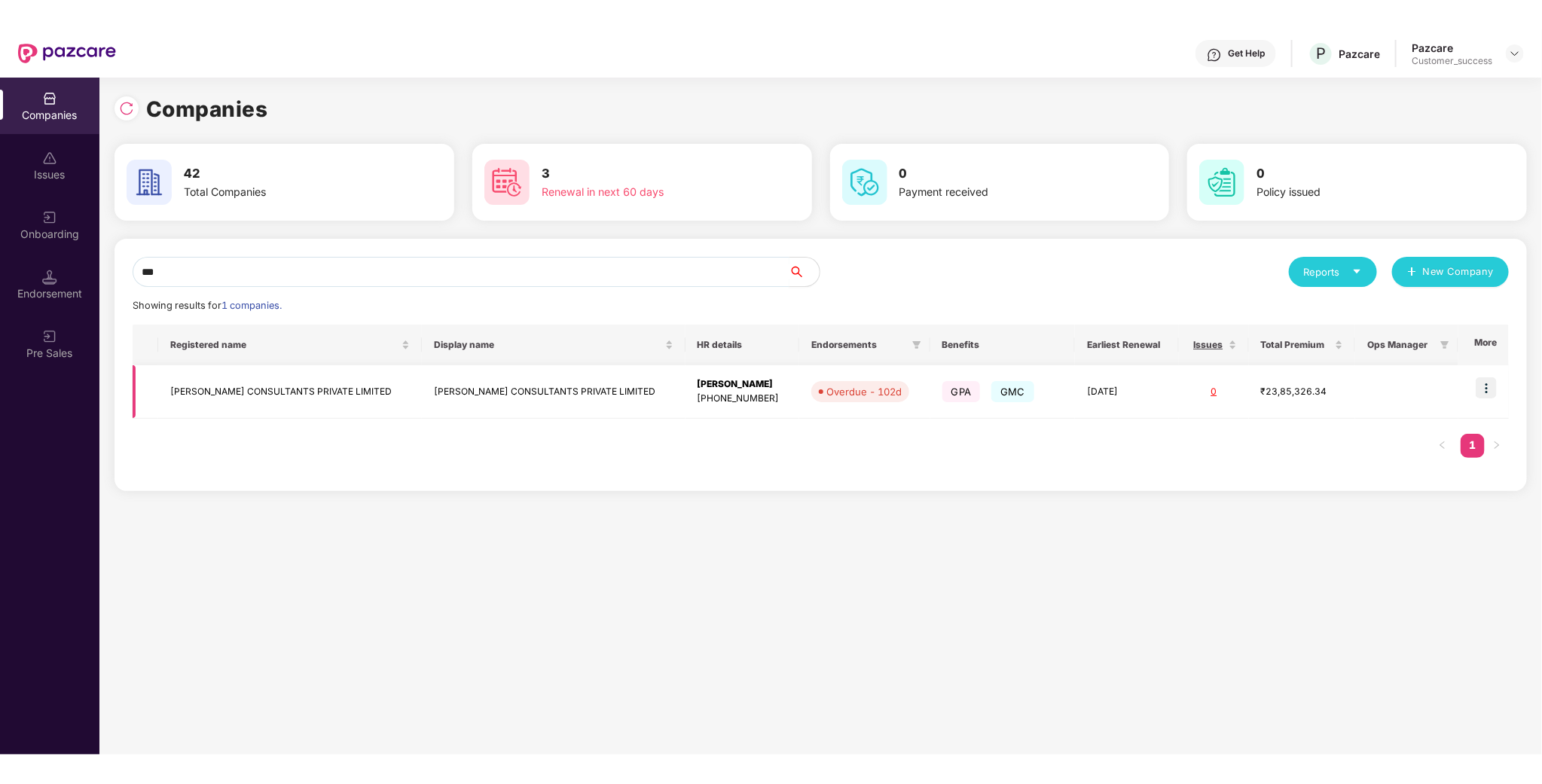
scroll to position [0, 1]
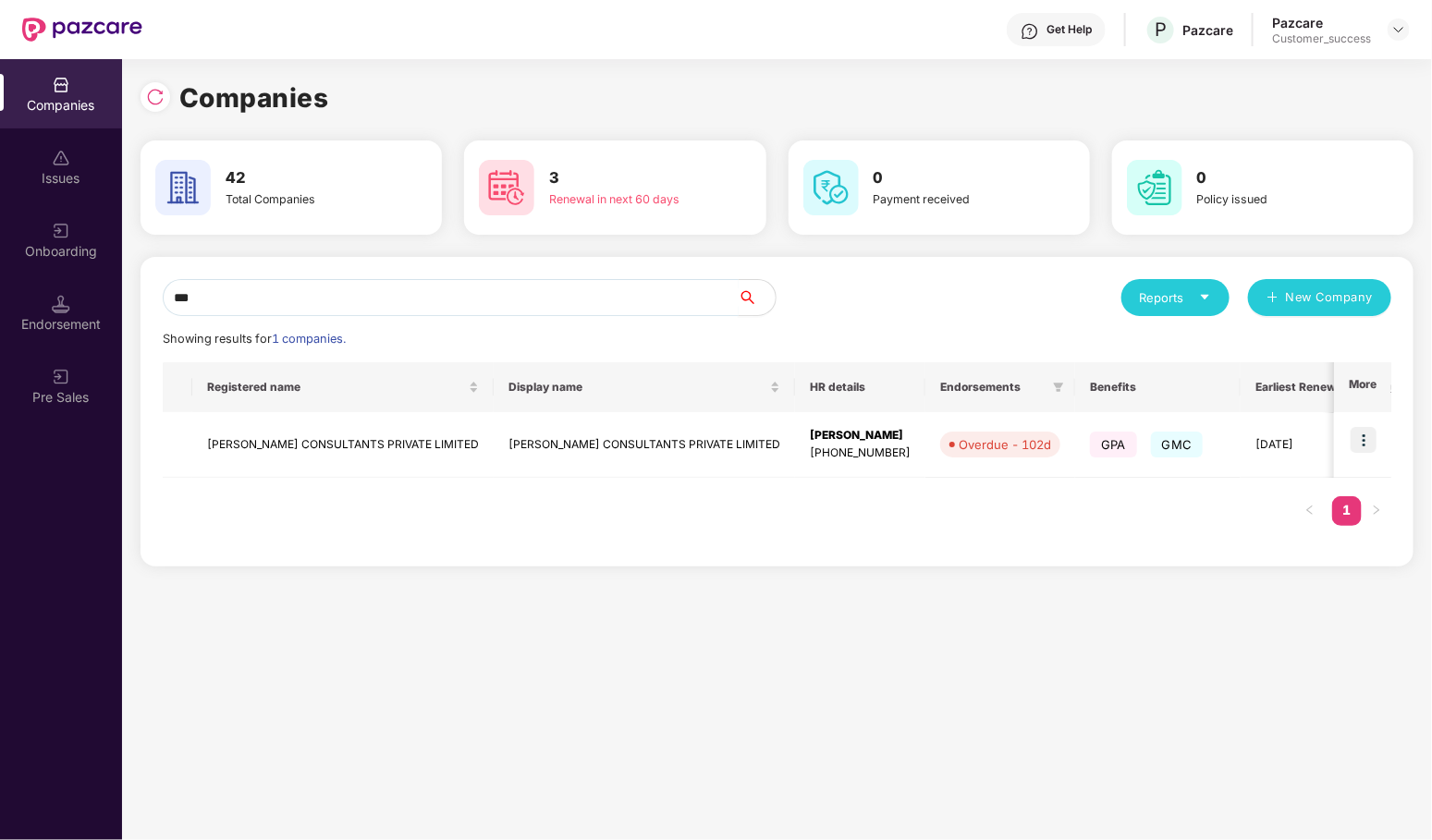
type input "***"
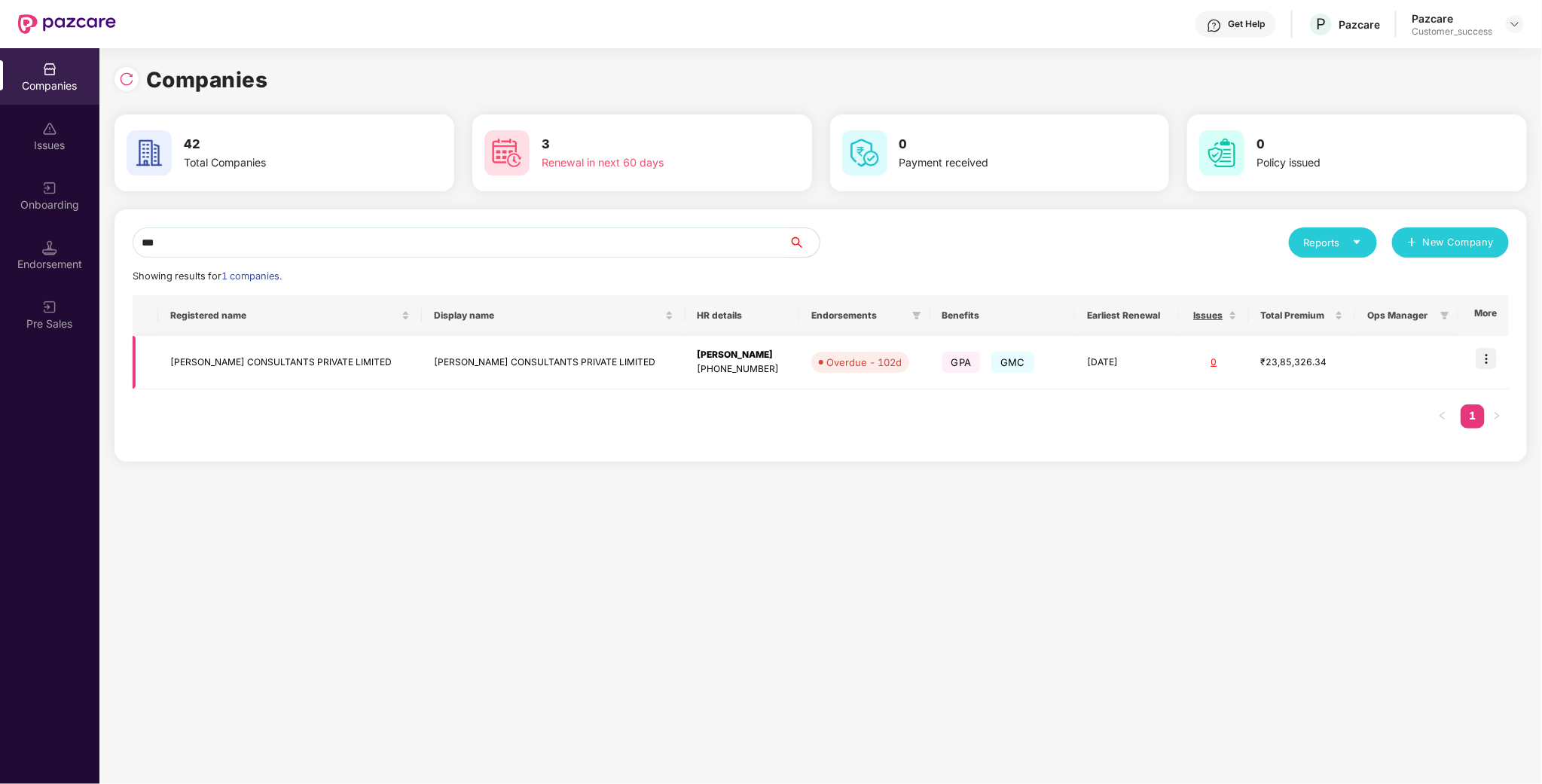
click at [303, 359] on td "[PERSON_NAME] CONSULTANTS PRIVATE LIMITED" at bounding box center [290, 363] width 264 height 53
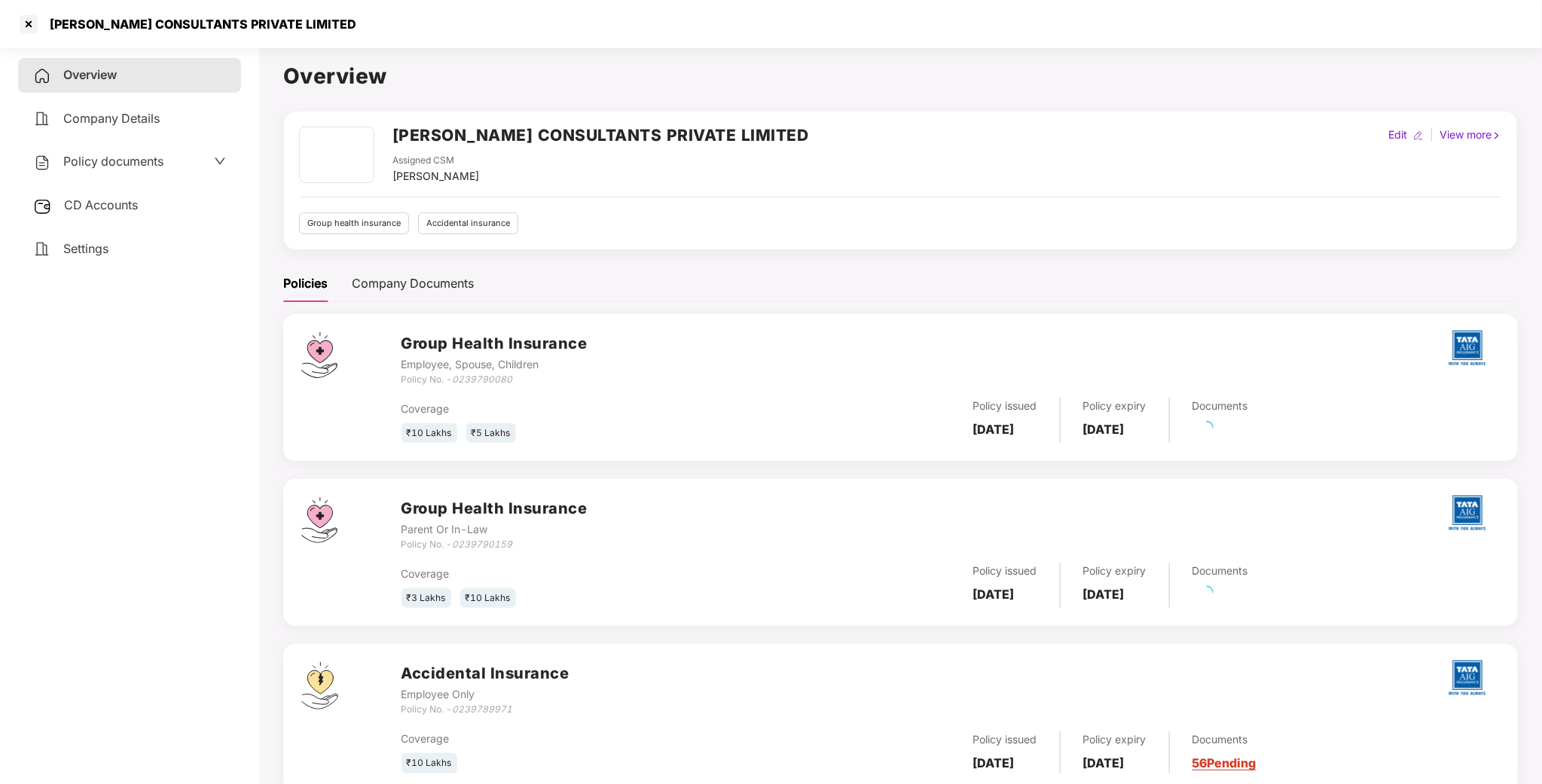
click at [157, 163] on span "Policy documents" at bounding box center [113, 161] width 101 height 15
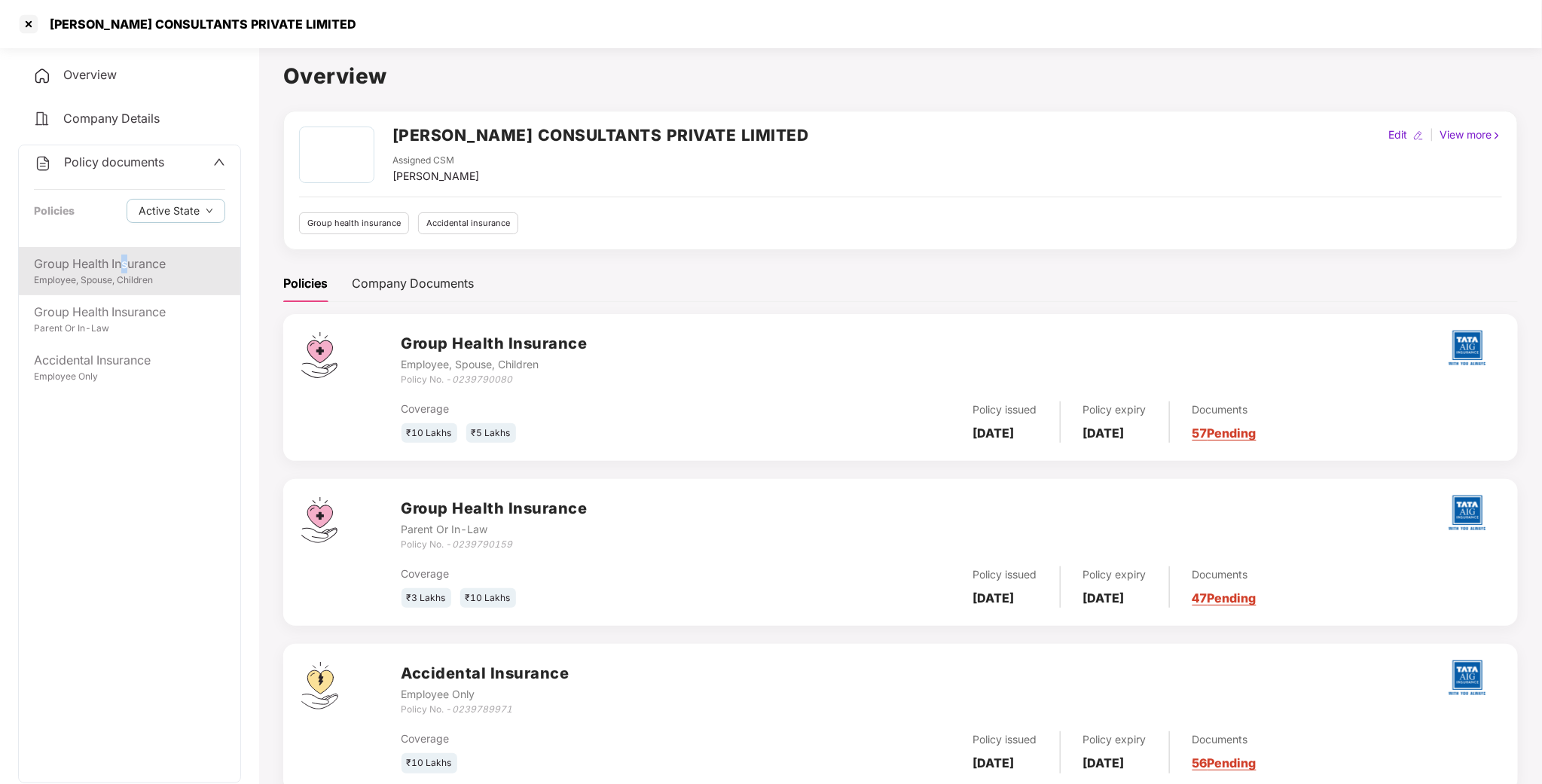
click at [126, 265] on div "Group Health Insurance" at bounding box center [130, 263] width 191 height 18
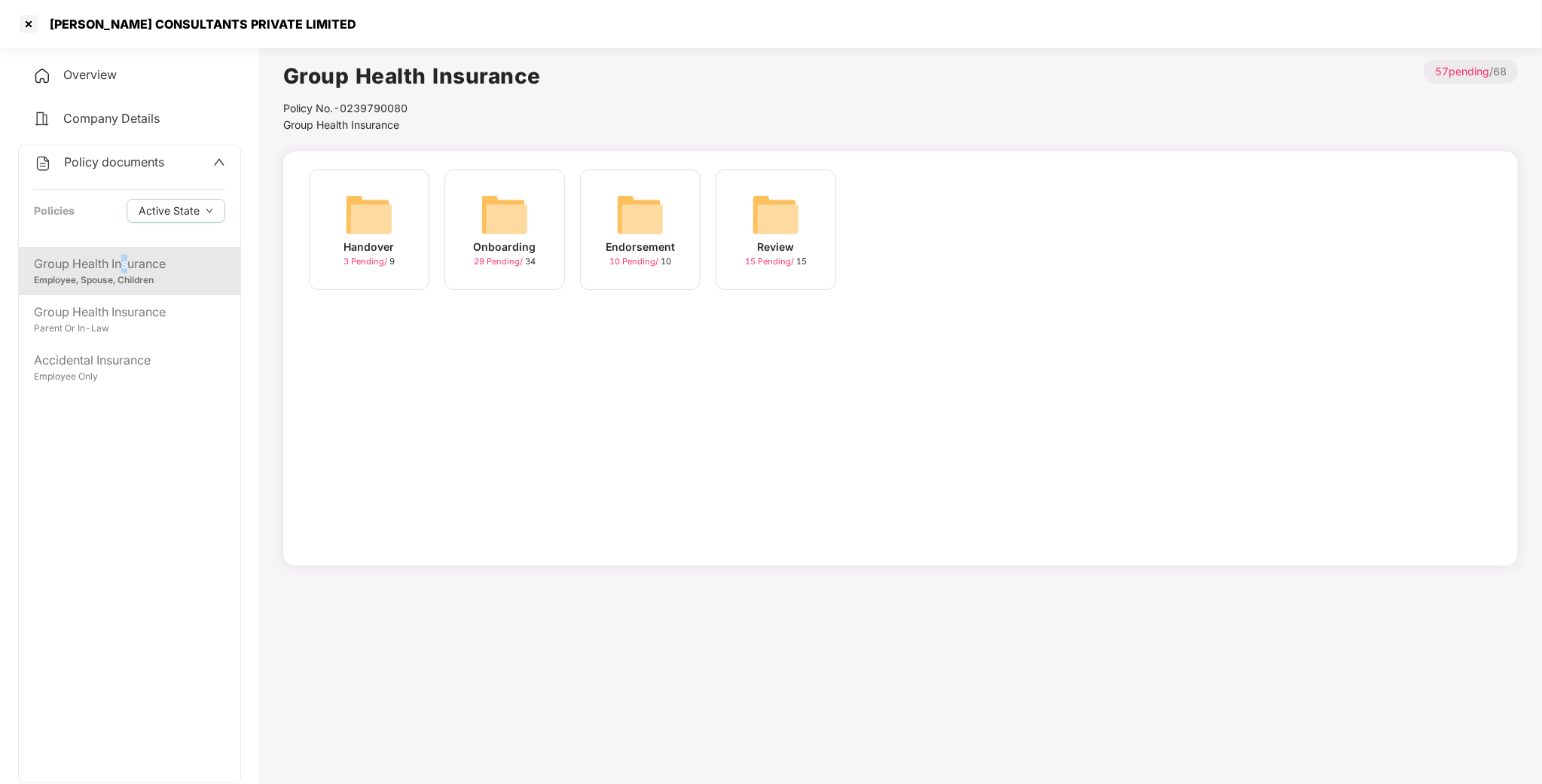
click at [514, 228] on img at bounding box center [504, 215] width 48 height 48
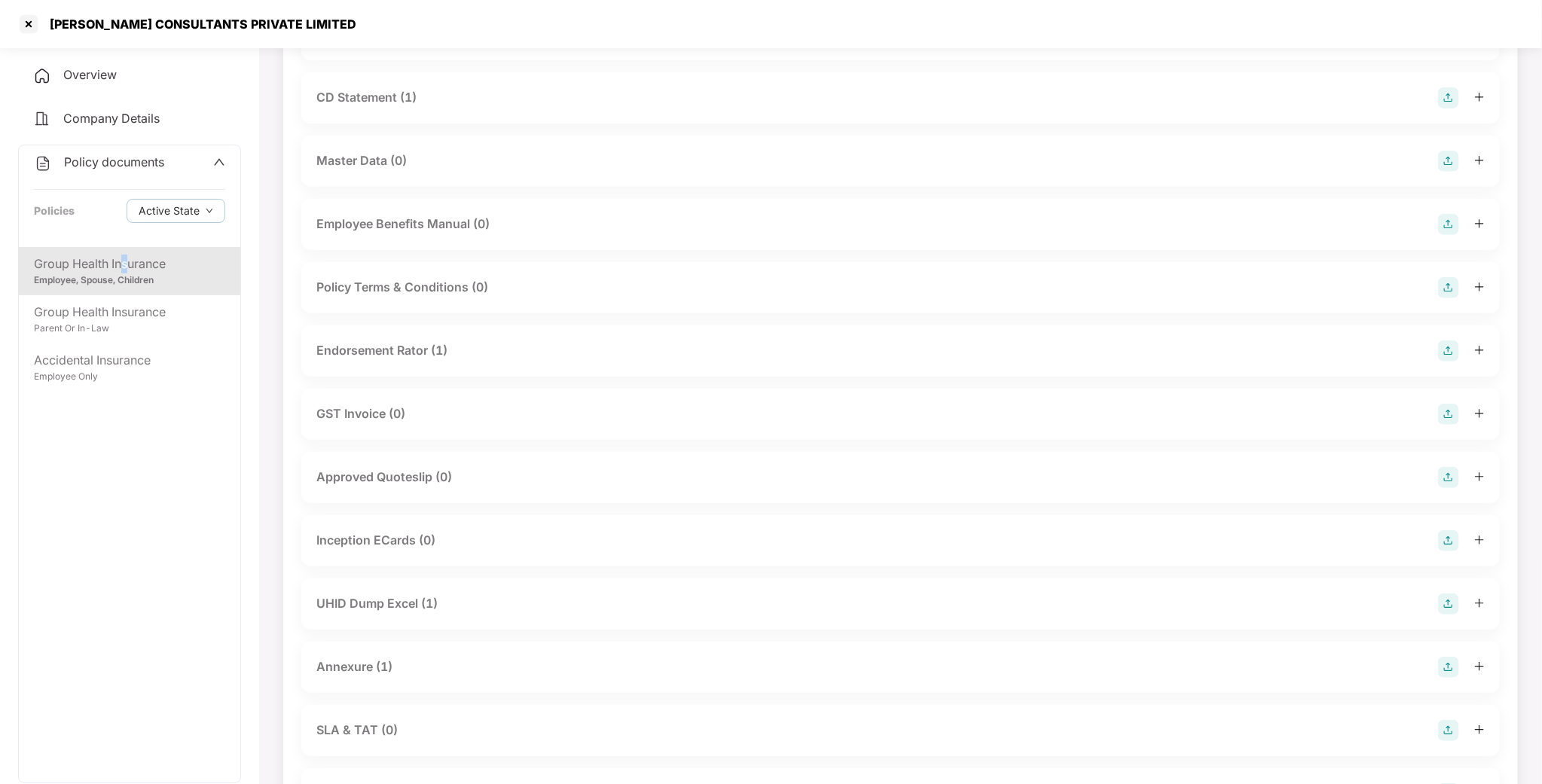
scroll to position [226, 0]
click at [141, 318] on div "Group Health Insurance" at bounding box center [130, 311] width 191 height 18
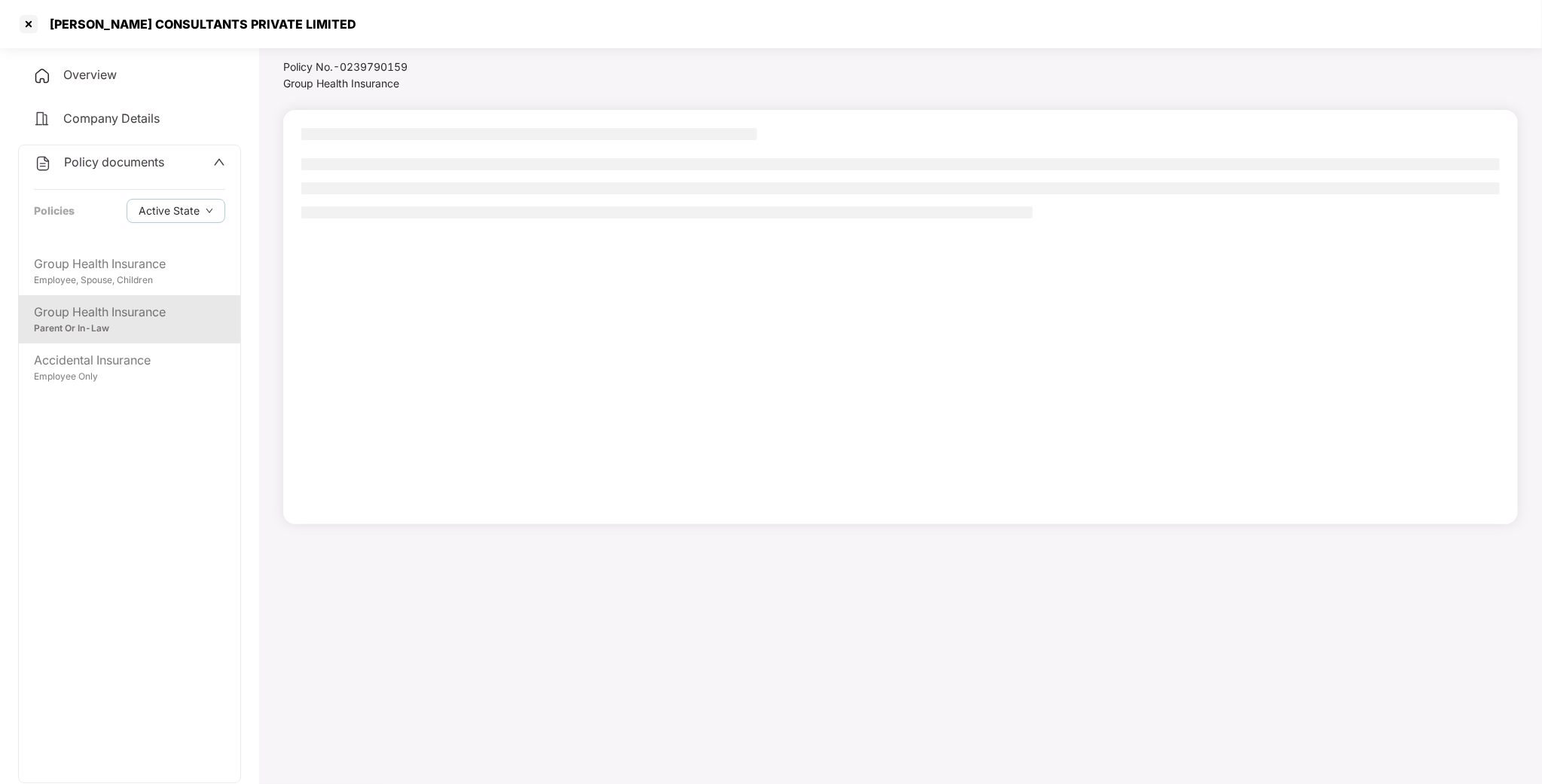
scroll to position [42, 0]
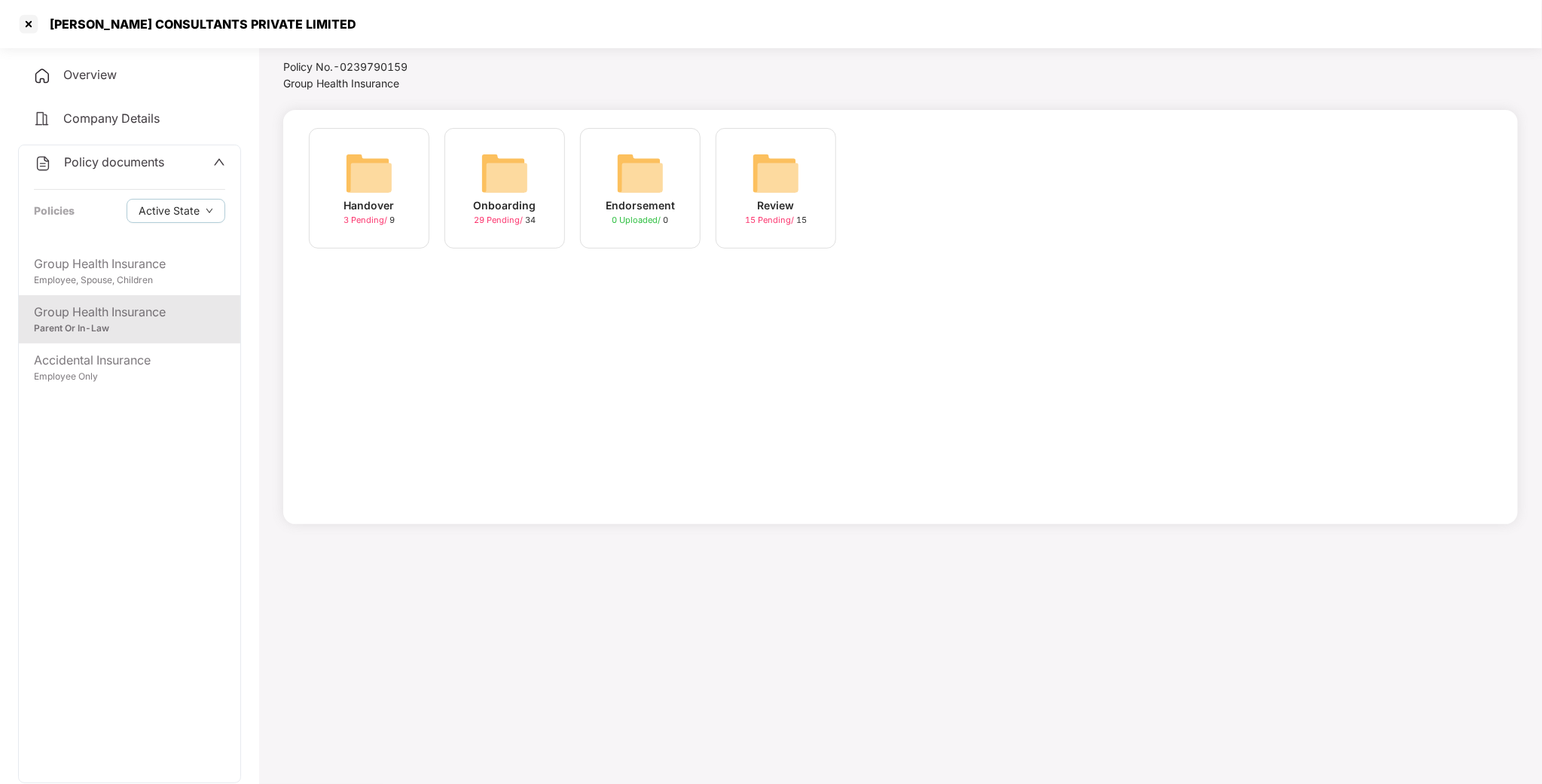
click at [500, 185] on img at bounding box center [504, 173] width 48 height 48
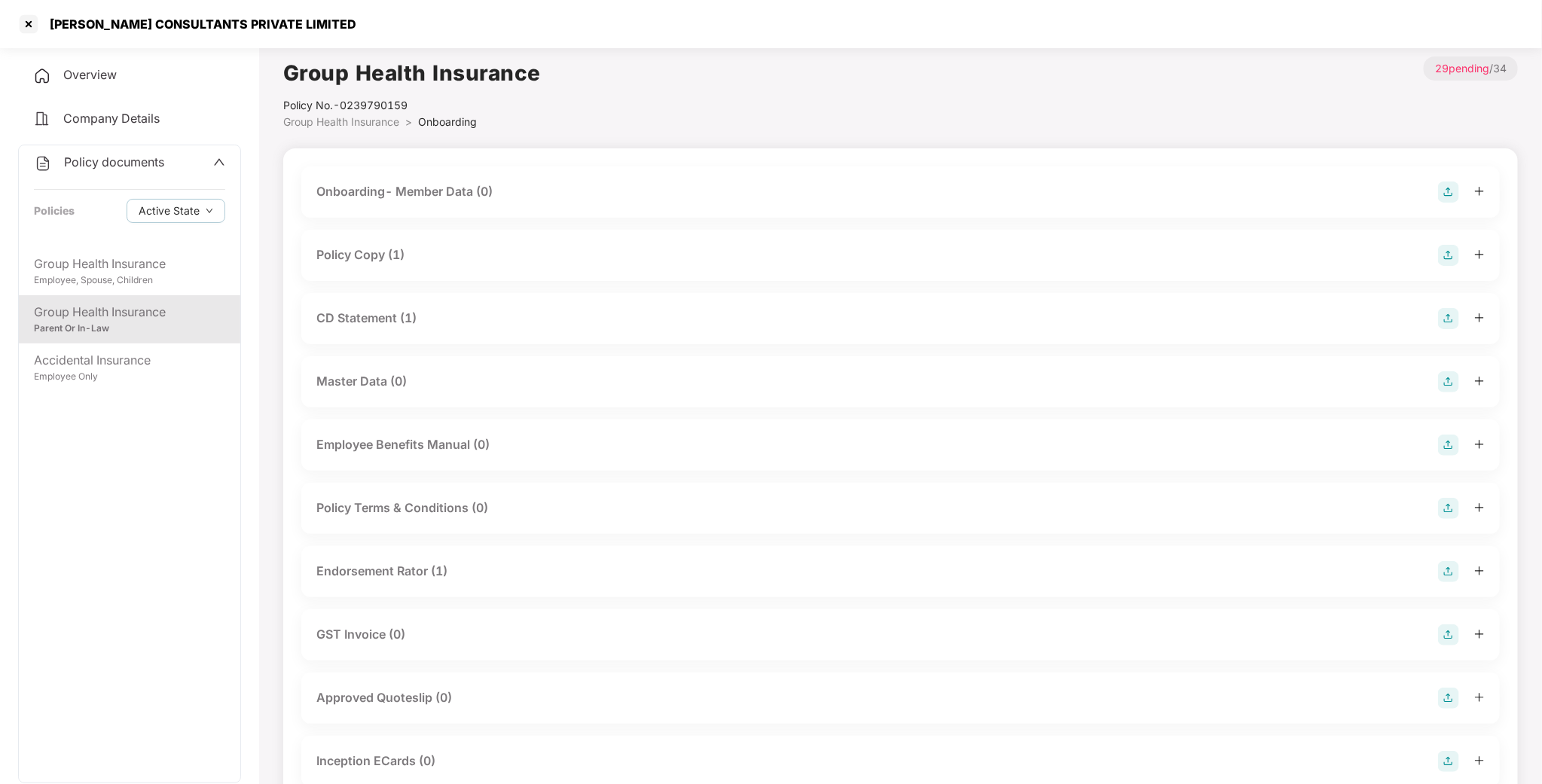
scroll to position [0, 0]
click at [368, 266] on div "Policy Copy (1)" at bounding box center [360, 257] width 88 height 18
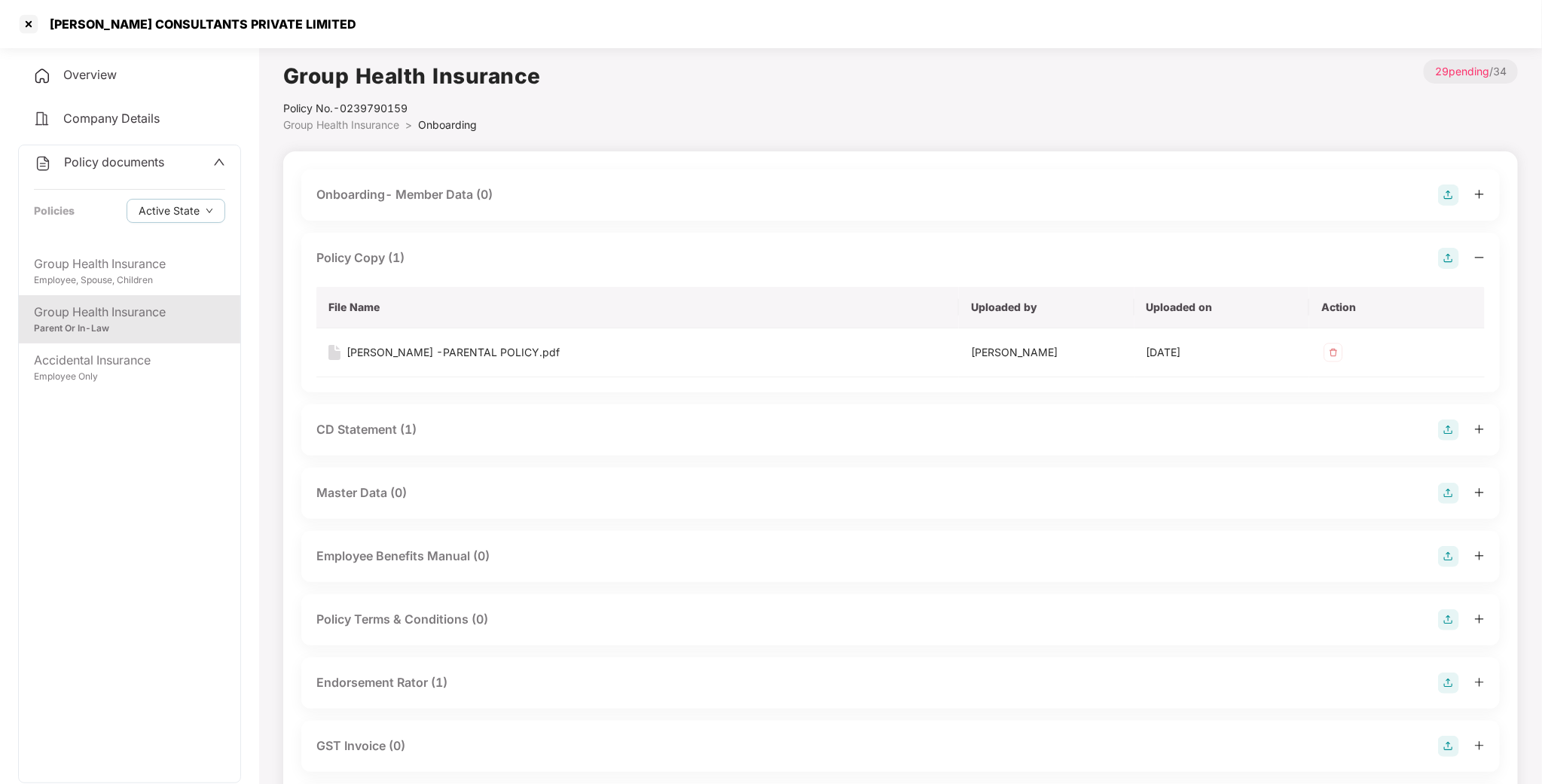
click at [368, 252] on div "Policy Copy (1)" at bounding box center [360, 257] width 88 height 18
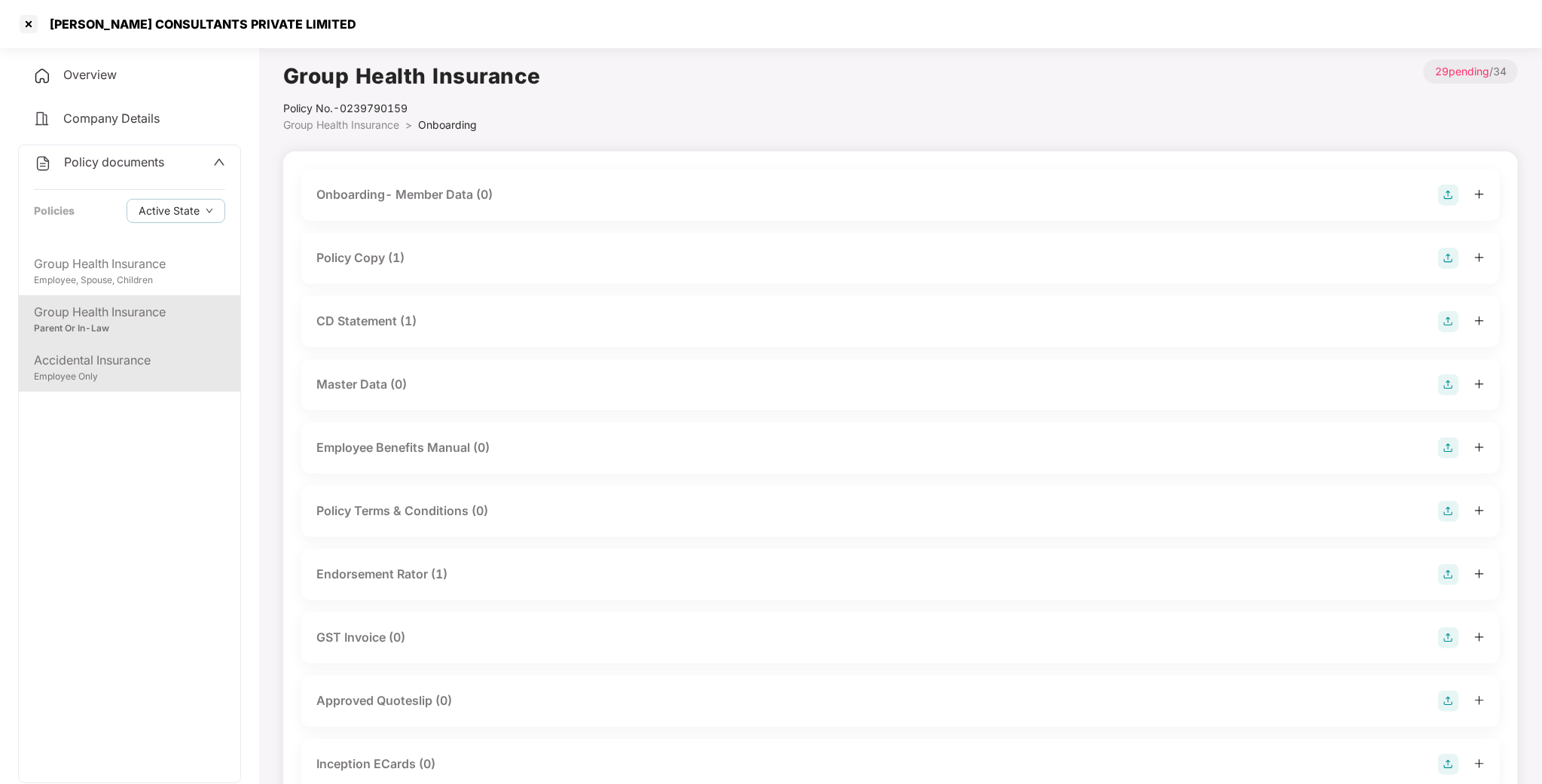
click at [125, 363] on div "Accidental Insurance" at bounding box center [130, 359] width 191 height 18
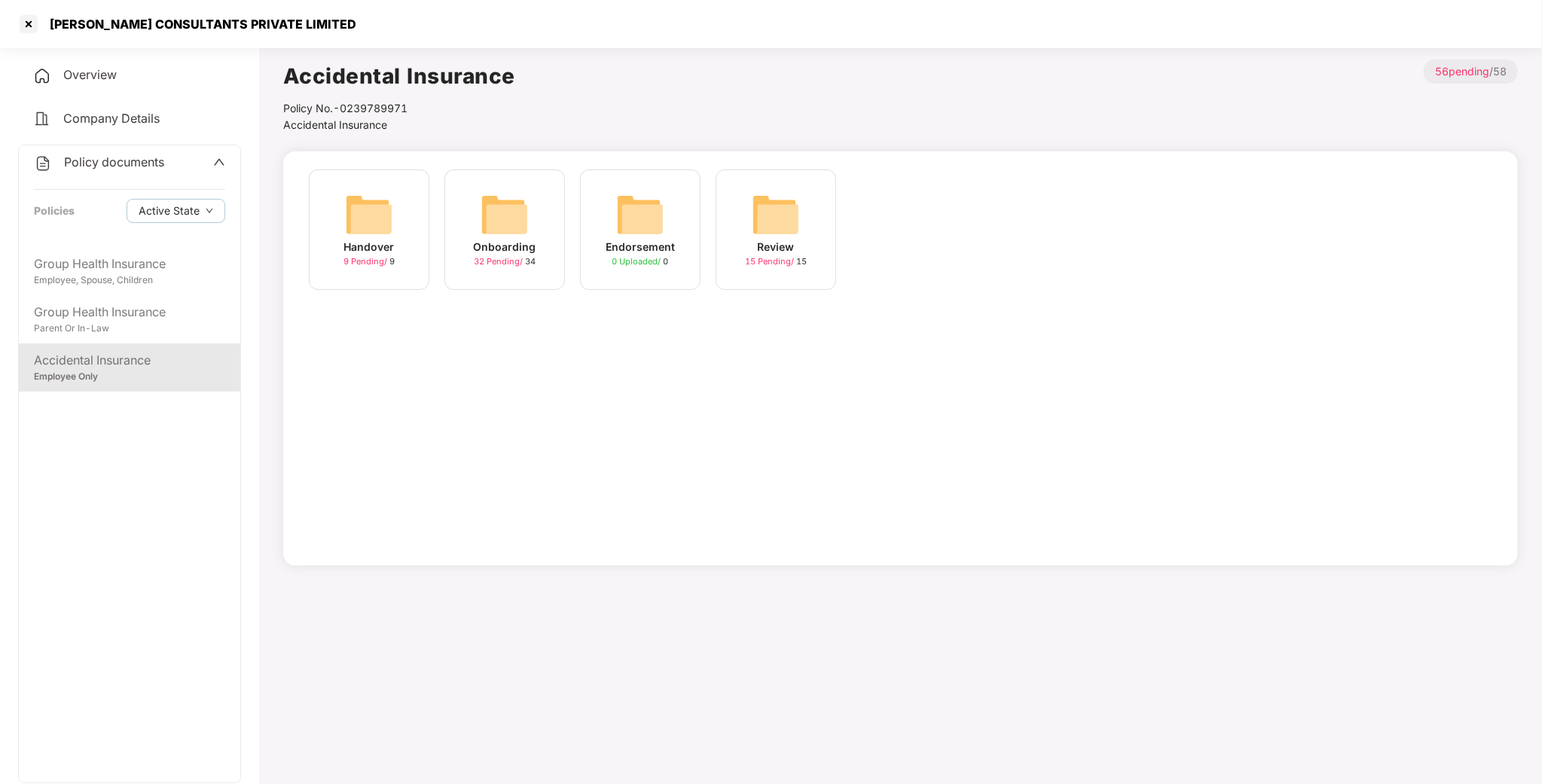
click at [488, 232] on img at bounding box center [504, 215] width 48 height 48
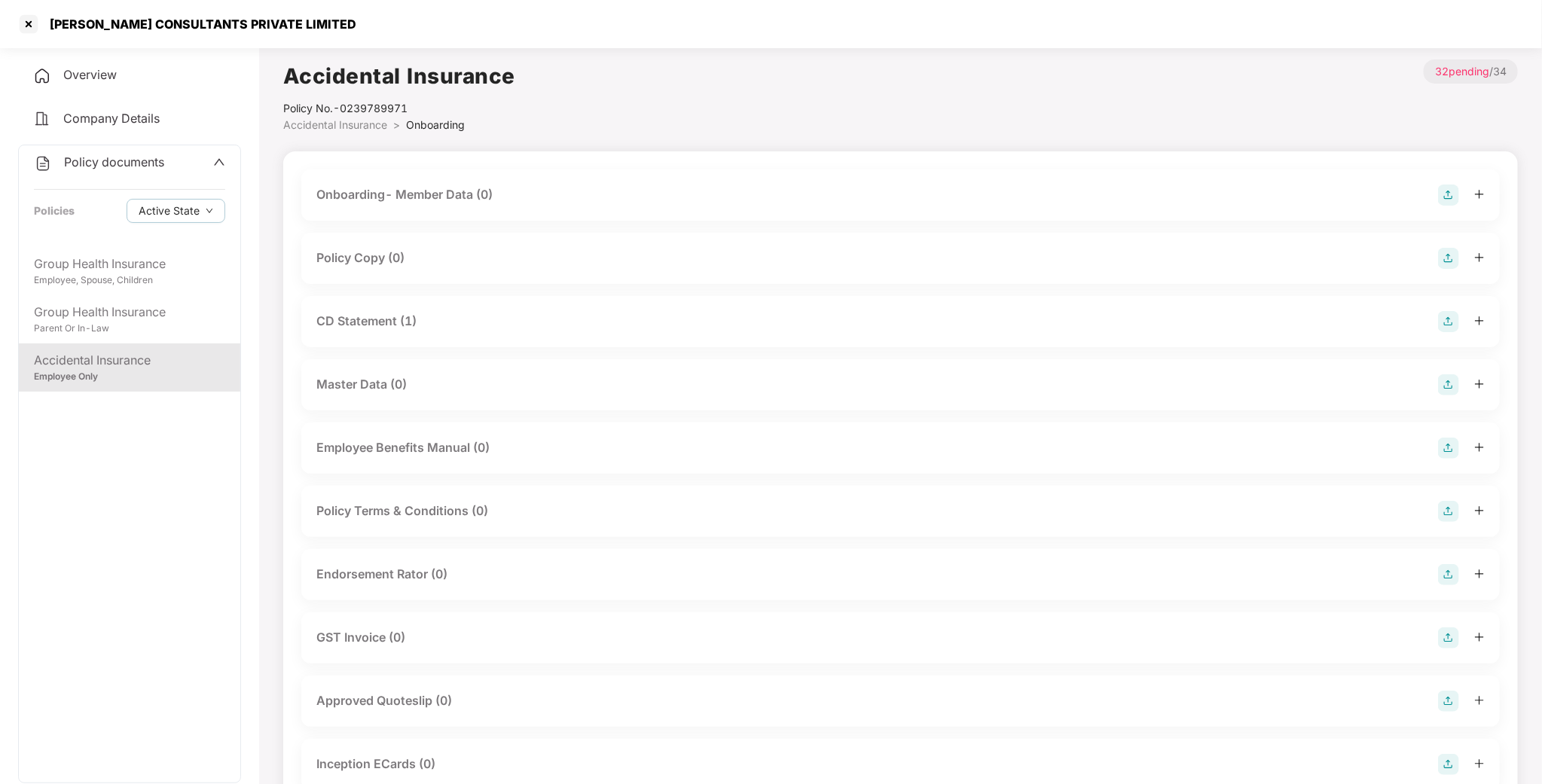
click at [369, 258] on div "Policy Copy (0)" at bounding box center [360, 257] width 88 height 18
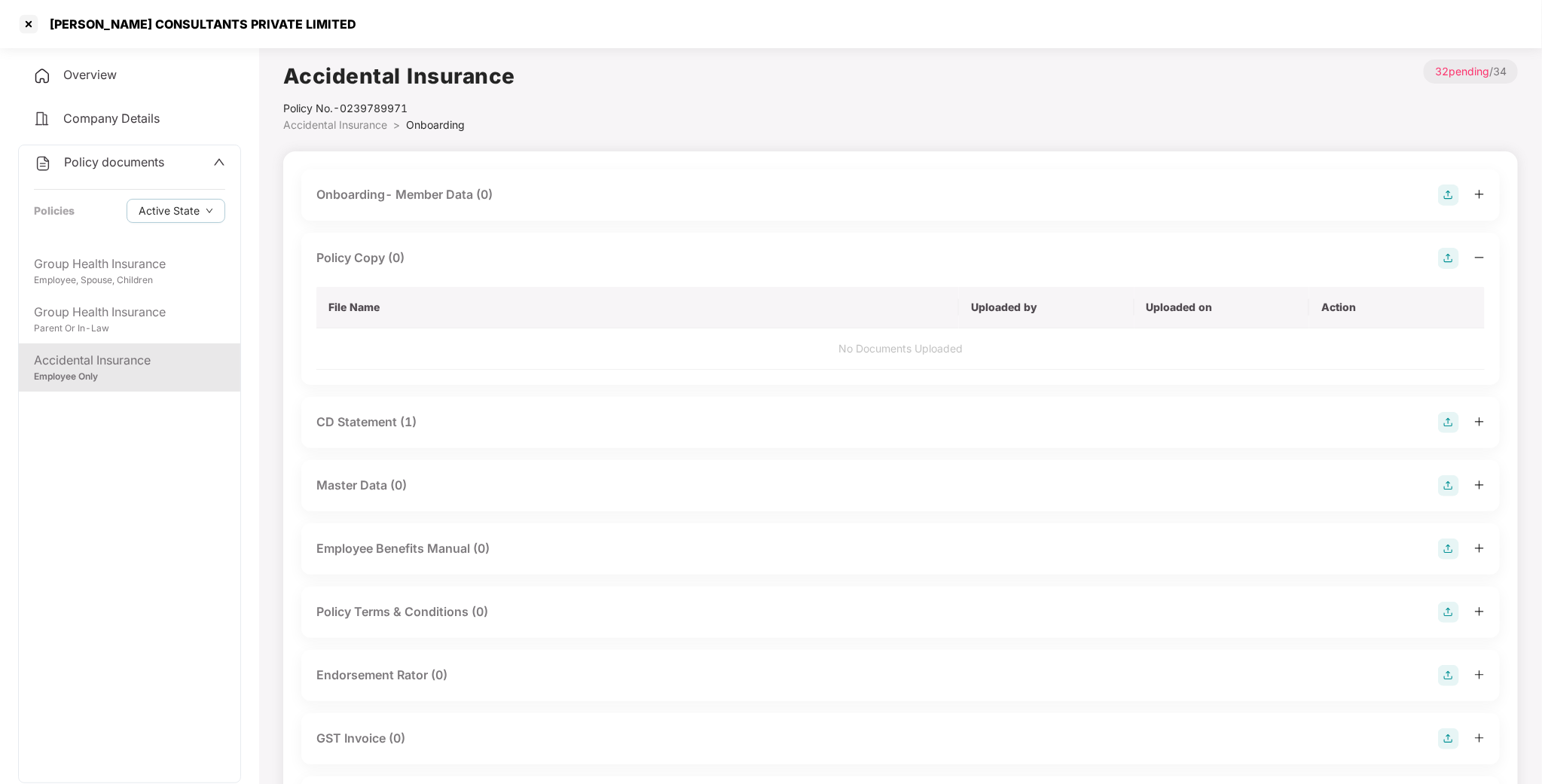
click at [1458, 256] on img at bounding box center [1449, 258] width 21 height 21
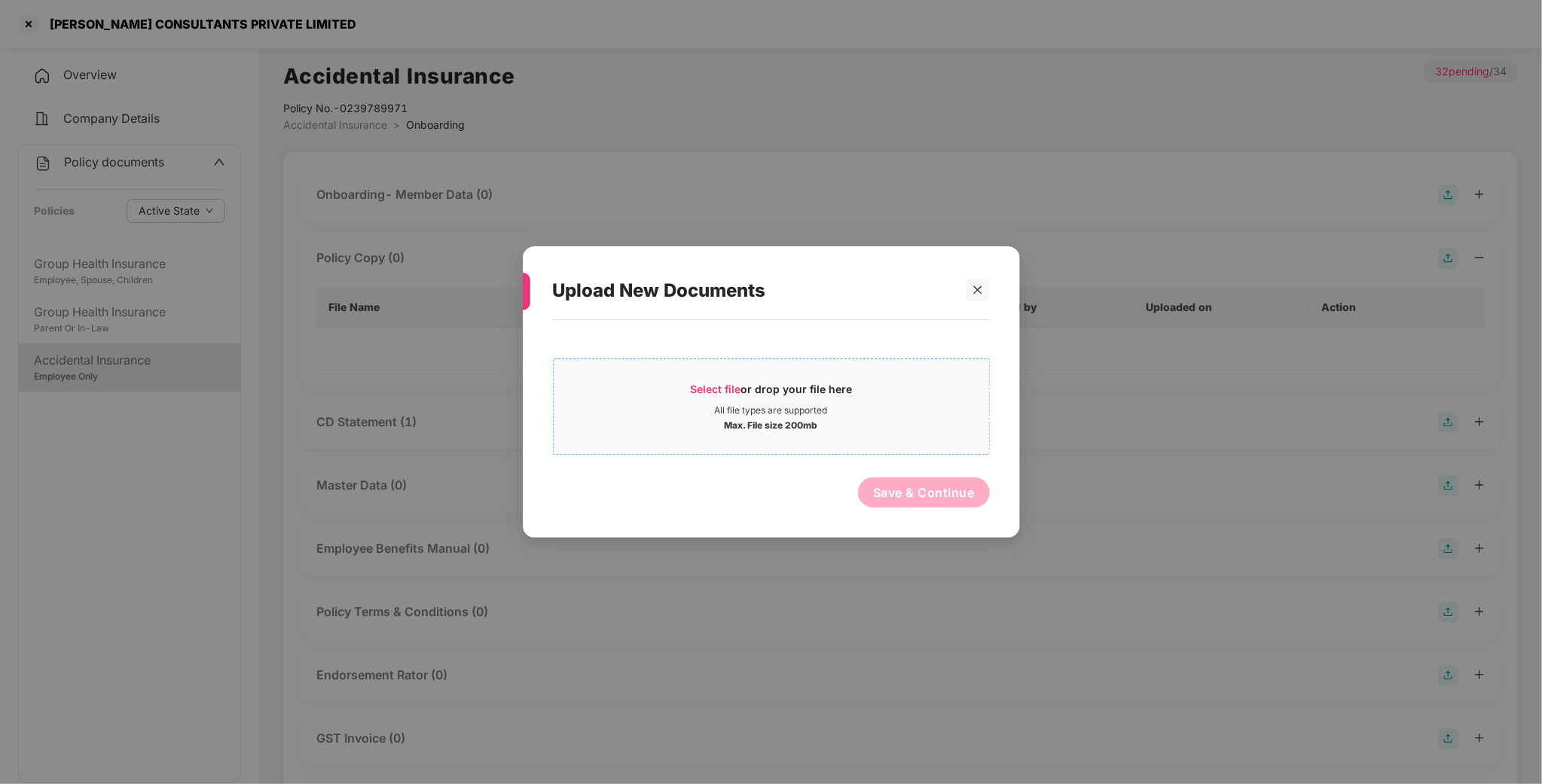
click at [743, 383] on div "Select file or drop your file here" at bounding box center [771, 393] width 162 height 23
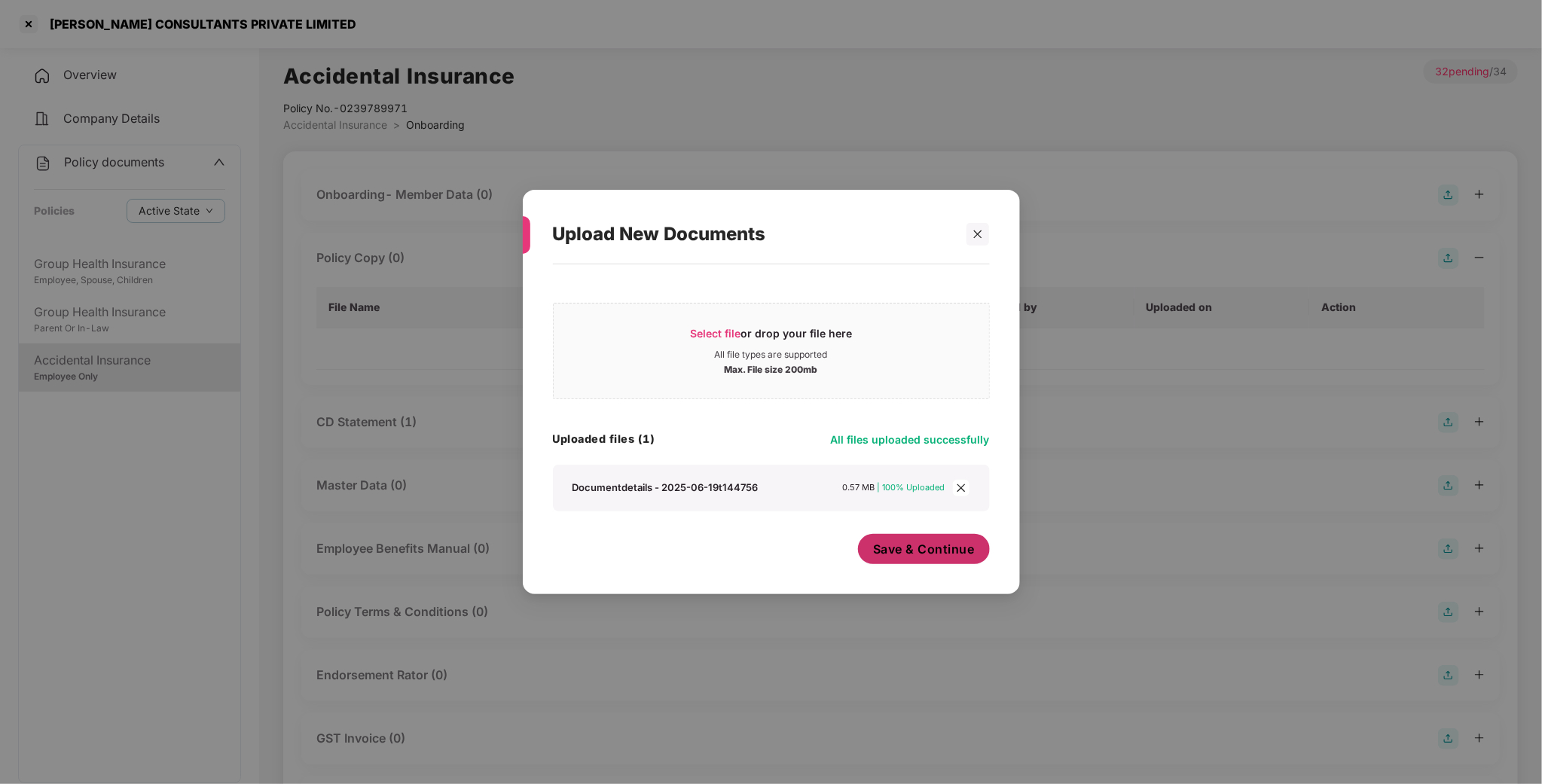
click at [920, 540] on button "Save & Continue" at bounding box center [924, 548] width 132 height 30
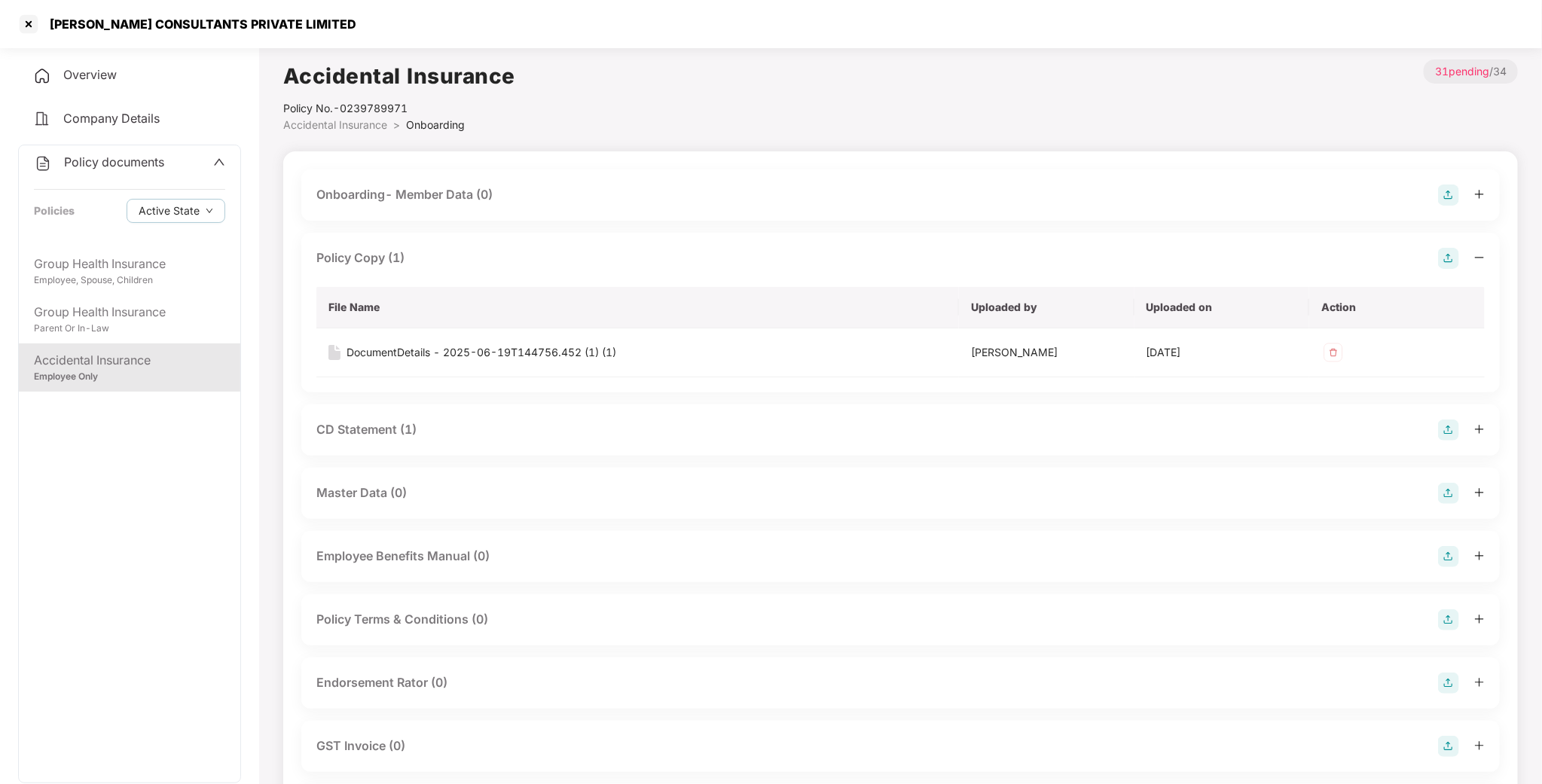
click at [383, 434] on div "CD Statement (1)" at bounding box center [366, 429] width 101 height 18
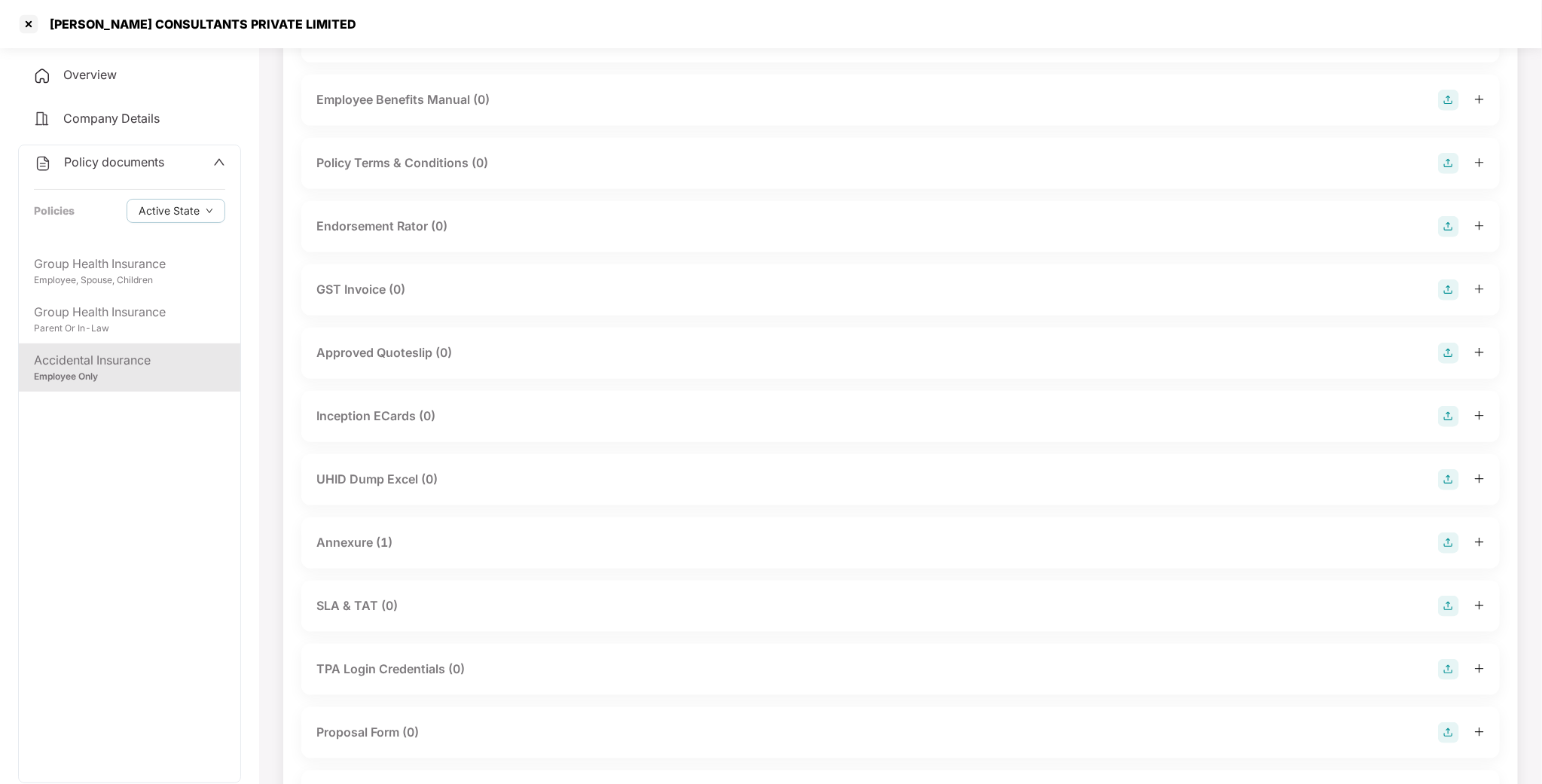
click at [376, 545] on div "Annexure (1)" at bounding box center [354, 542] width 76 height 18
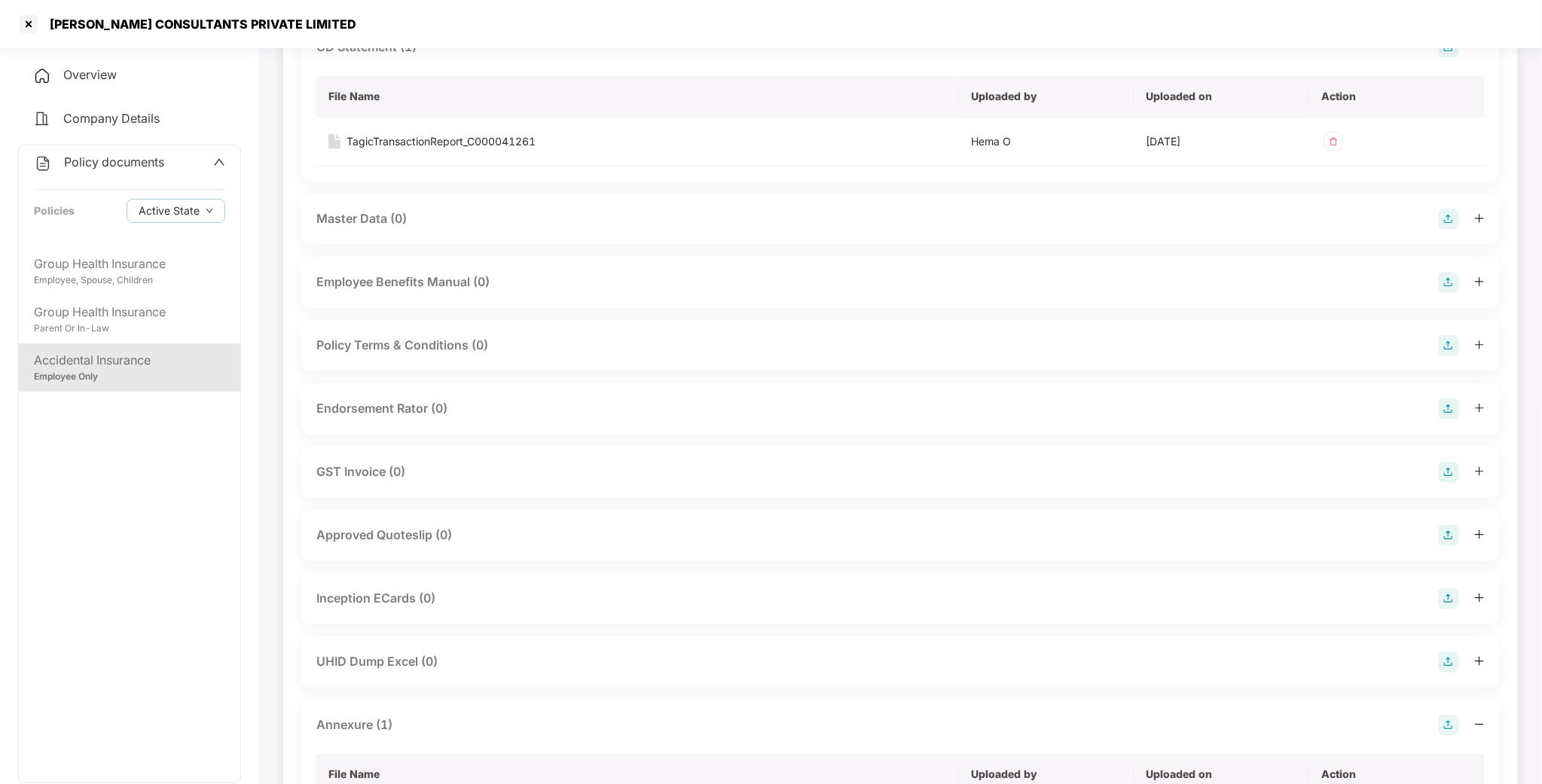
scroll to position [564, 0]
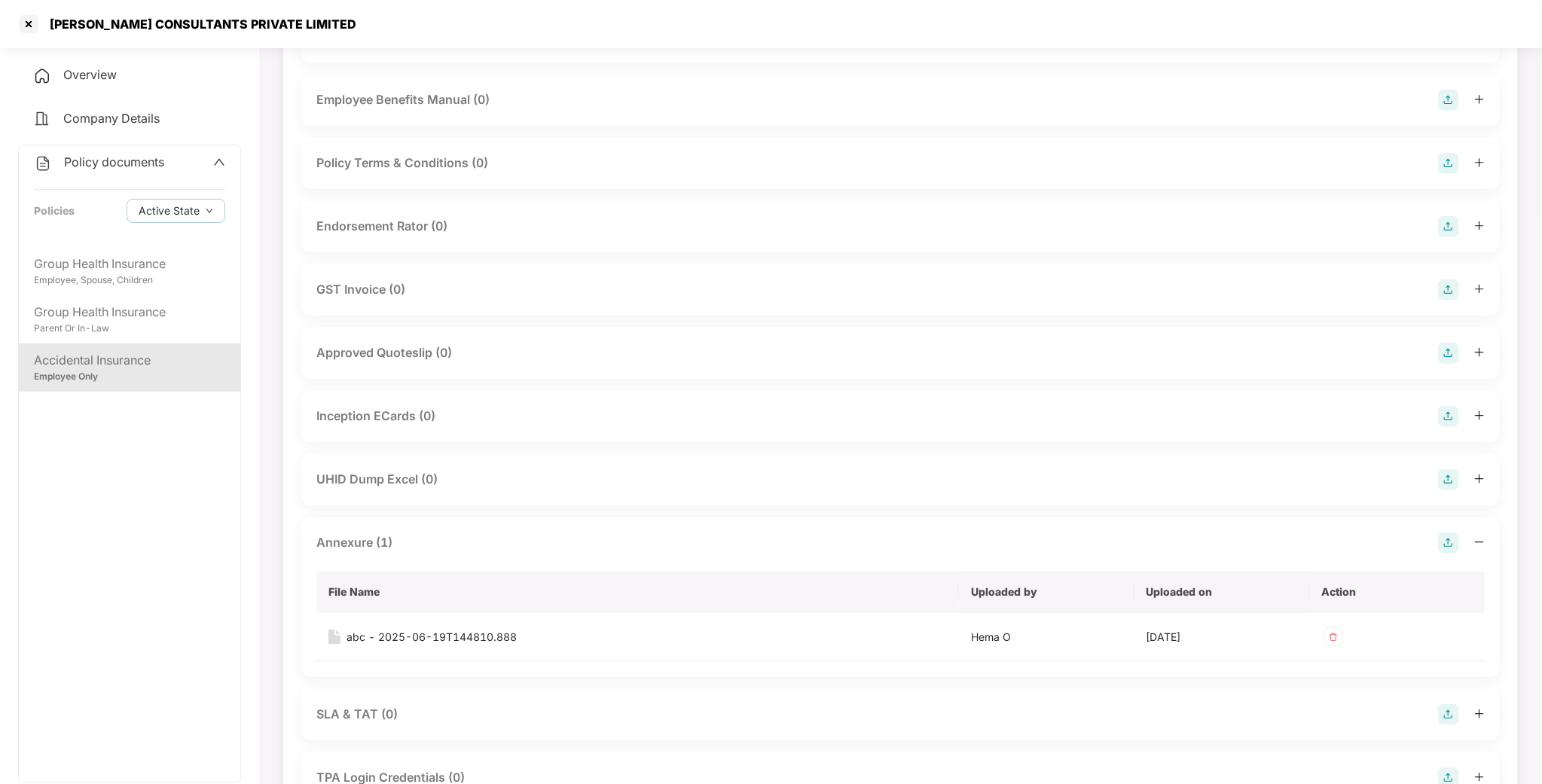
click at [409, 221] on div "Endorsement Rator (0)" at bounding box center [381, 226] width 131 height 18
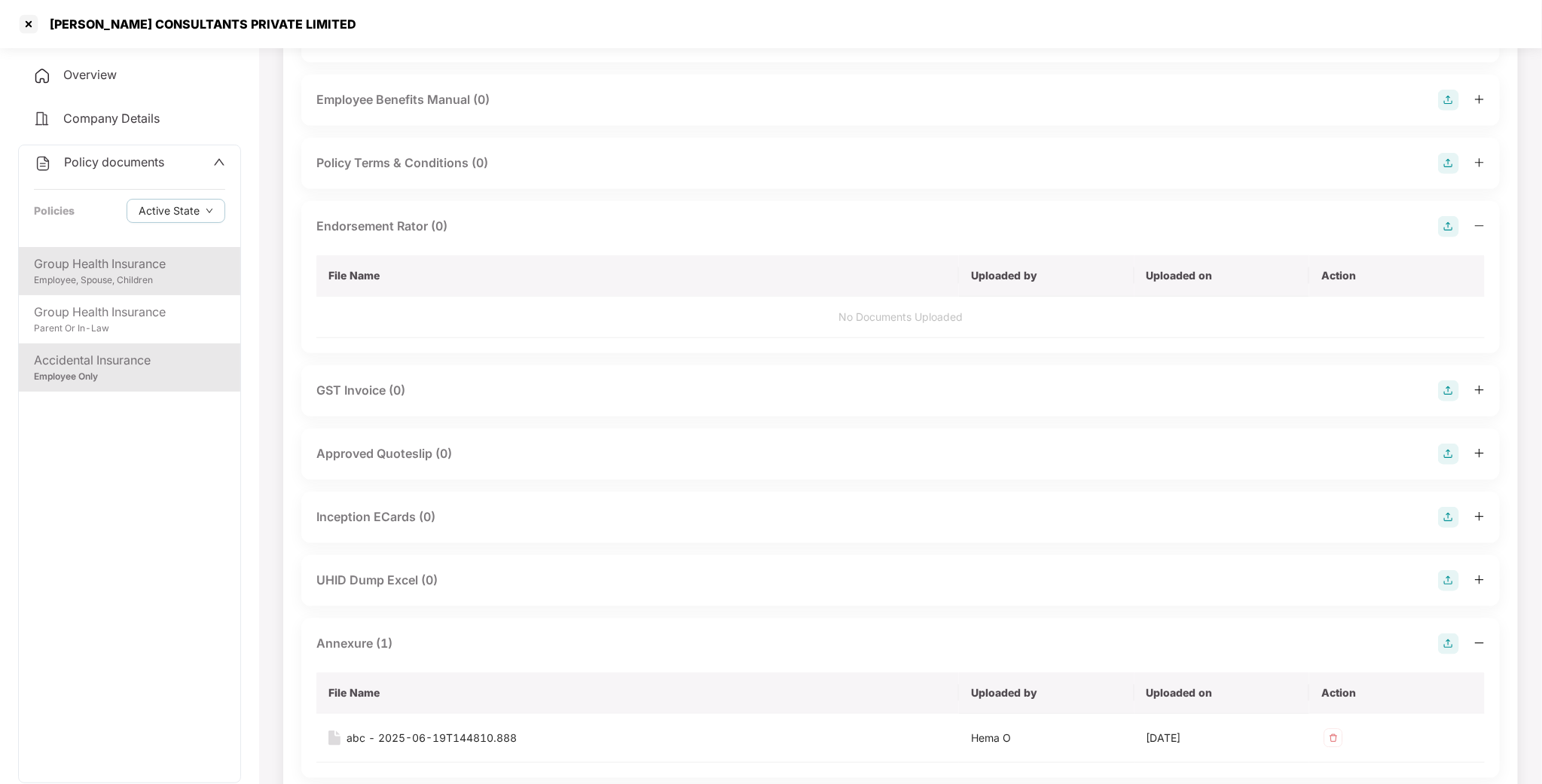
click at [101, 254] on div "Group Health Insurance" at bounding box center [130, 263] width 191 height 18
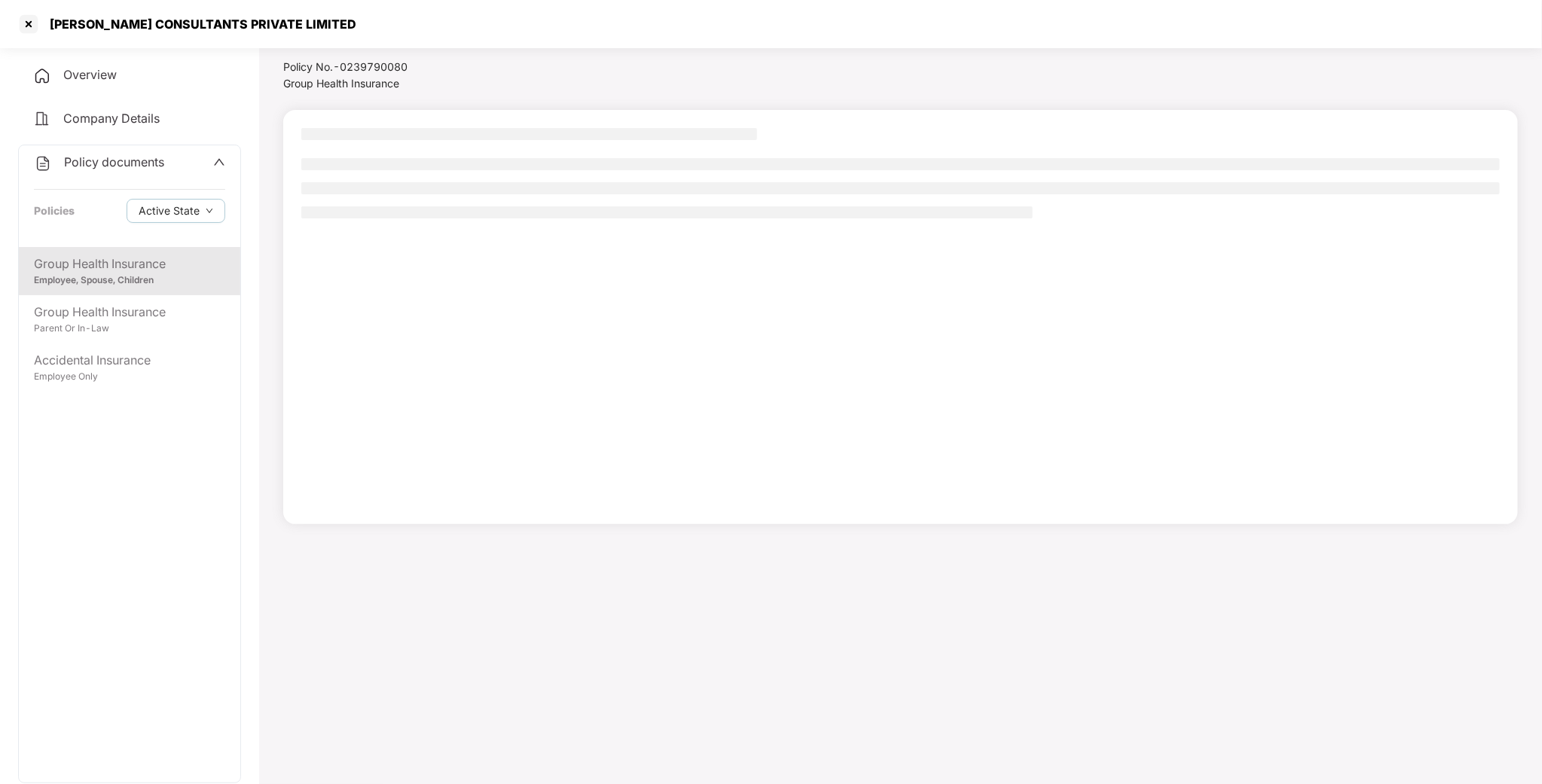
scroll to position [42, 0]
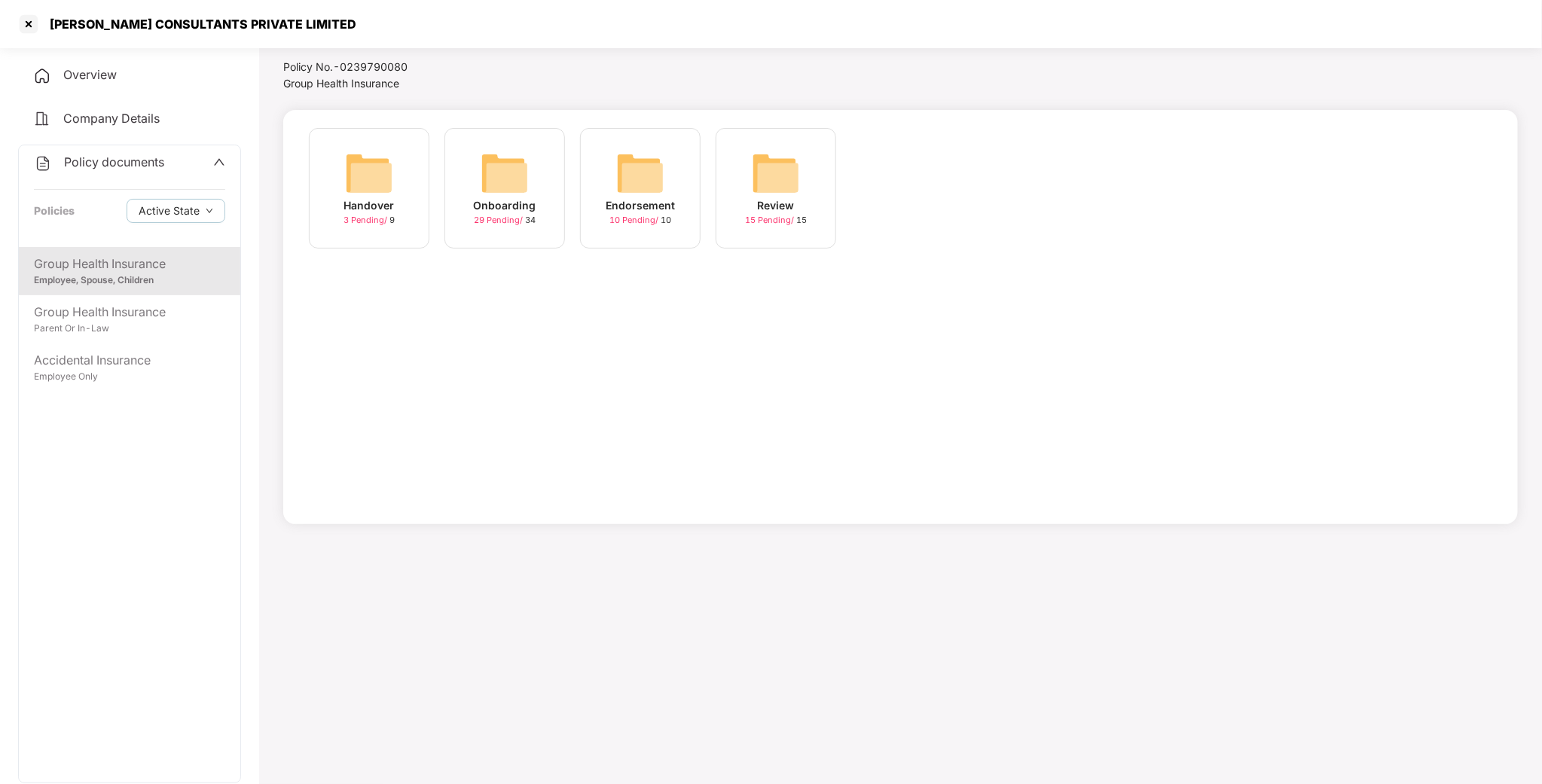
click at [492, 147] on div "Onboarding 29 Pending / 34" at bounding box center [504, 188] width 121 height 121
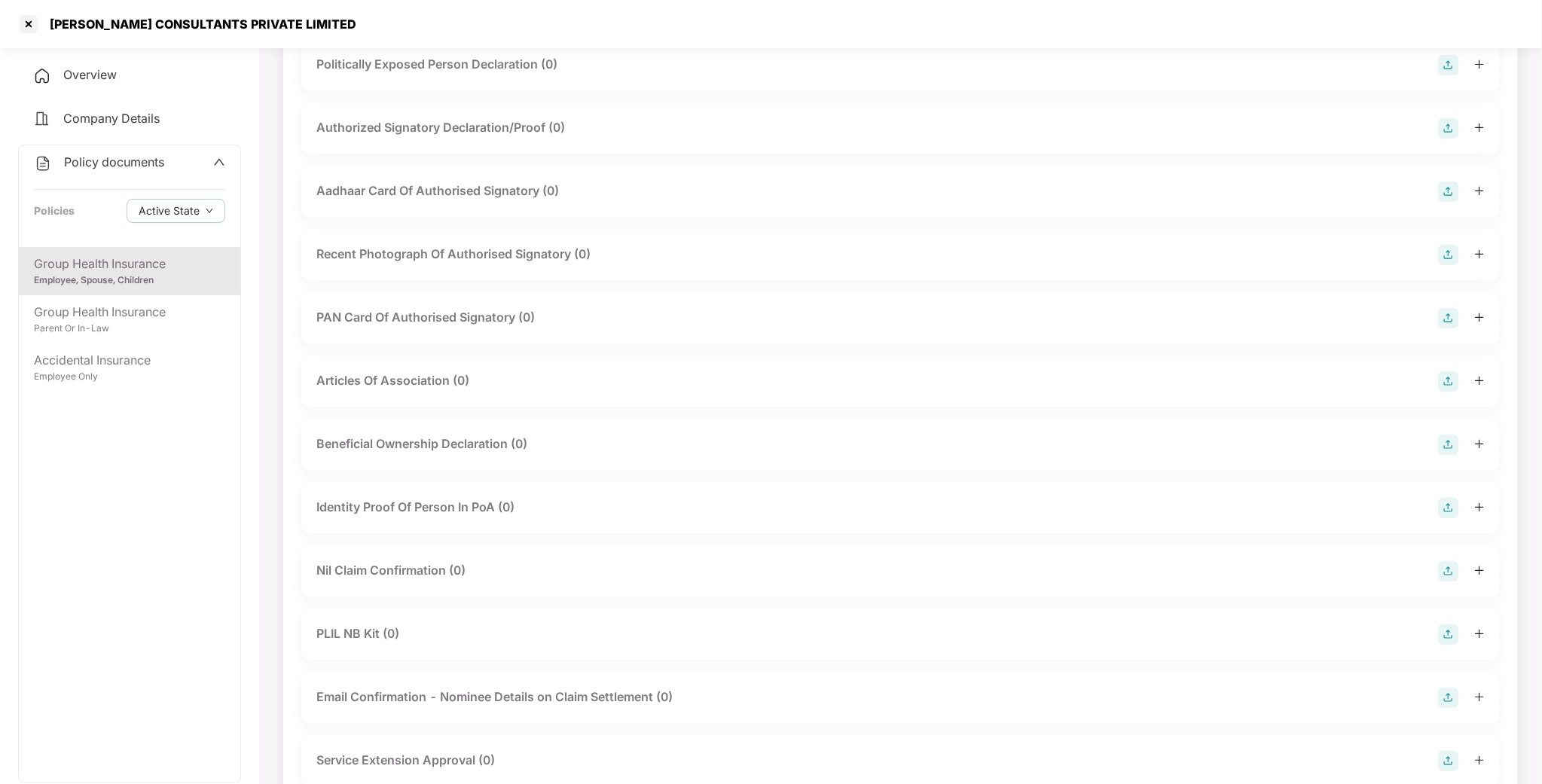
scroll to position [1570, 0]
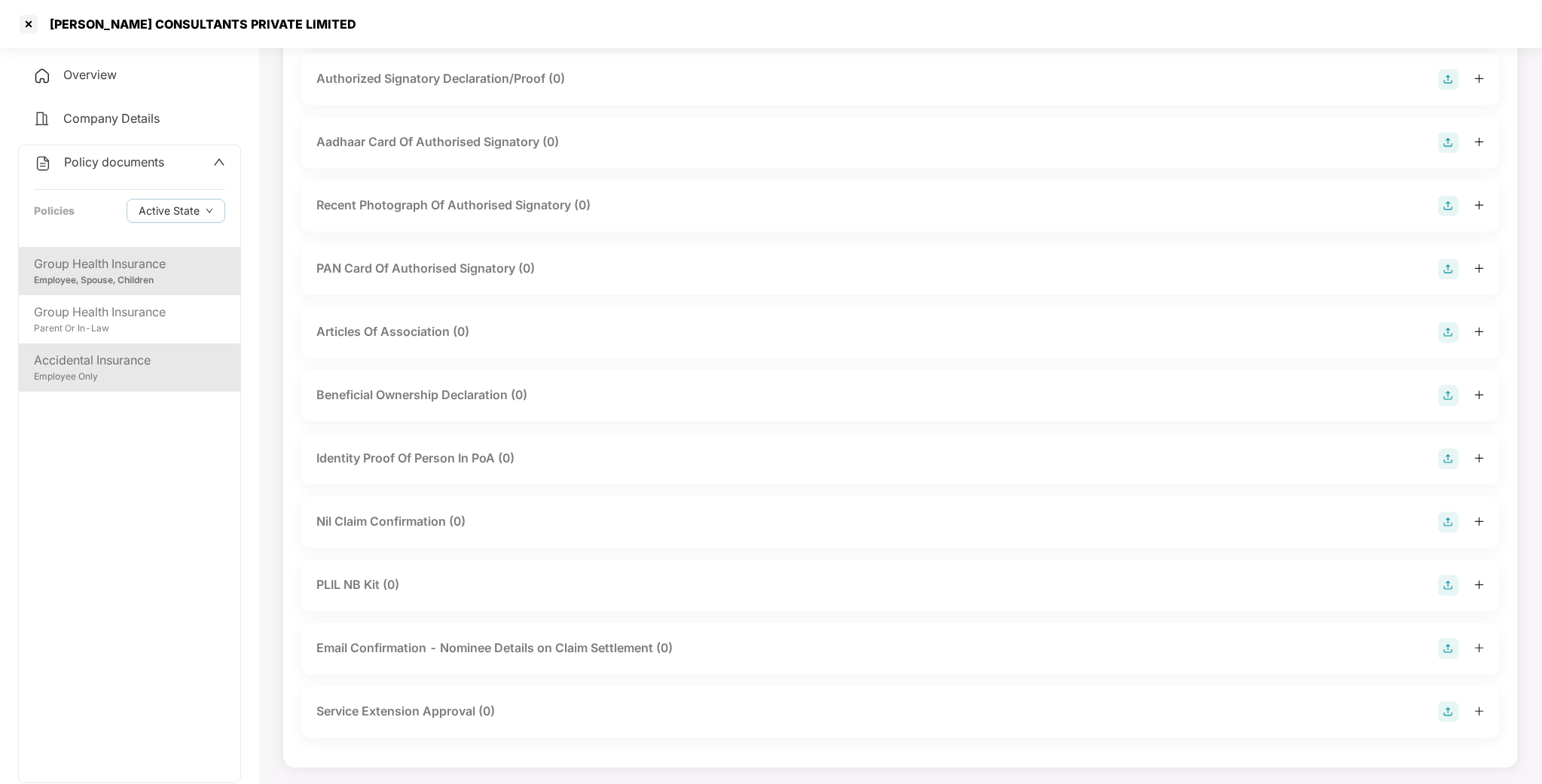
click at [112, 360] on div "Accidental Insurance" at bounding box center [130, 359] width 191 height 18
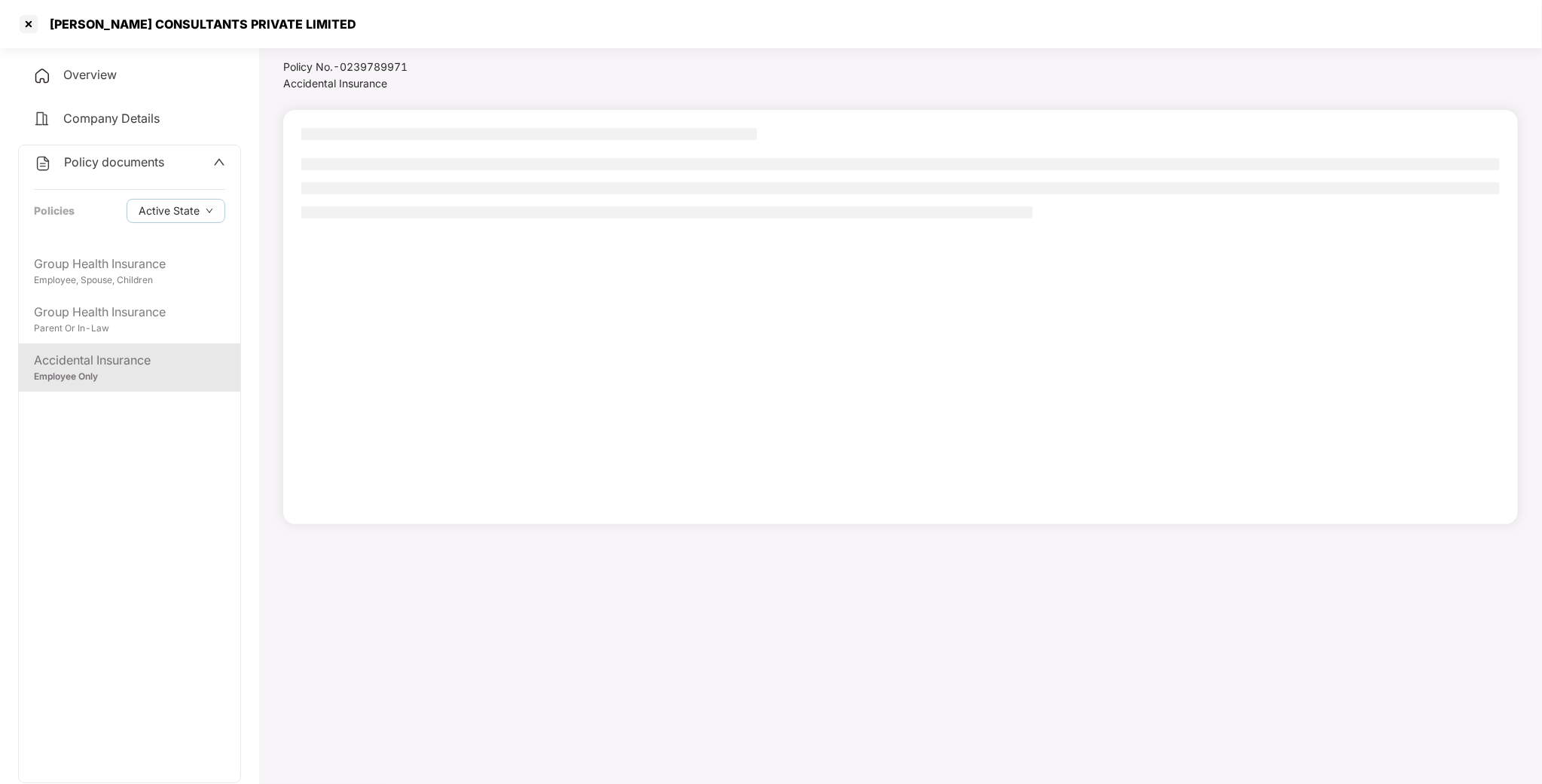
scroll to position [42, 0]
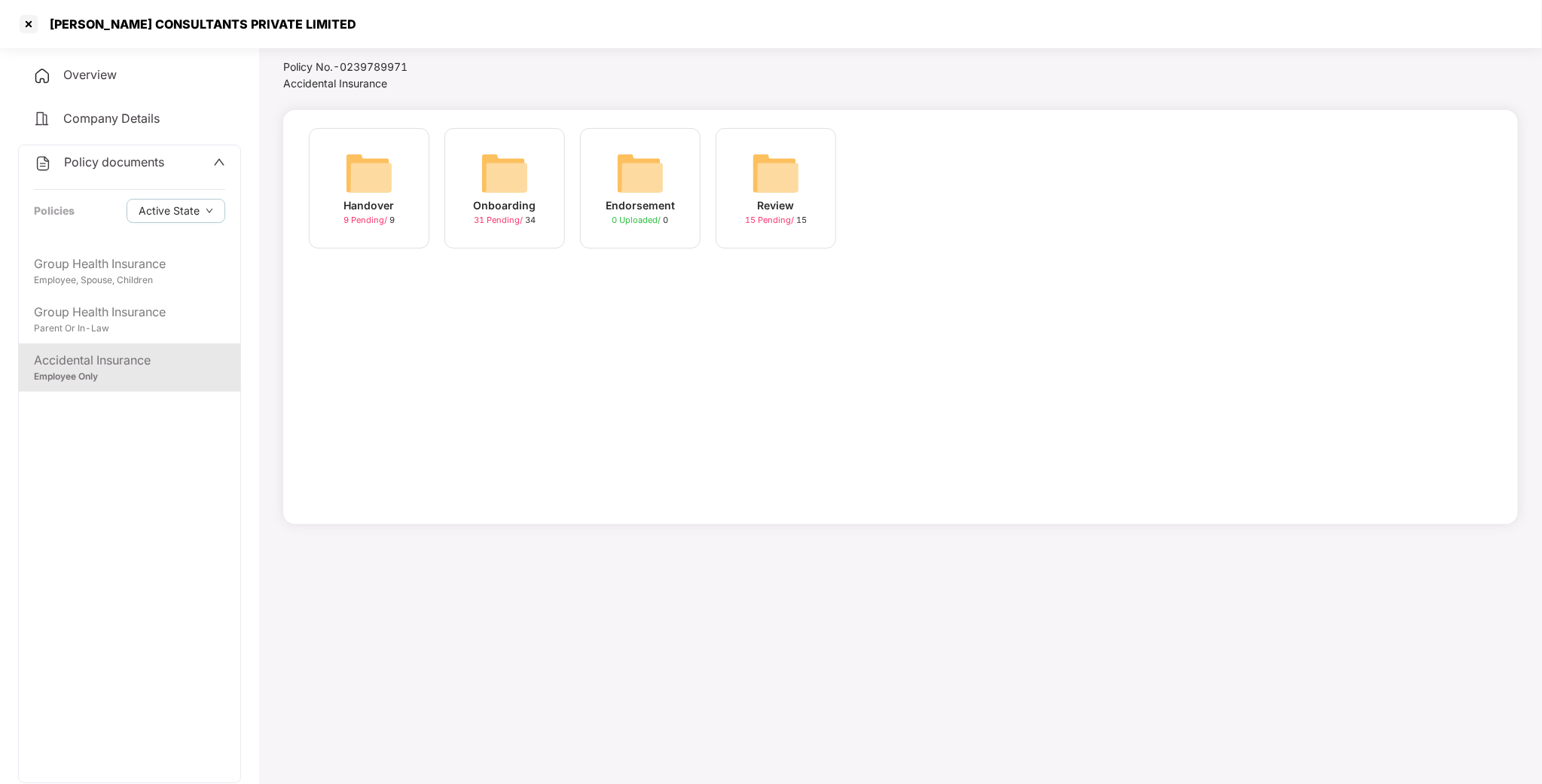
click at [502, 172] on img at bounding box center [504, 173] width 48 height 48
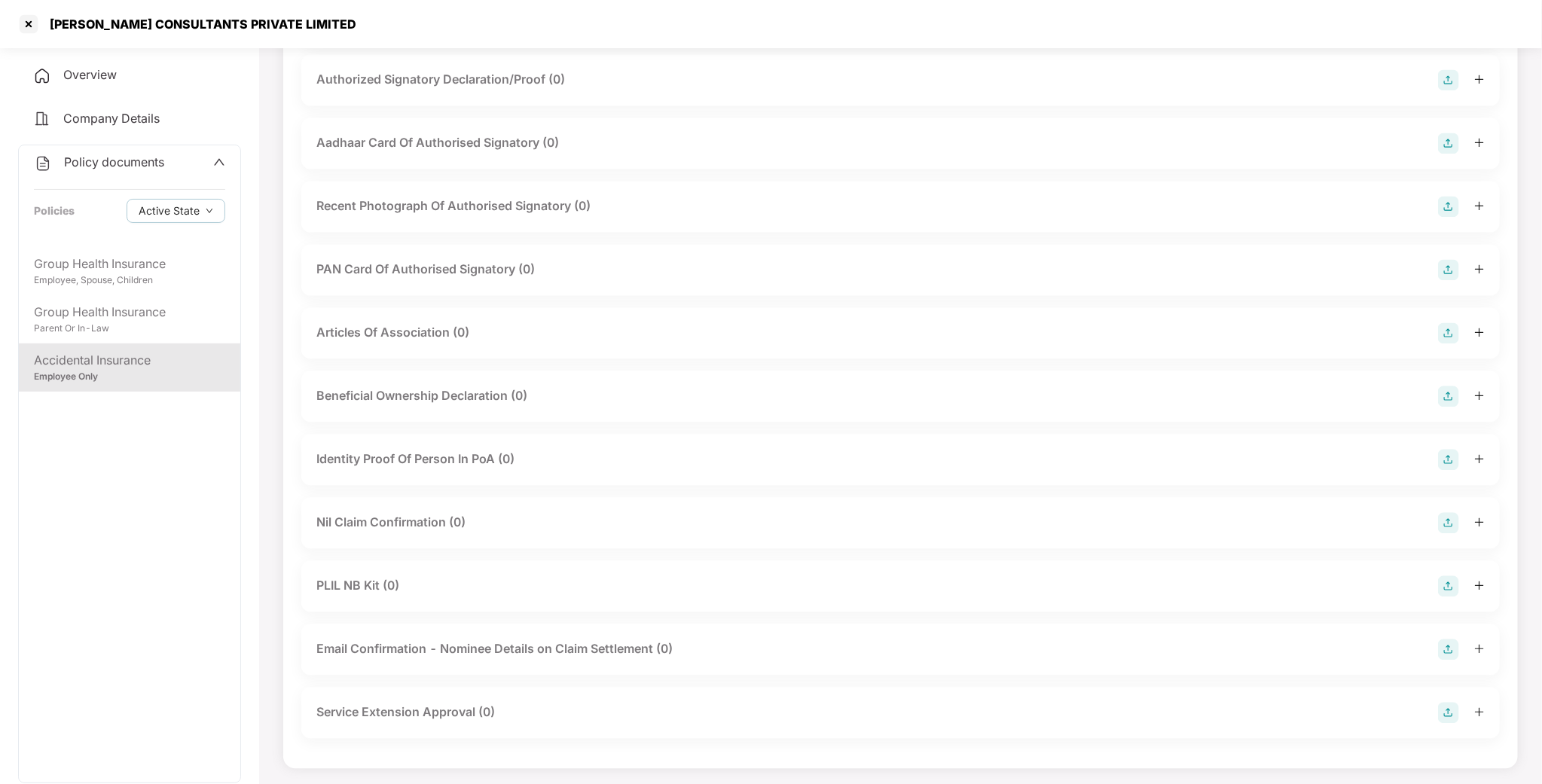
scroll to position [1570, 0]
click at [1408, 2] on div "[PERSON_NAME] CONSULTANTS PRIVATE LIMITED" at bounding box center [771, 24] width 1542 height 48
